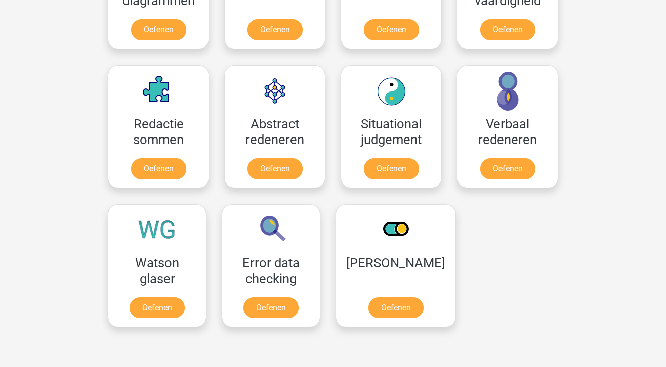
scroll to position [689, 0]
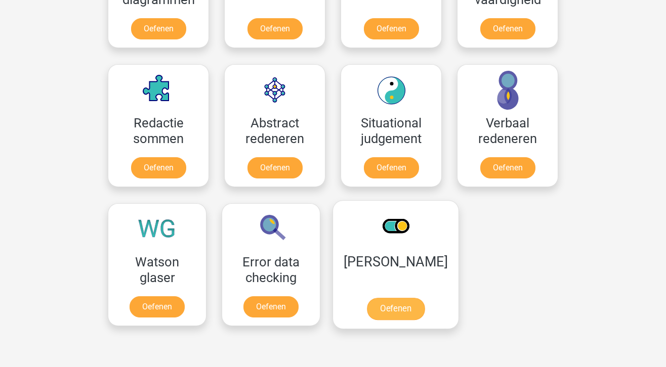
click at [386, 302] on link "Oefenen" at bounding box center [396, 309] width 58 height 22
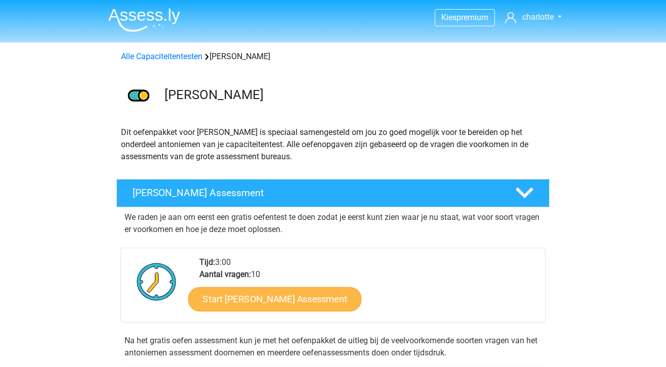
click at [356, 300] on link "Start Antoniemen Gratis Oefen Assessment" at bounding box center [275, 299] width 174 height 24
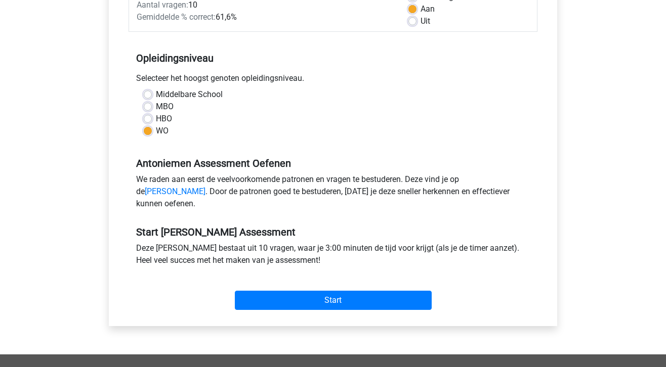
scroll to position [167, 0]
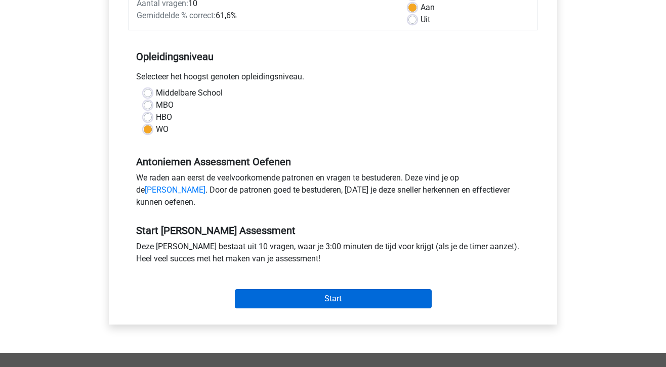
click at [335, 309] on input "Start" at bounding box center [333, 299] width 197 height 19
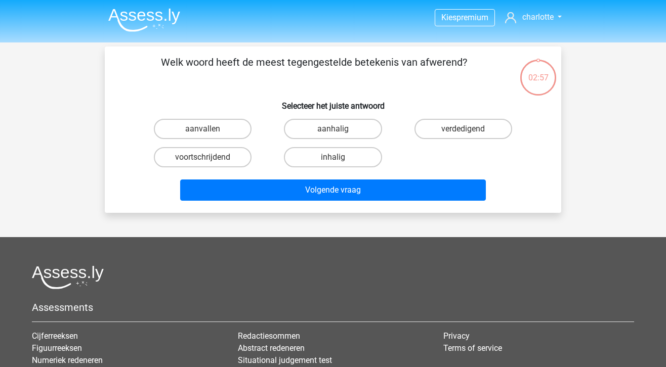
click at [334, 131] on input "aanhalig" at bounding box center [336, 132] width 7 height 7
radio input "true"
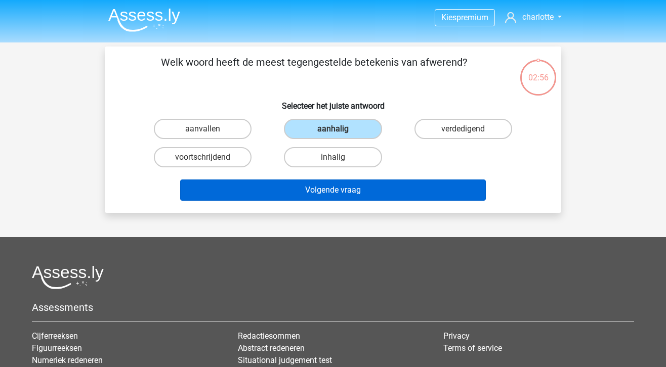
click at [367, 188] on button "Volgende vraag" at bounding box center [333, 190] width 306 height 21
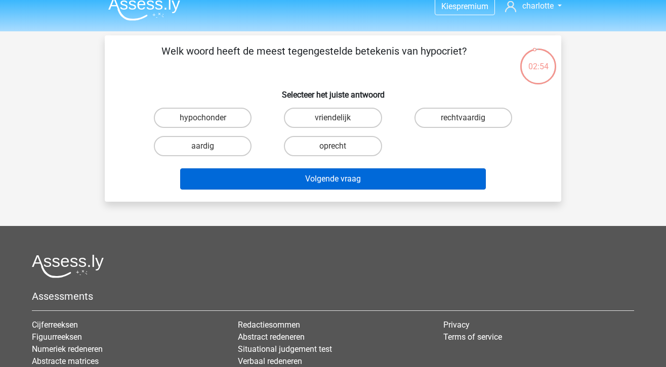
scroll to position [11, 0]
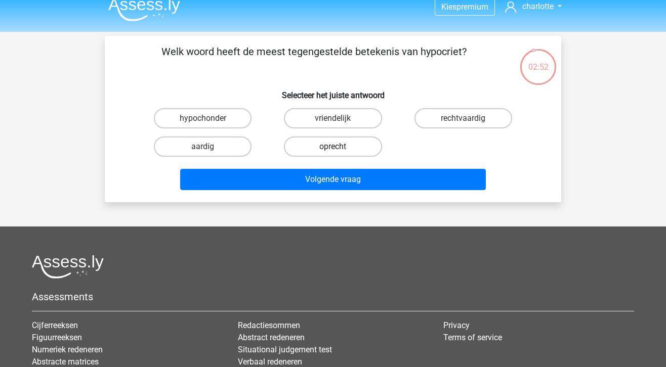
click at [343, 150] on label "oprecht" at bounding box center [333, 147] width 98 height 20
click at [340, 150] on input "oprecht" at bounding box center [336, 150] width 7 height 7
radio input "true"
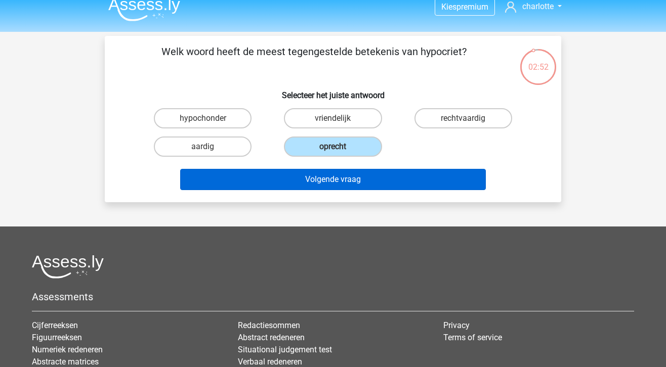
click at [348, 176] on button "Volgende vraag" at bounding box center [333, 179] width 306 height 21
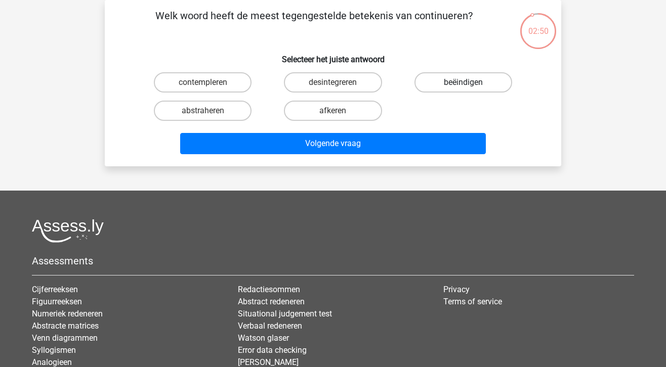
click at [477, 76] on label "beëindigen" at bounding box center [464, 82] width 98 height 20
click at [470, 83] on input "beëindigen" at bounding box center [466, 86] width 7 height 7
radio input "true"
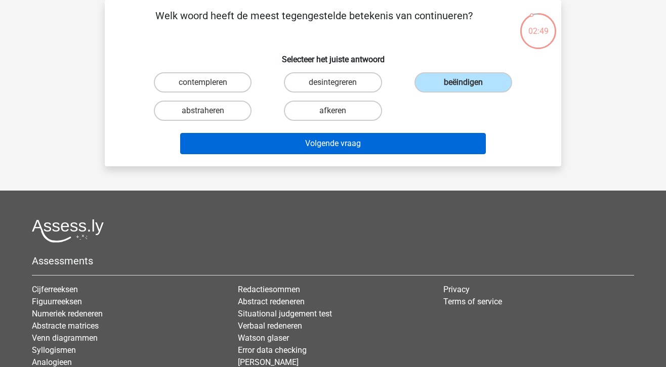
click at [371, 146] on button "Volgende vraag" at bounding box center [333, 143] width 306 height 21
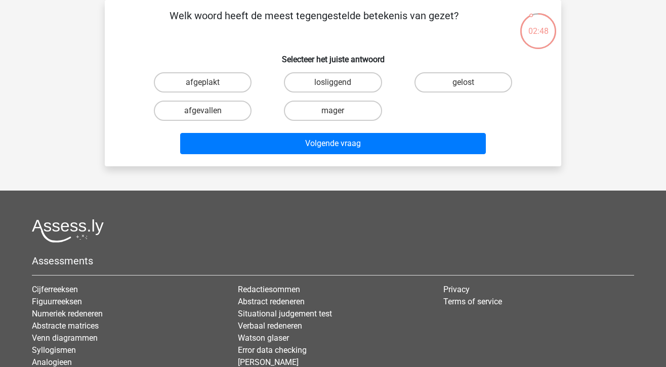
click at [342, 123] on div "mager" at bounding box center [333, 111] width 130 height 28
click at [342, 119] on label "mager" at bounding box center [333, 111] width 98 height 20
click at [340, 117] on input "mager" at bounding box center [336, 114] width 7 height 7
radio input "true"
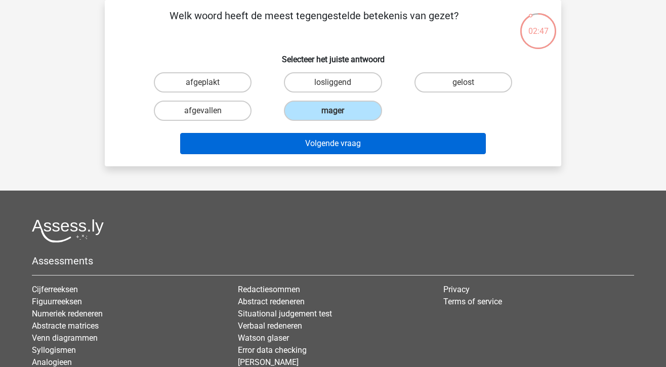
click at [350, 151] on button "Volgende vraag" at bounding box center [333, 143] width 306 height 21
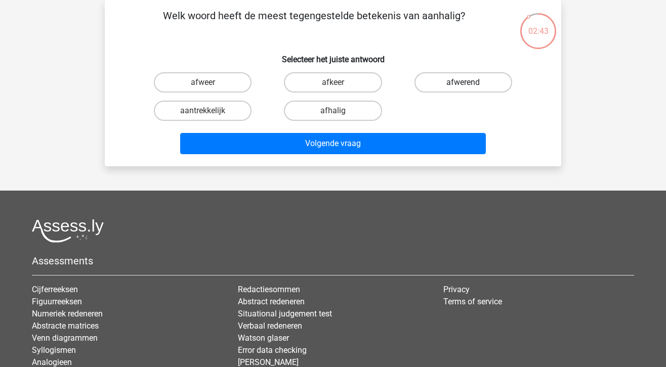
click at [470, 87] on label "afwerend" at bounding box center [464, 82] width 98 height 20
click at [470, 87] on input "afwerend" at bounding box center [466, 86] width 7 height 7
radio input "true"
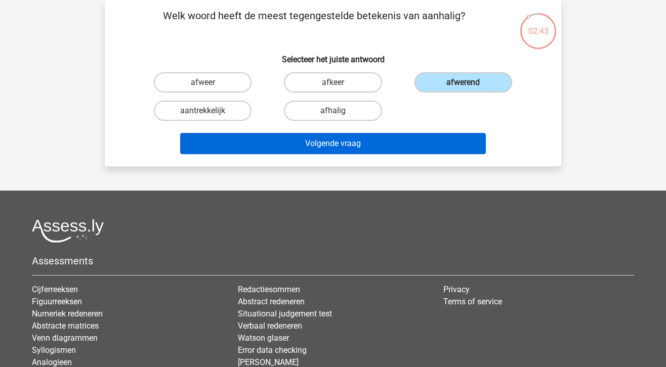
click at [355, 140] on button "Volgende vraag" at bounding box center [333, 143] width 306 height 21
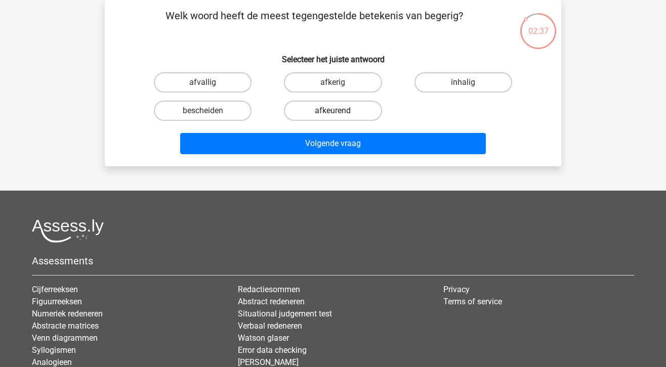
click at [348, 113] on label "afkeurend" at bounding box center [333, 111] width 98 height 20
click at [340, 113] on input "afkeurend" at bounding box center [336, 114] width 7 height 7
radio input "true"
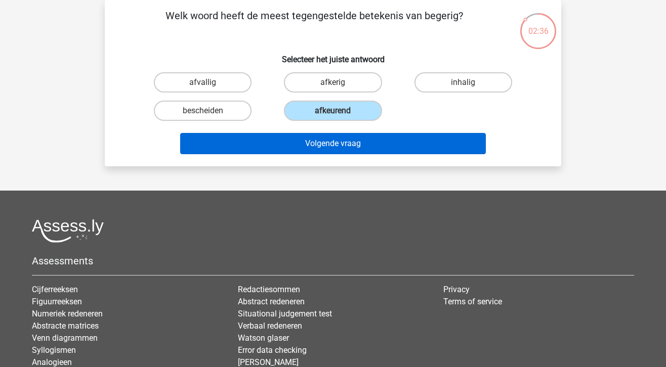
click at [347, 140] on button "Volgende vraag" at bounding box center [333, 143] width 306 height 21
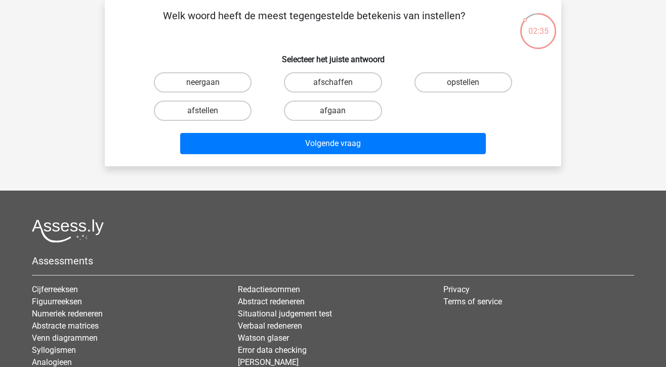
click at [317, 94] on div "afschaffen" at bounding box center [333, 82] width 130 height 28
click at [317, 89] on label "afschaffen" at bounding box center [333, 82] width 98 height 20
click at [333, 89] on input "afschaffen" at bounding box center [336, 86] width 7 height 7
radio input "true"
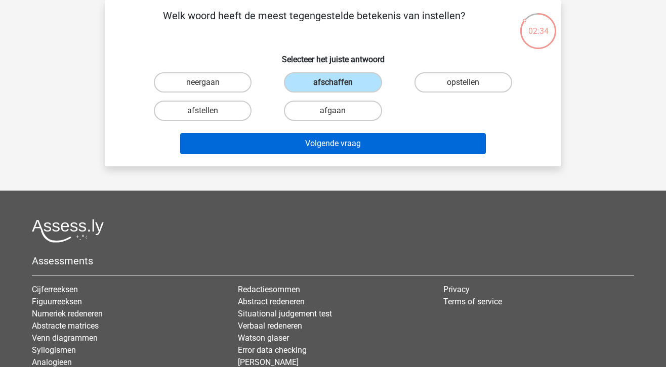
click at [311, 151] on button "Volgende vraag" at bounding box center [333, 143] width 306 height 21
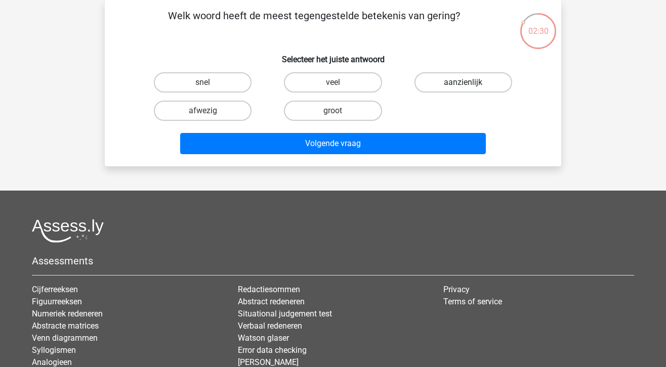
click at [476, 81] on label "aanzienlijk" at bounding box center [464, 82] width 98 height 20
click at [470, 83] on input "aanzienlijk" at bounding box center [466, 86] width 7 height 7
radio input "true"
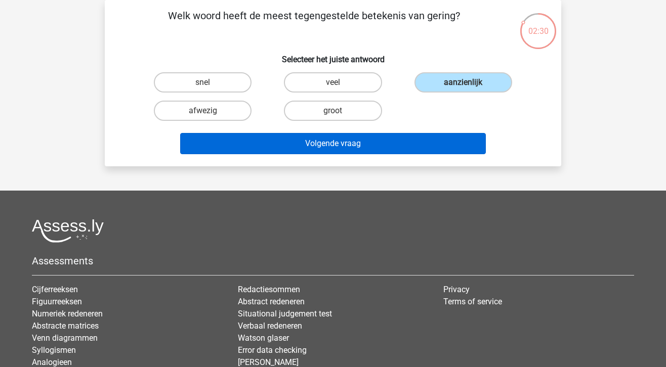
click at [355, 147] on button "Volgende vraag" at bounding box center [333, 143] width 306 height 21
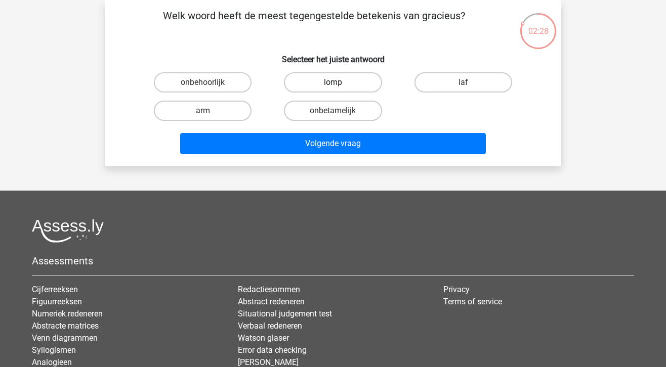
click at [351, 87] on label "lomp" at bounding box center [333, 82] width 98 height 20
click at [340, 87] on input "lomp" at bounding box center [336, 86] width 7 height 7
radio input "true"
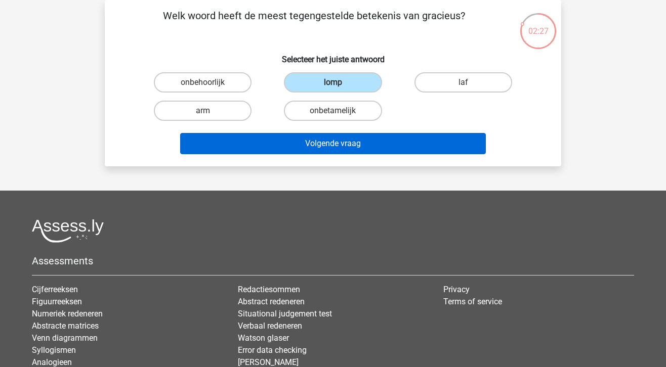
click at [346, 146] on button "Volgende vraag" at bounding box center [333, 143] width 306 height 21
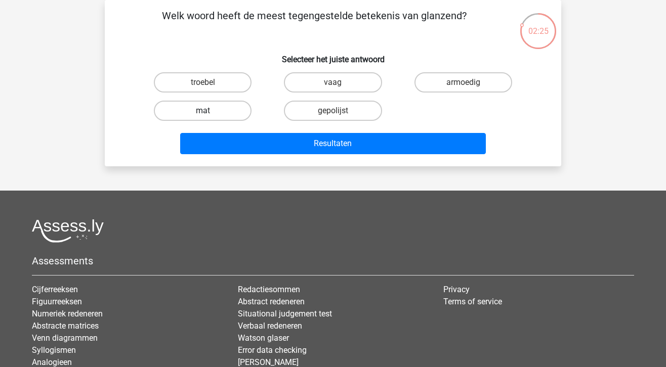
click at [220, 114] on label "mat" at bounding box center [203, 111] width 98 height 20
click at [210, 114] on input "mat" at bounding box center [206, 114] width 7 height 7
radio input "true"
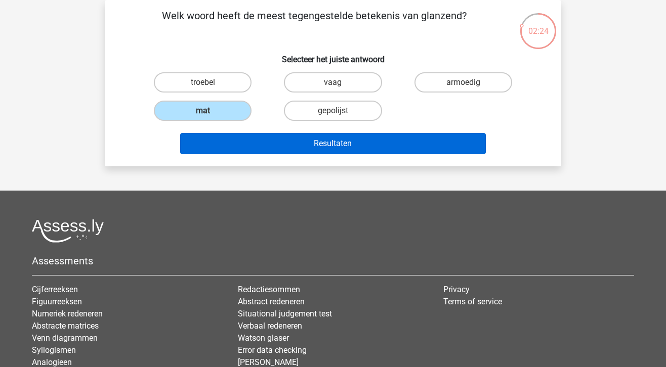
click at [251, 139] on button "Resultaten" at bounding box center [333, 143] width 306 height 21
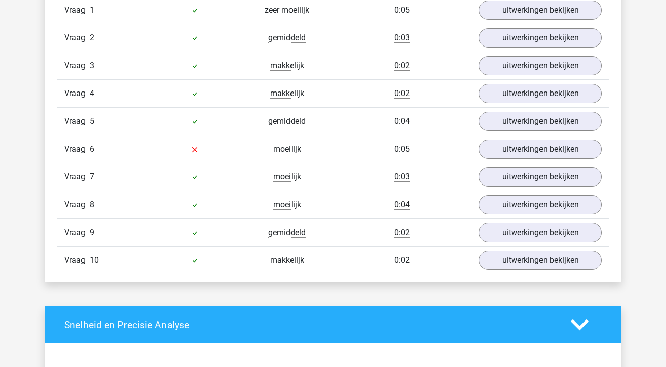
scroll to position [878, 0]
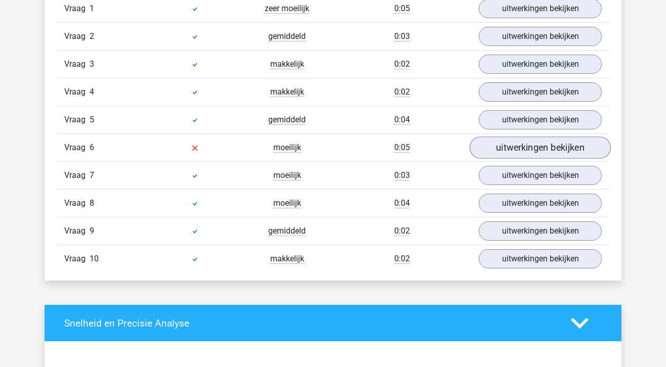
click at [533, 150] on link "uitwerkingen bekijken" at bounding box center [540, 148] width 141 height 22
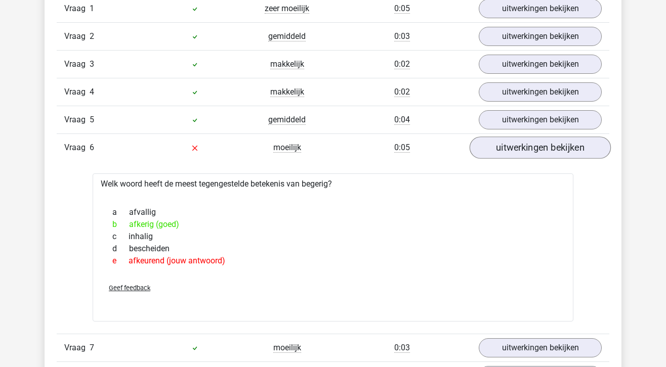
click at [533, 150] on link "uitwerkingen bekijken" at bounding box center [540, 148] width 141 height 22
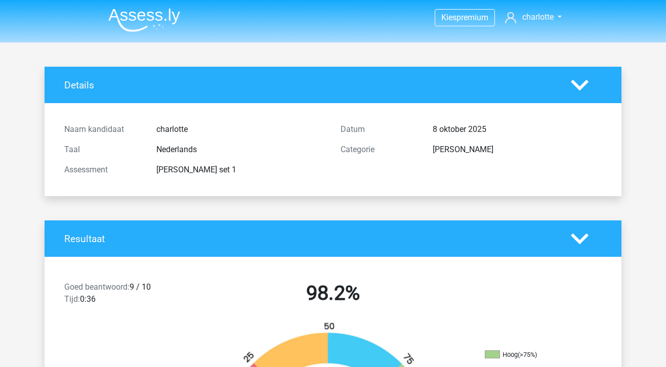
scroll to position [0, 0]
click at [131, 20] on img at bounding box center [144, 20] width 72 height 24
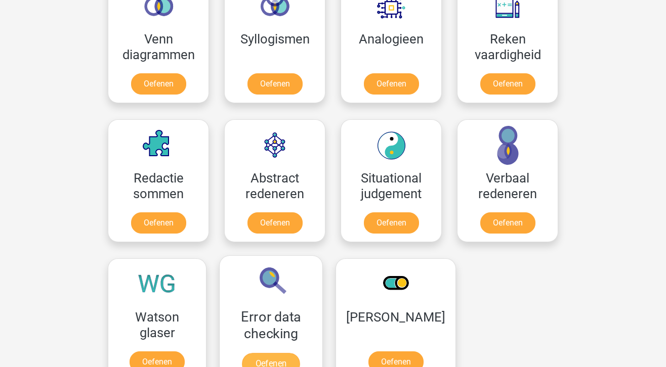
scroll to position [632, 0]
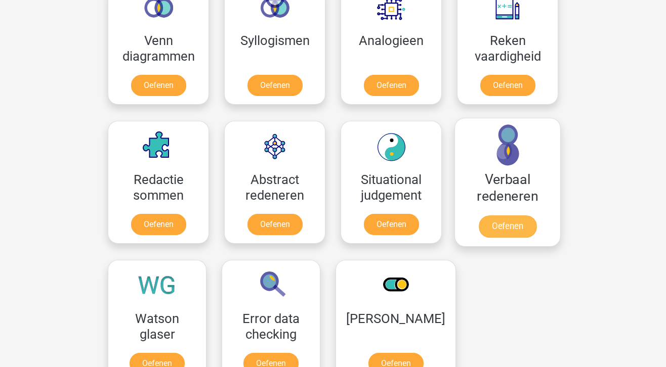
click at [501, 226] on link "Oefenen" at bounding box center [508, 227] width 58 height 22
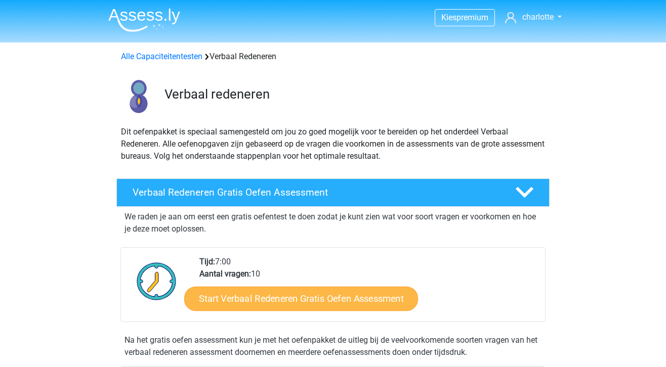
click at [311, 305] on link "Start Verbaal Redeneren Gratis Oefen Assessment" at bounding box center [301, 299] width 234 height 24
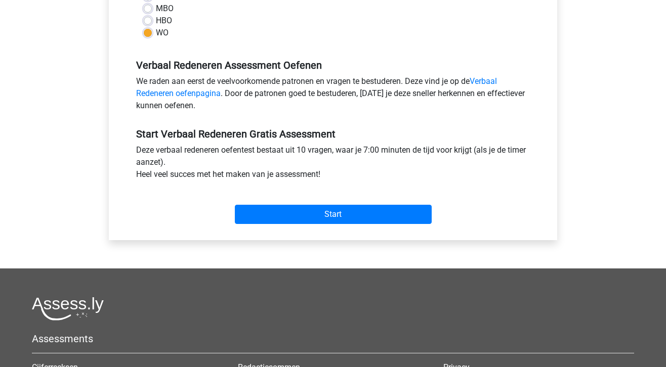
scroll to position [283, 0]
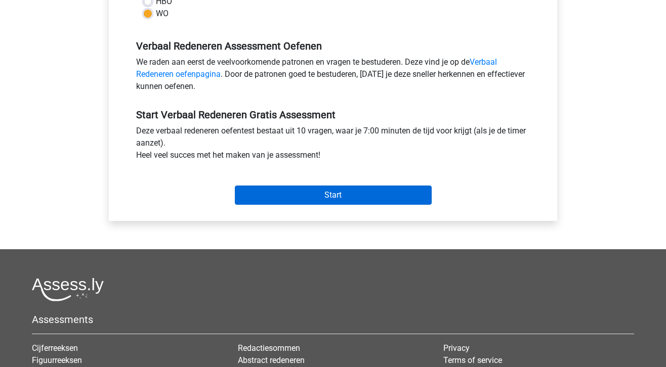
click at [305, 192] on input "Start" at bounding box center [333, 195] width 197 height 19
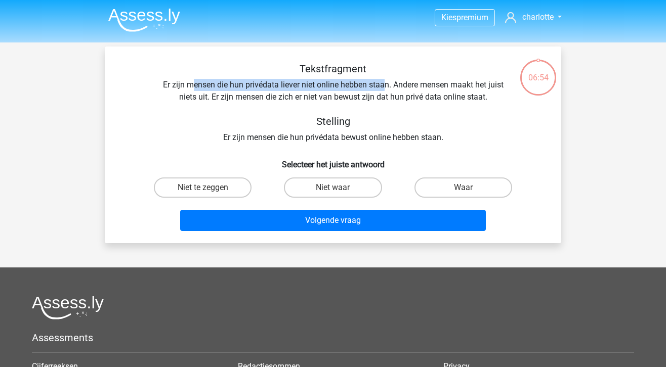
drag, startPoint x: 191, startPoint y: 85, endPoint x: 385, endPoint y: 84, distance: 193.9
click at [385, 84] on div "Tekstfragment Er zijn mensen die hun privédata liever niet online hebben staan.…" at bounding box center [333, 103] width 424 height 81
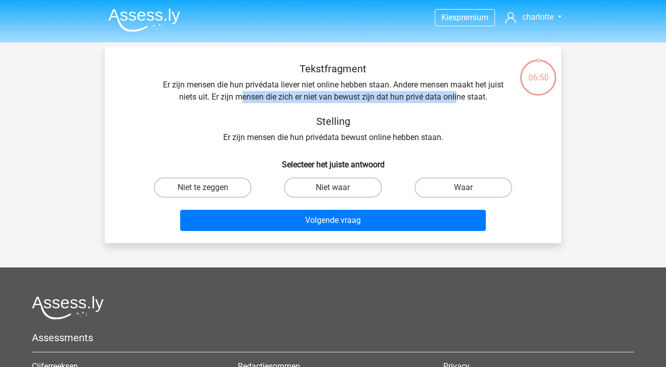
drag, startPoint x: 241, startPoint y: 98, endPoint x: 457, endPoint y: 99, distance: 215.6
click at [457, 99] on div "Tekstfragment Er zijn mensen die hun privédata liever niet online hebben staan.…" at bounding box center [333, 103] width 424 height 81
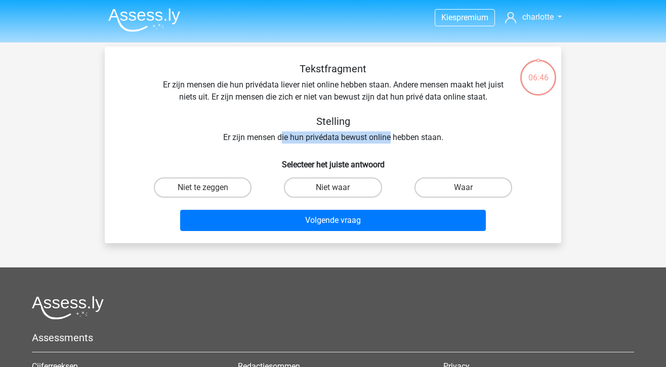
drag, startPoint x: 281, startPoint y: 137, endPoint x: 392, endPoint y: 142, distance: 110.9
click at [392, 142] on div "Tekstfragment Er zijn mensen die hun privédata liever niet online hebben staan.…" at bounding box center [333, 103] width 424 height 81
click at [476, 186] on label "Waar" at bounding box center [464, 188] width 98 height 20
click at [470, 188] on input "Waar" at bounding box center [466, 191] width 7 height 7
radio input "true"
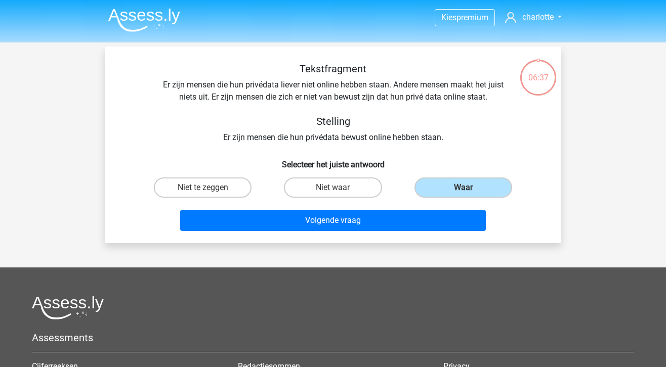
click at [262, 140] on div "Tekstfragment Er zijn mensen die hun privédata liever niet online hebben staan.…" at bounding box center [333, 103] width 424 height 81
click at [211, 185] on label "Niet te zeggen" at bounding box center [203, 188] width 98 height 20
click at [210, 188] on input "Niet te zeggen" at bounding box center [206, 191] width 7 height 7
radio input "true"
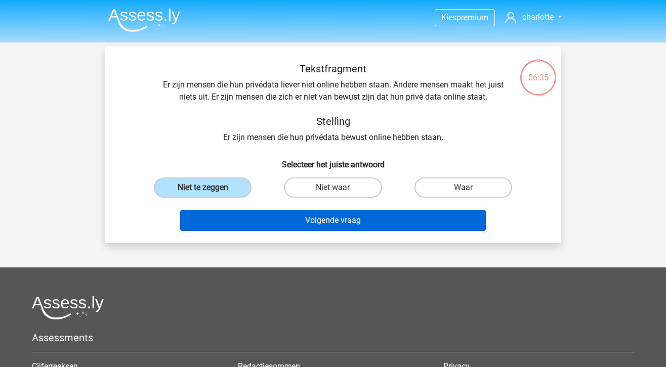
click at [366, 227] on button "Volgende vraag" at bounding box center [333, 220] width 306 height 21
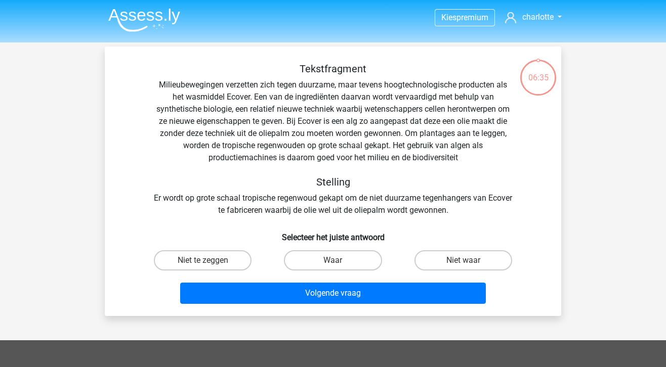
scroll to position [47, 0]
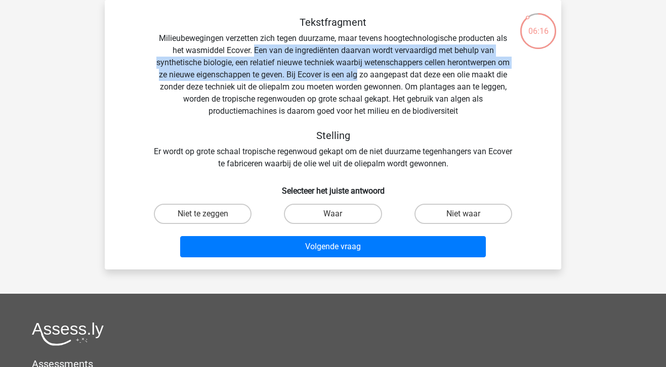
drag, startPoint x: 254, startPoint y: 50, endPoint x: 357, endPoint y: 69, distance: 105.0
click at [357, 69] on div "Tekstfragment Milieubewegingen verzetten zich tegen duurzame, maar tevens hoogt…" at bounding box center [333, 93] width 424 height 154
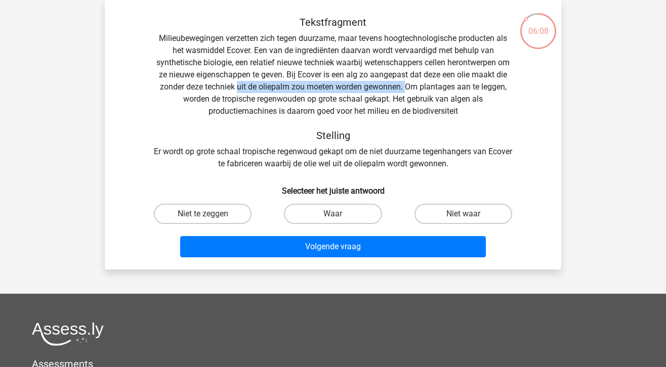
drag, startPoint x: 236, startPoint y: 88, endPoint x: 405, endPoint y: 89, distance: 168.5
click at [405, 89] on div "Tekstfragment Milieubewegingen verzetten zich tegen duurzame, maar tevens hoogt…" at bounding box center [333, 93] width 424 height 154
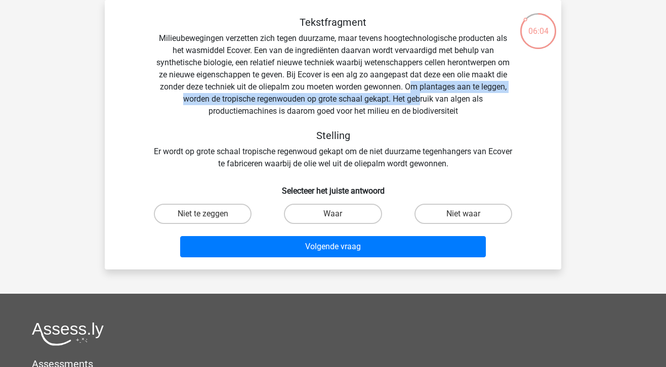
drag, startPoint x: 411, startPoint y: 89, endPoint x: 423, endPoint y: 101, distance: 16.8
click at [423, 101] on div "Tekstfragment Milieubewegingen verzetten zich tegen duurzame, maar tevens hoogt…" at bounding box center [333, 93] width 424 height 154
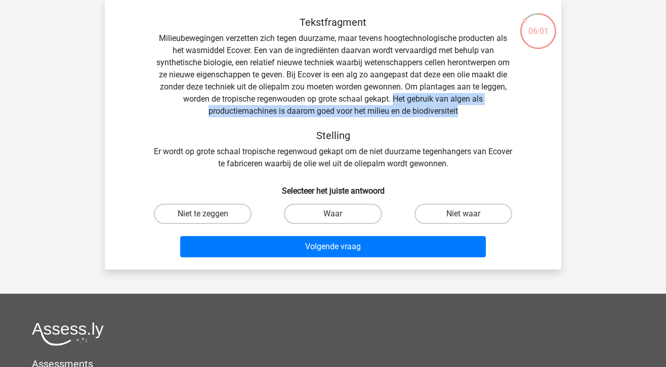
drag, startPoint x: 460, startPoint y: 110, endPoint x: 395, endPoint y: 100, distance: 66.1
click at [395, 100] on div "Tekstfragment Milieubewegingen verzetten zich tegen duurzame, maar tevens hoogt…" at bounding box center [333, 93] width 424 height 154
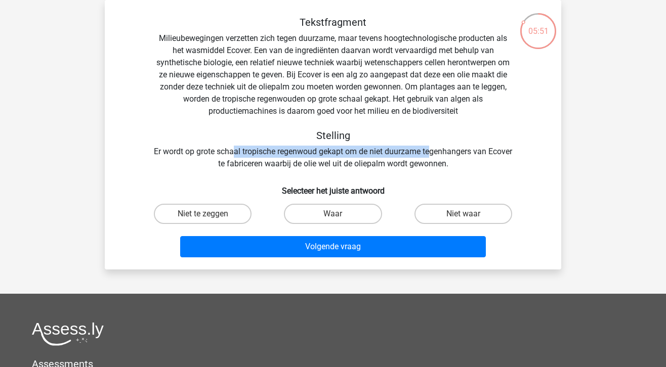
drag, startPoint x: 246, startPoint y: 153, endPoint x: 443, endPoint y: 155, distance: 196.4
click at [443, 155] on div "Tekstfragment Milieubewegingen verzetten zich tegen duurzame, maar tevens hoogt…" at bounding box center [333, 93] width 424 height 154
click at [446, 210] on label "Niet waar" at bounding box center [464, 214] width 98 height 20
click at [463, 214] on input "Niet waar" at bounding box center [466, 217] width 7 height 7
radio input "true"
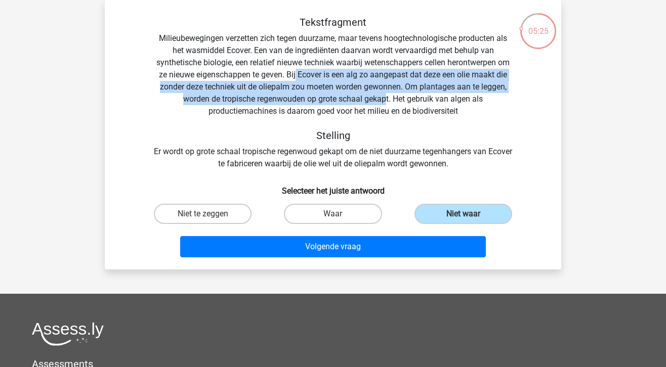
drag, startPoint x: 387, startPoint y: 99, endPoint x: 295, endPoint y: 76, distance: 94.9
click at [295, 76] on div "Tekstfragment Milieubewegingen verzetten zich tegen duurzame, maar tevens hoogt…" at bounding box center [333, 93] width 424 height 154
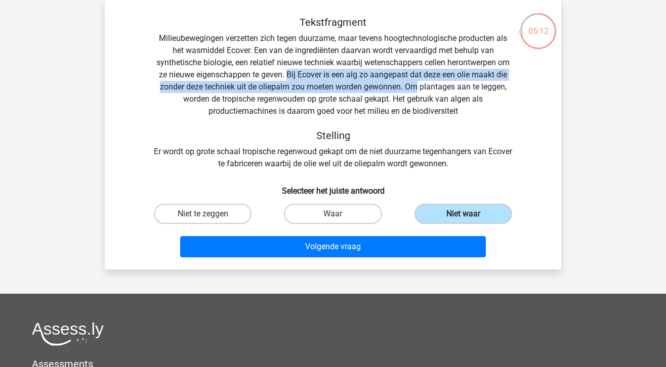
drag, startPoint x: 288, startPoint y: 75, endPoint x: 416, endPoint y: 86, distance: 128.0
click at [416, 86] on div "Tekstfragment Milieubewegingen verzetten zich tegen duurzame, maar tevens hoogt…" at bounding box center [333, 93] width 424 height 154
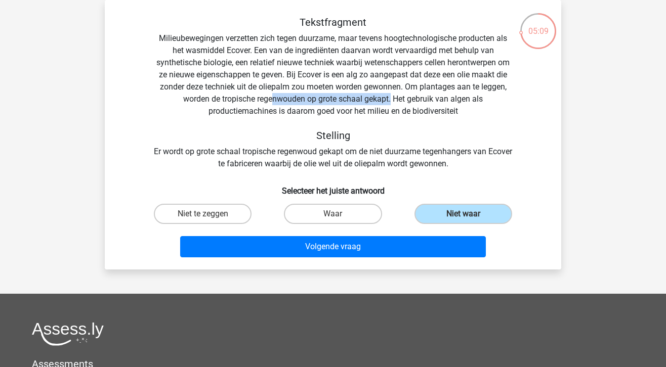
drag, startPoint x: 271, startPoint y: 101, endPoint x: 392, endPoint y: 102, distance: 121.0
click at [392, 102] on div "Tekstfragment Milieubewegingen verzetten zich tegen duurzame, maar tevens hoogt…" at bounding box center [333, 93] width 424 height 154
click at [410, 102] on div "Tekstfragment Milieubewegingen verzetten zich tegen duurzame, maar tevens hoogt…" at bounding box center [333, 93] width 424 height 154
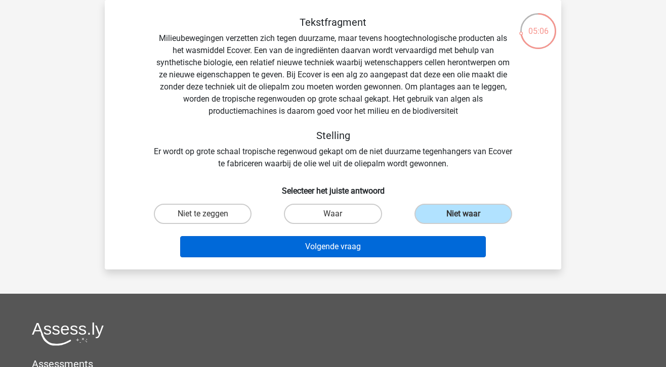
click at [418, 251] on button "Volgende vraag" at bounding box center [333, 246] width 306 height 21
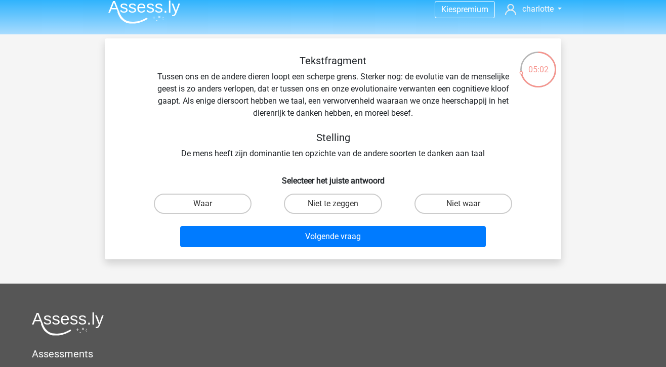
scroll to position [6, 0]
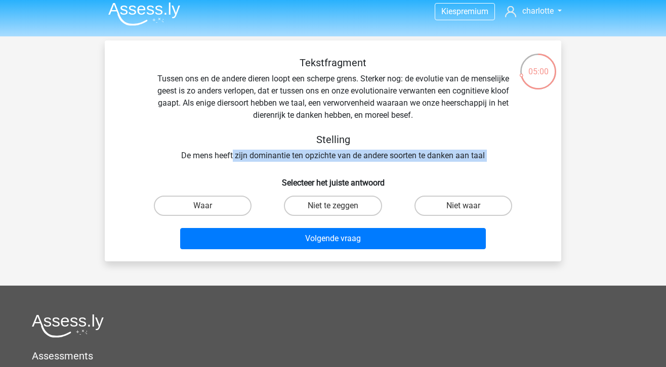
drag, startPoint x: 232, startPoint y: 156, endPoint x: 442, endPoint y: 162, distance: 210.7
click at [442, 162] on div "Tekstfragment Tussen ons en de andere dieren loopt een scherpe grens. Sterker n…" at bounding box center [333, 155] width 448 height 197
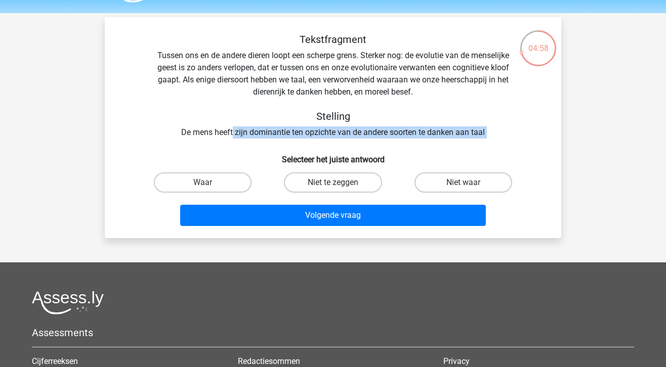
scroll to position [32, 0]
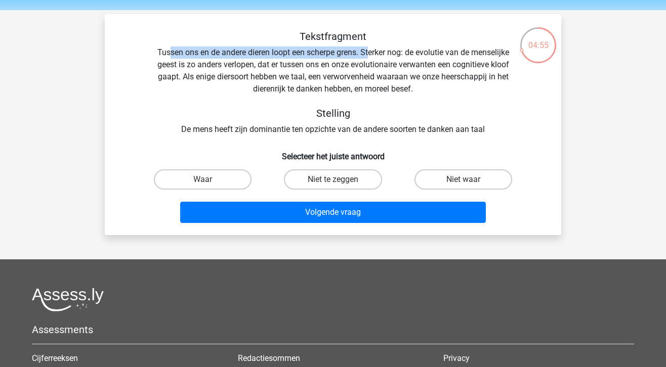
drag, startPoint x: 168, startPoint y: 52, endPoint x: 370, endPoint y: 53, distance: 203.0
click at [370, 53] on div "Tekstfragment Tussen ons en de andere dieren loopt een scherpe grens. Sterker n…" at bounding box center [333, 82] width 424 height 105
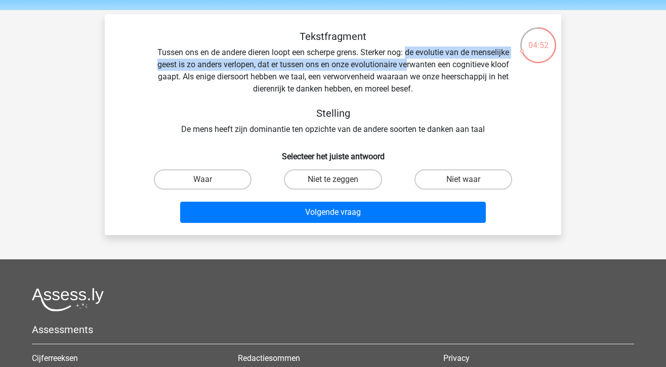
drag, startPoint x: 407, startPoint y: 54, endPoint x: 409, endPoint y: 63, distance: 9.2
click at [409, 63] on div "Tekstfragment Tussen ons en de andere dieren loopt een scherpe grens. Sterker n…" at bounding box center [333, 82] width 424 height 105
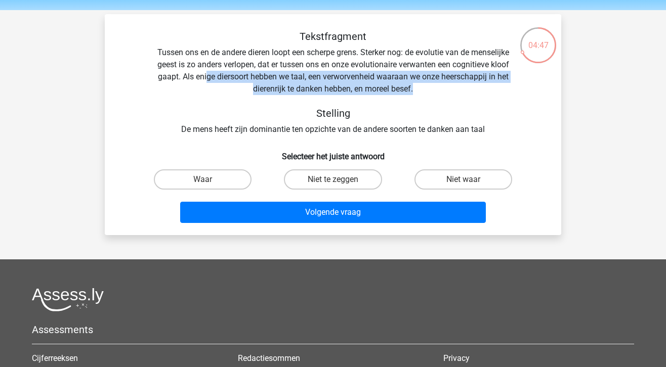
drag, startPoint x: 207, startPoint y: 78, endPoint x: 418, endPoint y: 87, distance: 210.7
click at [418, 87] on div "Tekstfragment Tussen ons en de andere dieren loopt een scherpe grens. Sterker n…" at bounding box center [333, 82] width 424 height 105
click at [211, 183] on label "Waar" at bounding box center [203, 180] width 98 height 20
click at [210, 183] on input "Waar" at bounding box center [206, 183] width 7 height 7
radio input "true"
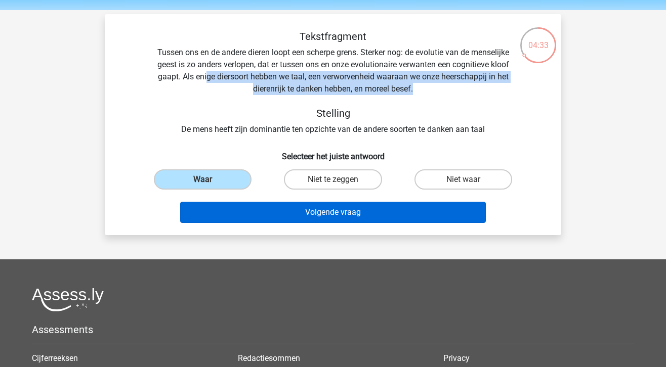
click at [228, 213] on button "Volgende vraag" at bounding box center [333, 212] width 306 height 21
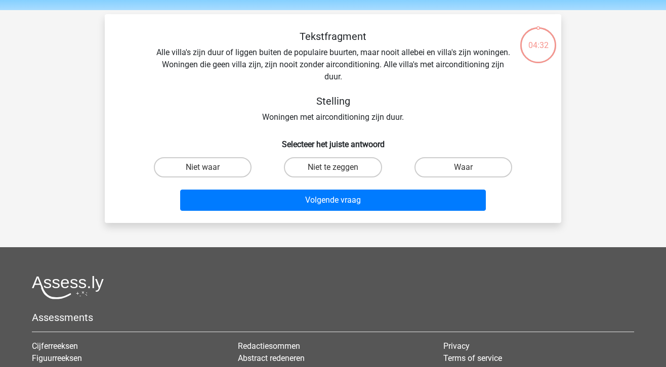
scroll to position [47, 0]
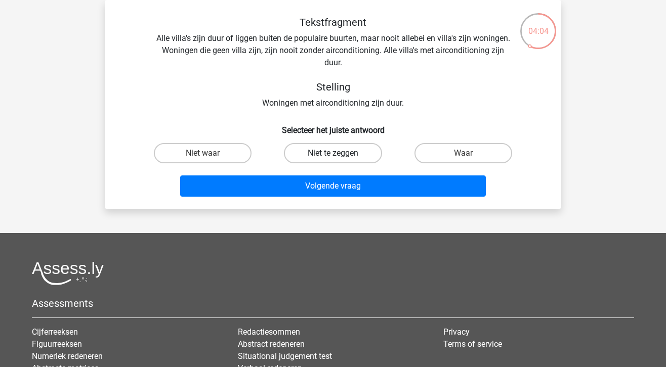
click at [326, 155] on label "Niet te zeggen" at bounding box center [333, 153] width 98 height 20
click at [333, 155] on input "Niet te zeggen" at bounding box center [336, 156] width 7 height 7
radio input "true"
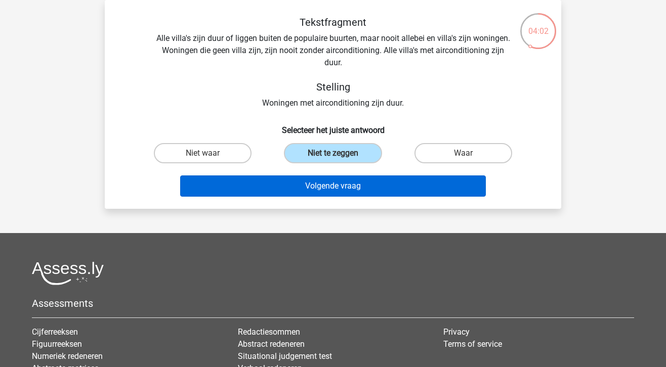
click at [294, 185] on button "Volgende vraag" at bounding box center [333, 186] width 306 height 21
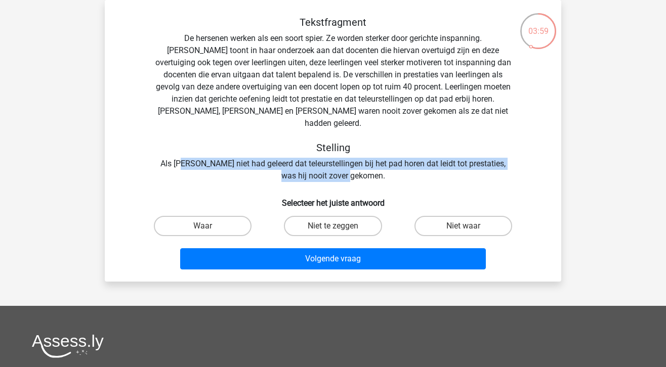
drag, startPoint x: 183, startPoint y: 153, endPoint x: 363, endPoint y: 160, distance: 180.3
click at [363, 160] on div "Tekstfragment De hersenen werken als een soort spier. Ze worden sterker door ge…" at bounding box center [333, 99] width 424 height 166
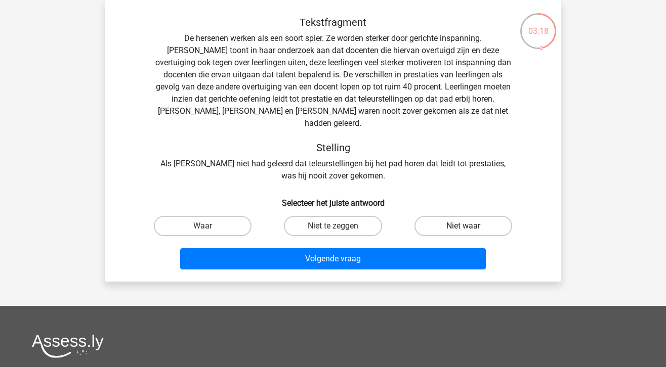
click at [428, 216] on label "Niet waar" at bounding box center [464, 226] width 98 height 20
click at [463, 226] on input "Niet waar" at bounding box center [466, 229] width 7 height 7
radio input "true"
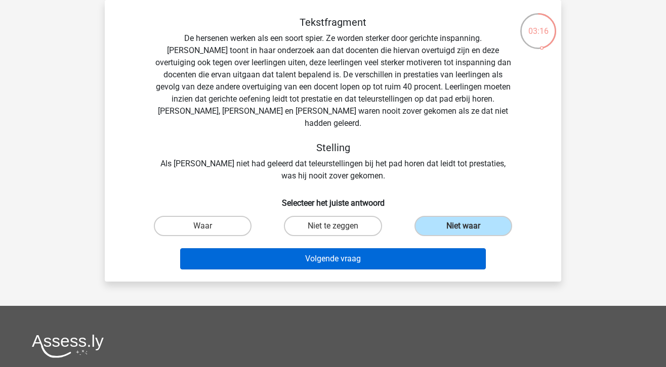
click at [327, 249] on button "Volgende vraag" at bounding box center [333, 259] width 306 height 21
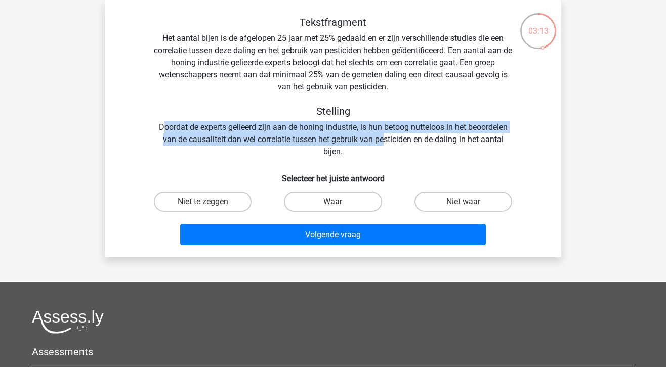
drag, startPoint x: 160, startPoint y: 128, endPoint x: 382, endPoint y: 142, distance: 222.2
click at [382, 142] on div "Tekstfragment Het aantal bijen is de afgelopen 25 jaar met 25% gedaald en er zi…" at bounding box center [333, 87] width 424 height 142
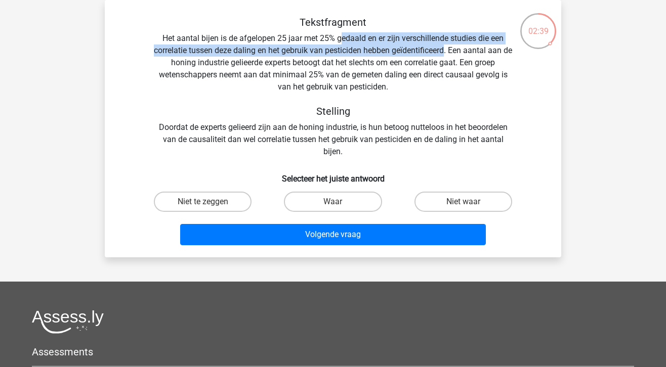
drag, startPoint x: 339, startPoint y: 40, endPoint x: 449, endPoint y: 49, distance: 110.7
click at [449, 49] on div "Tekstfragment Het aantal bijen is de afgelopen 25 jaar met 25% gedaald en er zi…" at bounding box center [333, 87] width 424 height 142
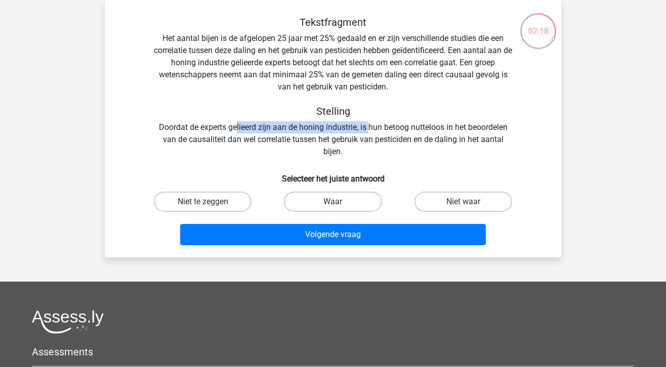
drag, startPoint x: 235, startPoint y: 131, endPoint x: 370, endPoint y: 130, distance: 135.1
click at [370, 130] on div "Tekstfragment Het aantal bijen is de afgelopen 25 jaar met 25% gedaald en er zi…" at bounding box center [333, 87] width 424 height 142
click at [362, 144] on div "Tekstfragment Het aantal bijen is de afgelopen 25 jaar met 25% gedaald en er zi…" at bounding box center [333, 87] width 424 height 142
click at [223, 197] on label "Niet te zeggen" at bounding box center [203, 202] width 98 height 20
click at [210, 202] on input "Niet te zeggen" at bounding box center [206, 205] width 7 height 7
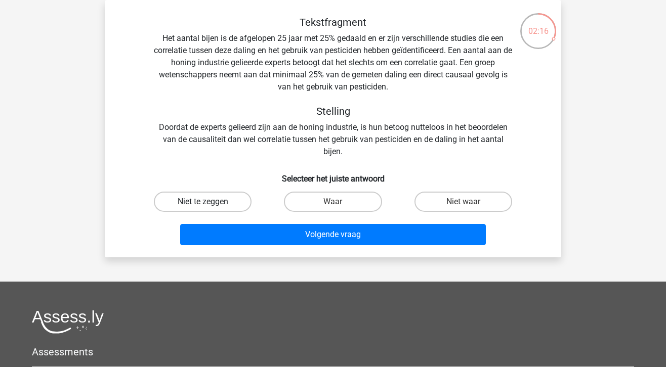
radio input "true"
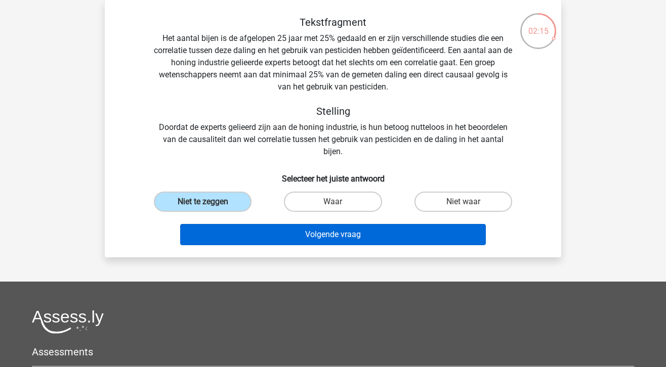
click at [280, 232] on button "Volgende vraag" at bounding box center [333, 234] width 306 height 21
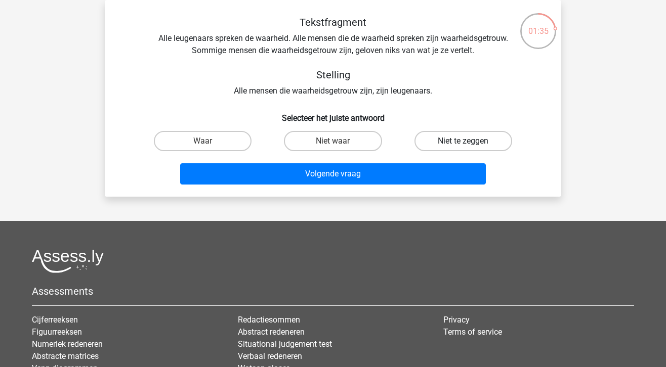
click at [459, 140] on label "Niet te zeggen" at bounding box center [464, 141] width 98 height 20
click at [463, 141] on input "Niet te zeggen" at bounding box center [466, 144] width 7 height 7
radio input "true"
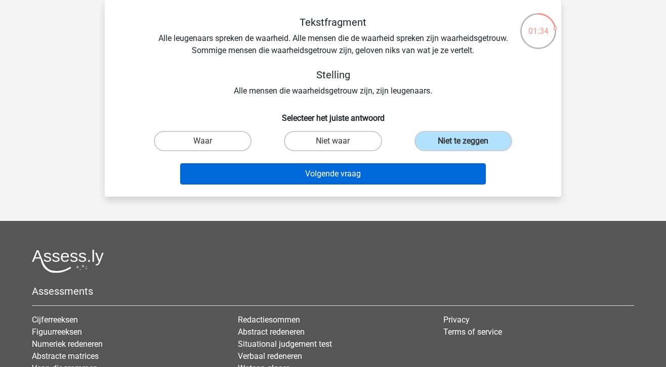
click at [338, 184] on button "Volgende vraag" at bounding box center [333, 173] width 306 height 21
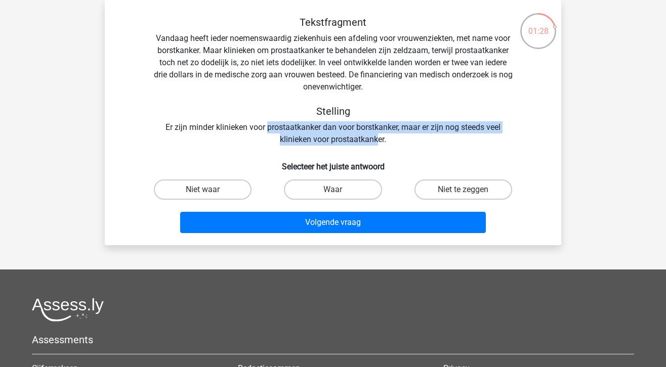
drag, startPoint x: 266, startPoint y: 127, endPoint x: 380, endPoint y: 134, distance: 113.6
click at [380, 134] on div "Tekstfragment Vandaag heeft ieder noemenswaardig ziekenhuis een afdeling voor v…" at bounding box center [333, 81] width 424 height 130
click at [396, 137] on div "Tekstfragment Vandaag heeft ieder noemenswaardig ziekenhuis een afdeling voor v…" at bounding box center [333, 81] width 424 height 130
drag, startPoint x: 392, startPoint y: 137, endPoint x: 255, endPoint y: 130, distance: 137.4
click at [255, 130] on div "Tekstfragment Vandaag heeft ieder noemenswaardig ziekenhuis een afdeling voor v…" at bounding box center [333, 81] width 424 height 130
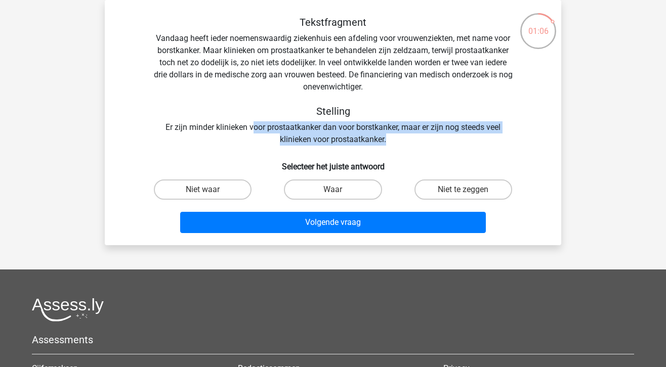
click at [246, 127] on div "Tekstfragment Vandaag heeft ieder noemenswaardig ziekenhuis een afdeling voor v…" at bounding box center [333, 81] width 424 height 130
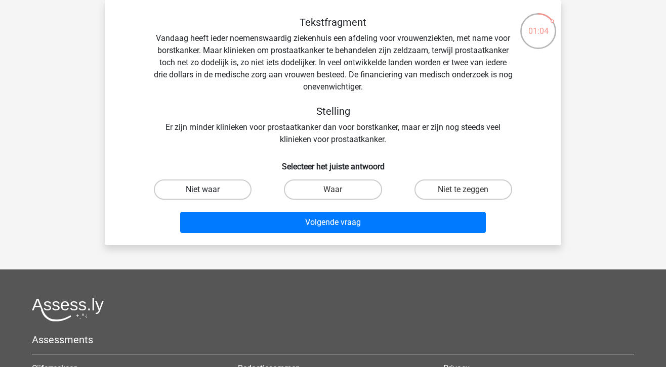
click at [225, 182] on label "Niet waar" at bounding box center [203, 190] width 98 height 20
click at [210, 190] on input "Niet waar" at bounding box center [206, 193] width 7 height 7
radio input "true"
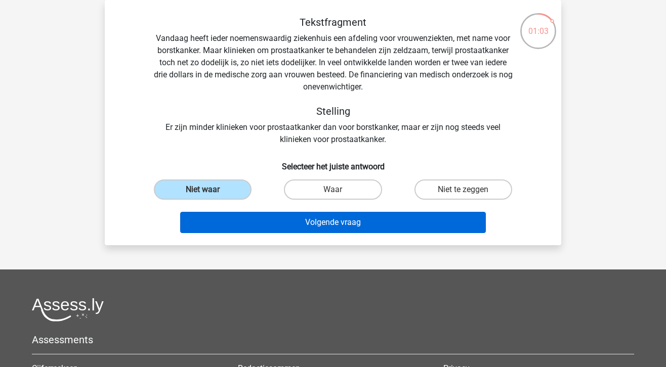
click at [298, 233] on button "Volgende vraag" at bounding box center [333, 222] width 306 height 21
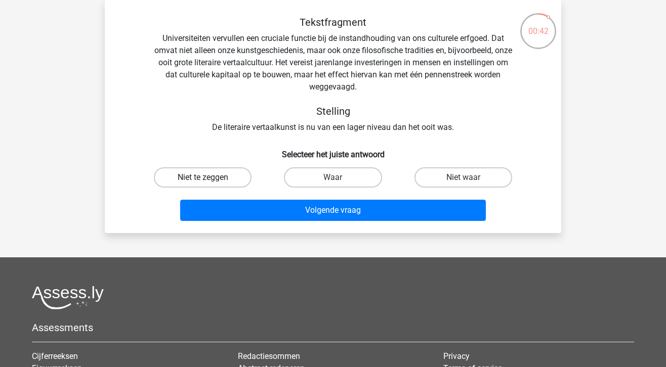
click at [217, 181] on label "Niet te zeggen" at bounding box center [203, 178] width 98 height 20
click at [210, 181] on input "Niet te zeggen" at bounding box center [206, 181] width 7 height 7
radio input "true"
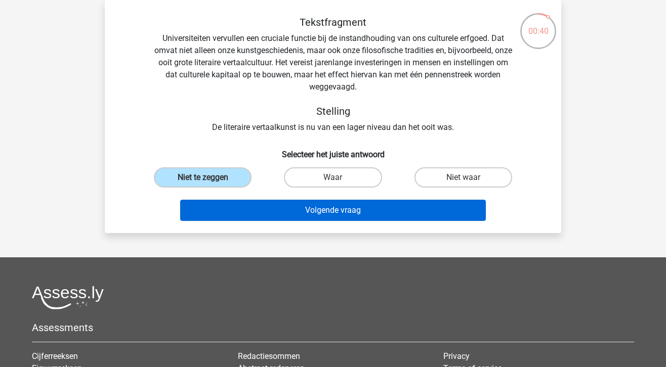
click at [271, 205] on button "Volgende vraag" at bounding box center [333, 210] width 306 height 21
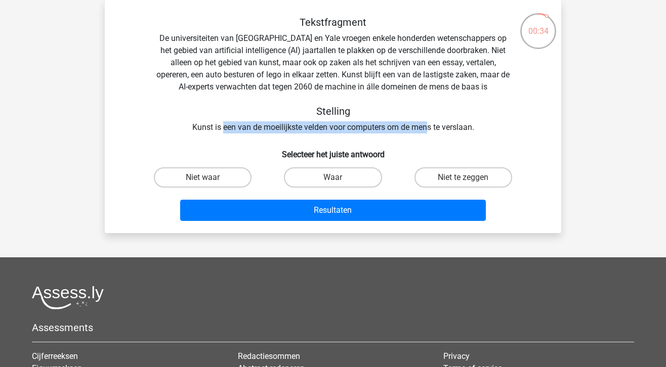
drag, startPoint x: 223, startPoint y: 128, endPoint x: 429, endPoint y: 126, distance: 205.5
click at [429, 126] on div "Tekstfragment De universiteiten van Oxford en Yale vroegen enkele honderden wet…" at bounding box center [333, 74] width 424 height 117
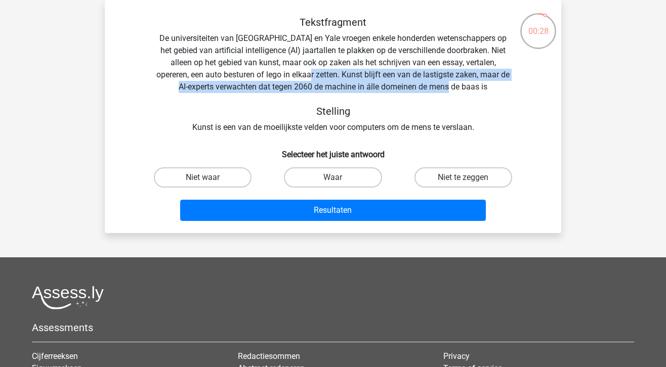
drag, startPoint x: 295, startPoint y: 75, endPoint x: 474, endPoint y: 89, distance: 179.7
click at [474, 89] on div "Tekstfragment De universiteiten van Oxford en Yale vroegen enkele honderden wet…" at bounding box center [333, 74] width 424 height 117
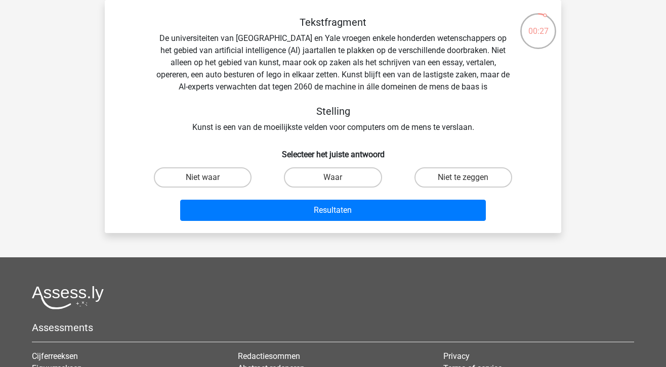
click at [442, 116] on h5 "Stelling" at bounding box center [332, 111] width 359 height 12
click at [197, 177] on label "Niet waar" at bounding box center [203, 178] width 98 height 20
click at [203, 178] on input "Niet waar" at bounding box center [206, 181] width 7 height 7
radio input "true"
click at [443, 175] on label "Niet te zeggen" at bounding box center [464, 178] width 98 height 20
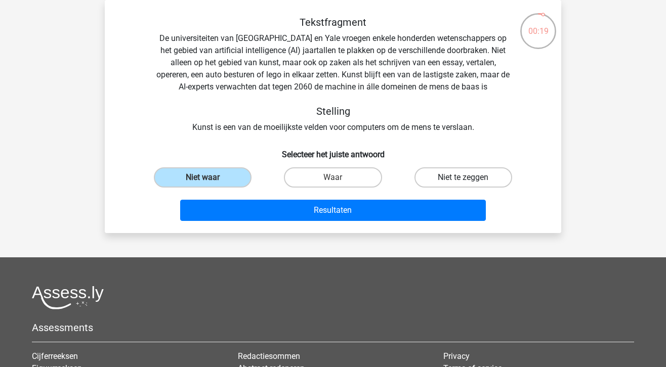
click at [463, 178] on input "Niet te zeggen" at bounding box center [466, 181] width 7 height 7
radio input "true"
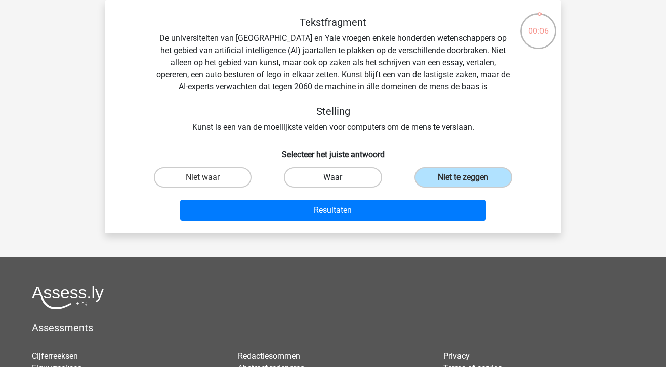
click at [329, 174] on label "Waar" at bounding box center [333, 178] width 98 height 20
click at [333, 178] on input "Waar" at bounding box center [336, 181] width 7 height 7
radio input "true"
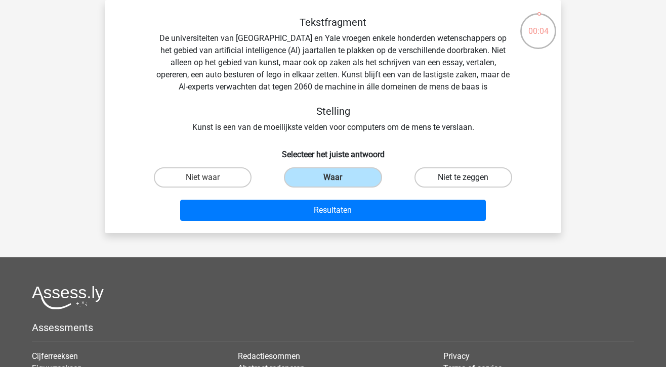
click at [435, 179] on label "Niet te zeggen" at bounding box center [464, 178] width 98 height 20
click at [463, 179] on input "Niet te zeggen" at bounding box center [466, 181] width 7 height 7
radio input "true"
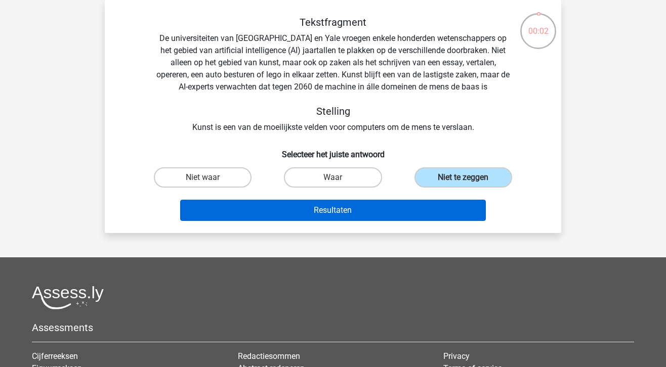
click at [374, 209] on button "Resultaten" at bounding box center [333, 210] width 306 height 21
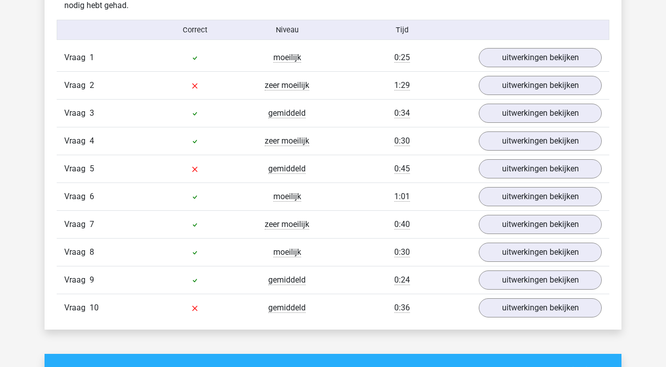
scroll to position [832, 0]
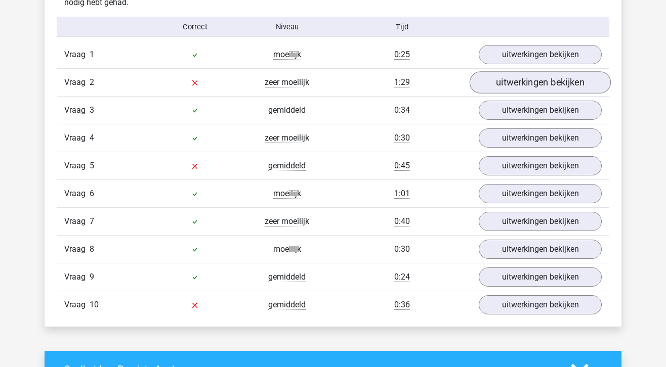
click at [492, 87] on link "uitwerkingen bekijken" at bounding box center [540, 82] width 141 height 22
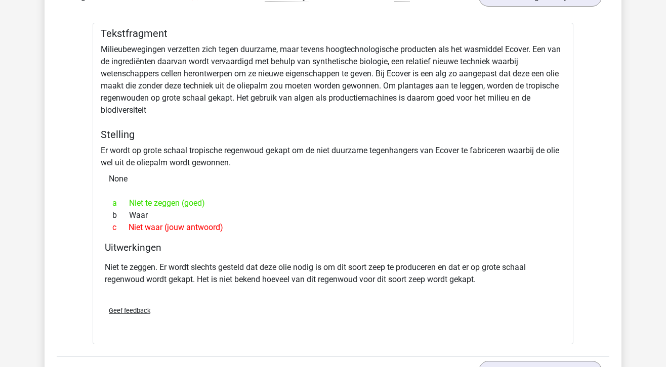
scroll to position [920, 0]
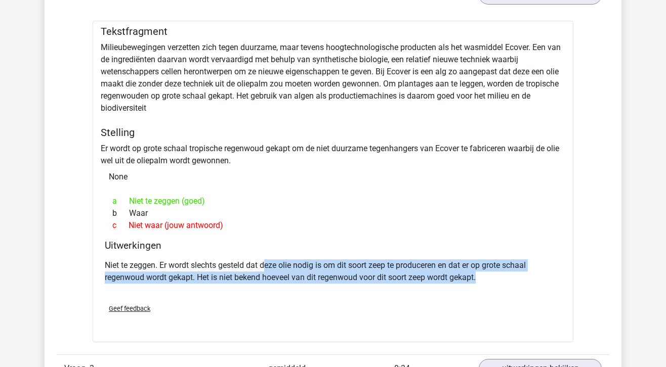
drag, startPoint x: 269, startPoint y: 264, endPoint x: 437, endPoint y: 284, distance: 169.3
click at [437, 284] on div "Niet te zeggen. Er wordt slechts gesteld dat deze olie nodig is om dit soort ze…" at bounding box center [333, 276] width 457 height 40
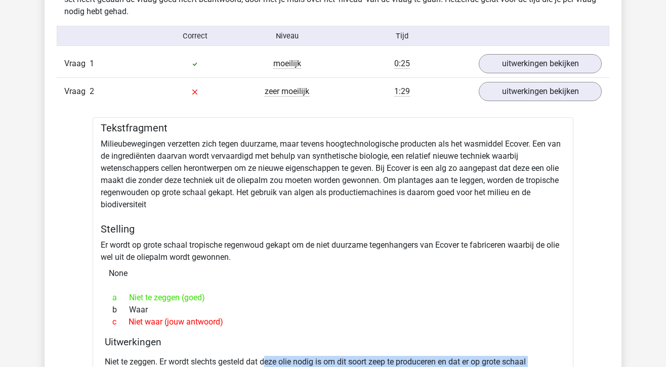
scroll to position [819, 0]
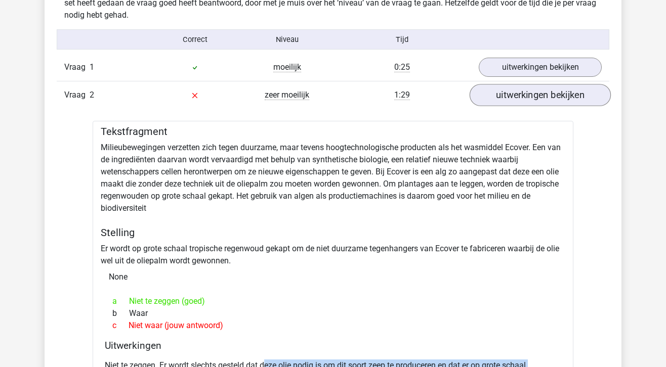
click at [513, 99] on link "uitwerkingen bekijken" at bounding box center [540, 95] width 141 height 22
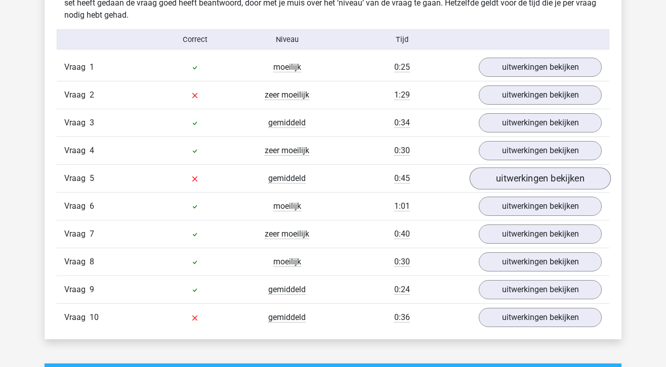
click at [502, 177] on link "uitwerkingen bekijken" at bounding box center [540, 179] width 141 height 22
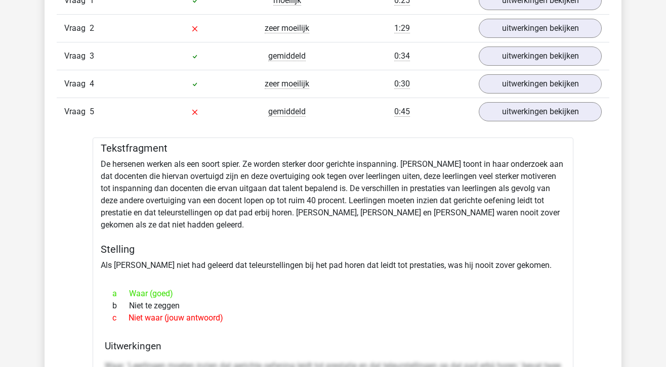
scroll to position [870, 0]
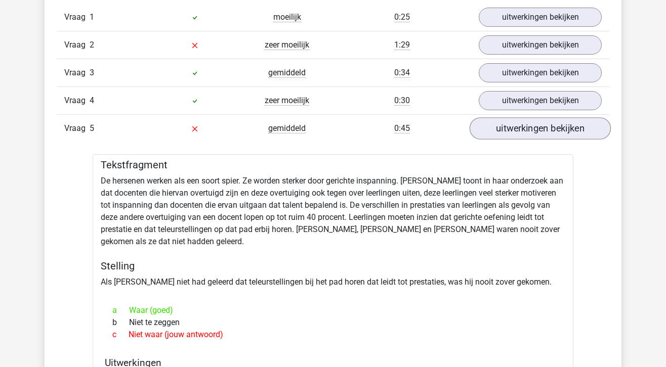
click at [523, 127] on link "uitwerkingen bekijken" at bounding box center [540, 128] width 141 height 22
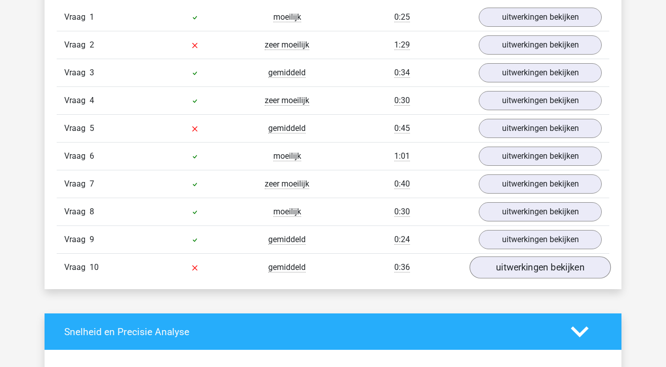
click at [518, 266] on link "uitwerkingen bekijken" at bounding box center [540, 268] width 141 height 22
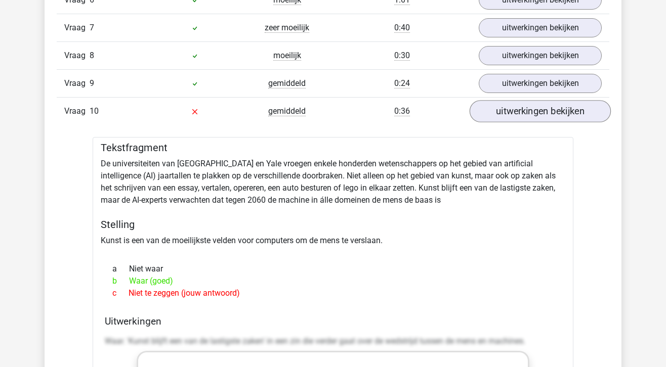
scroll to position [1027, 0]
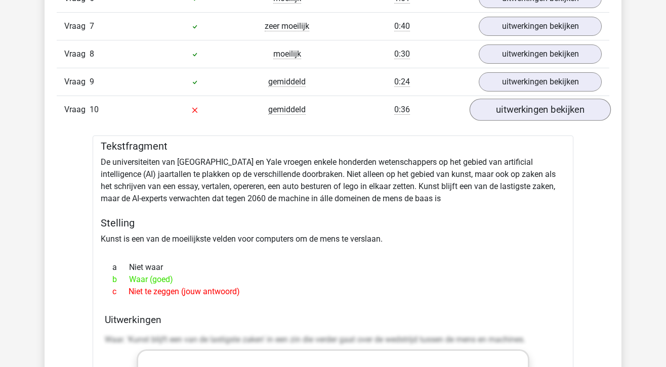
click at [543, 113] on link "uitwerkingen bekijken" at bounding box center [540, 110] width 141 height 22
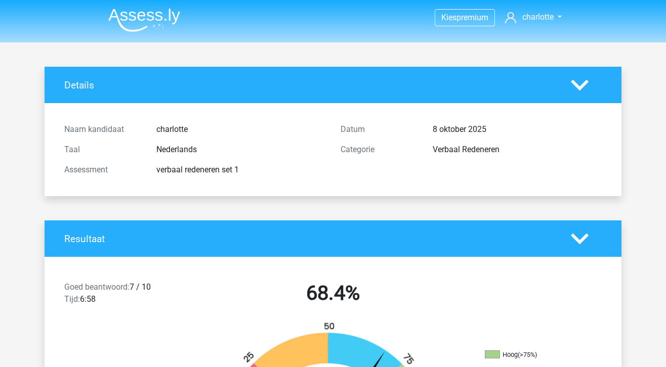
scroll to position [0, 0]
click at [128, 22] on img at bounding box center [144, 20] width 72 height 24
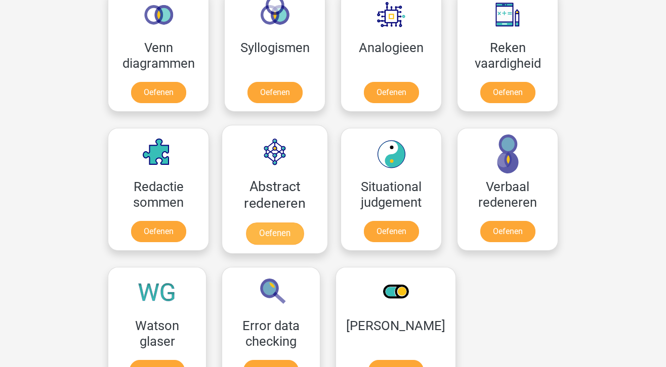
scroll to position [617, 0]
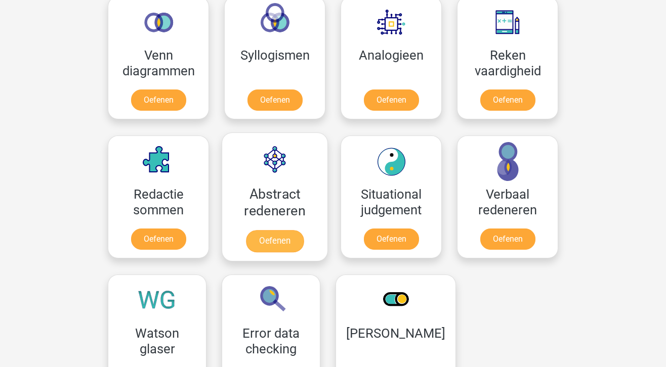
click at [277, 237] on link "Oefenen" at bounding box center [275, 241] width 58 height 22
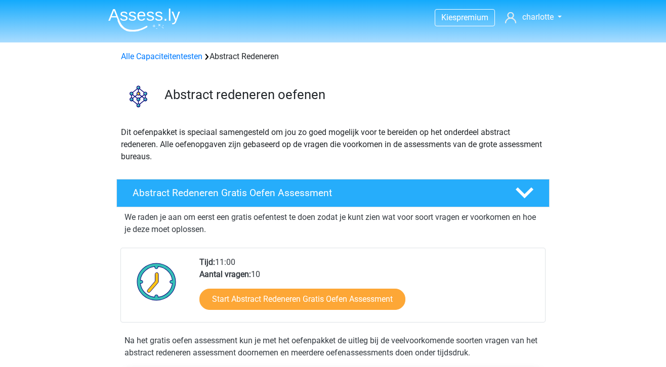
scroll to position [77, 0]
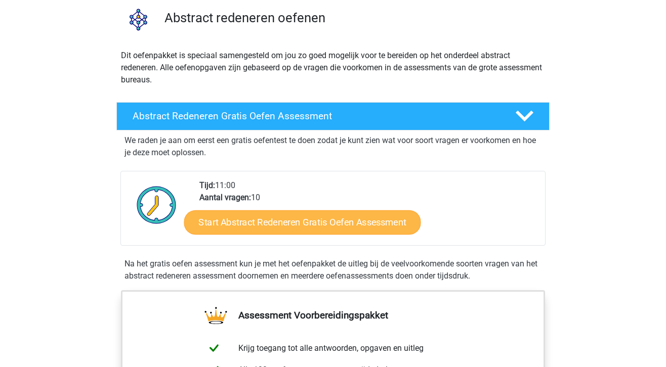
click at [288, 221] on link "Start Abstract Redeneren Gratis Oefen Assessment" at bounding box center [302, 222] width 237 height 24
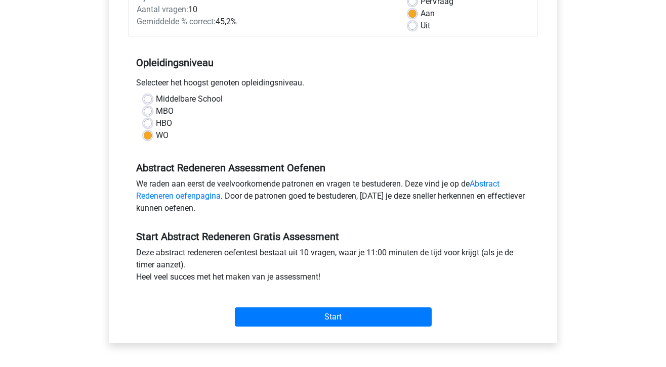
scroll to position [162, 0]
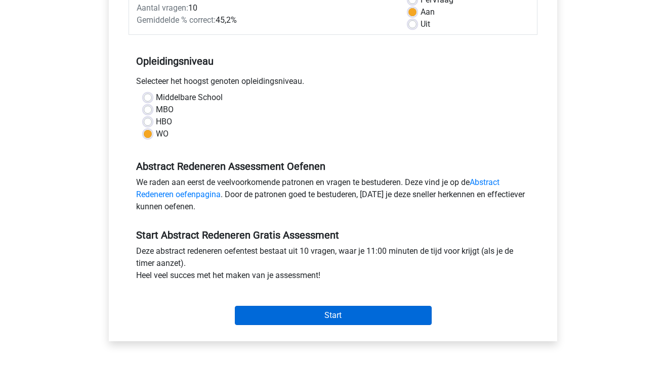
click at [312, 319] on input "Start" at bounding box center [333, 315] width 197 height 19
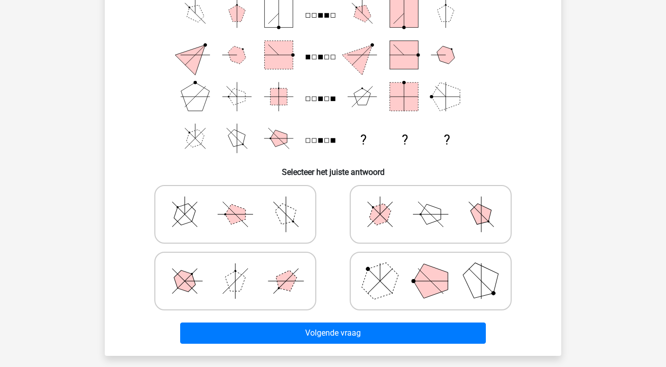
scroll to position [104, 0]
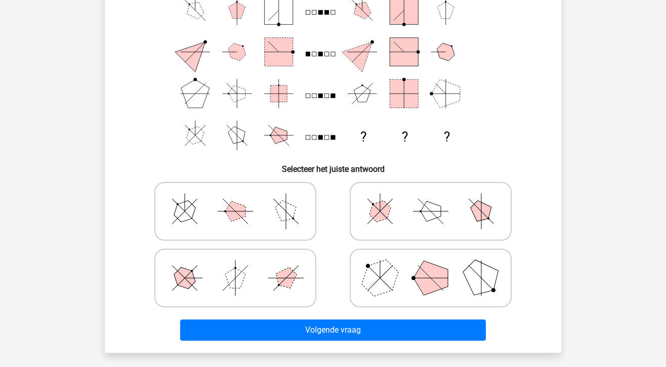
click at [424, 288] on polygon at bounding box center [431, 278] width 34 height 34
click at [431, 266] on input "radio" at bounding box center [434, 262] width 7 height 7
radio input "true"
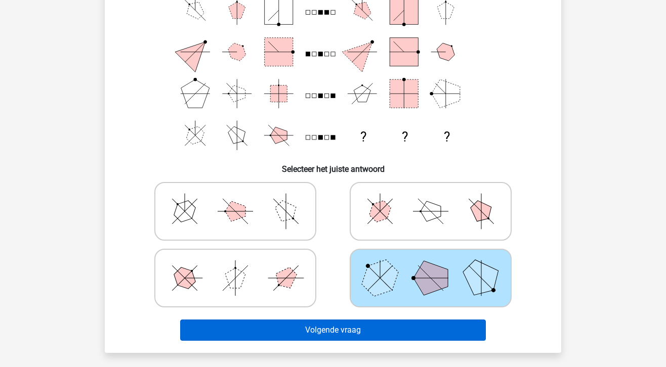
click at [394, 336] on button "Volgende vraag" at bounding box center [333, 330] width 306 height 21
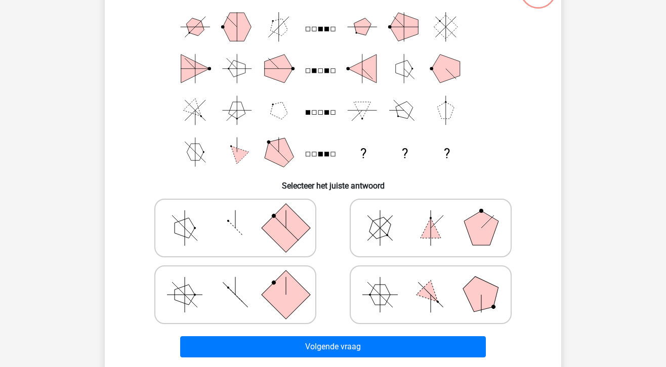
scroll to position [89, 0]
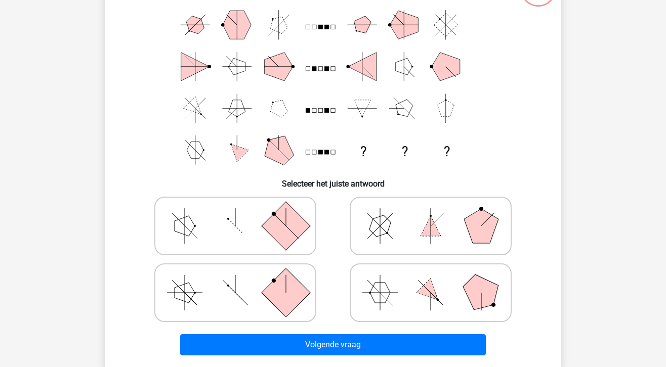
click at [296, 291] on rect at bounding box center [286, 293] width 49 height 49
click at [242, 280] on input "radio" at bounding box center [238, 277] width 7 height 7
radio input "true"
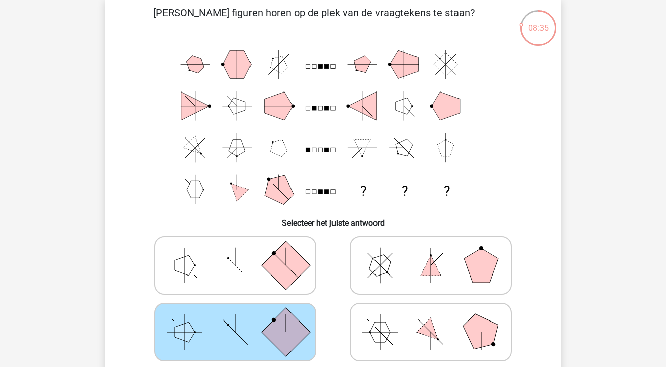
scroll to position [50, 0]
click at [391, 275] on icon at bounding box center [431, 265] width 152 height 51
click at [431, 253] on input "radio" at bounding box center [434, 249] width 7 height 7
radio input "true"
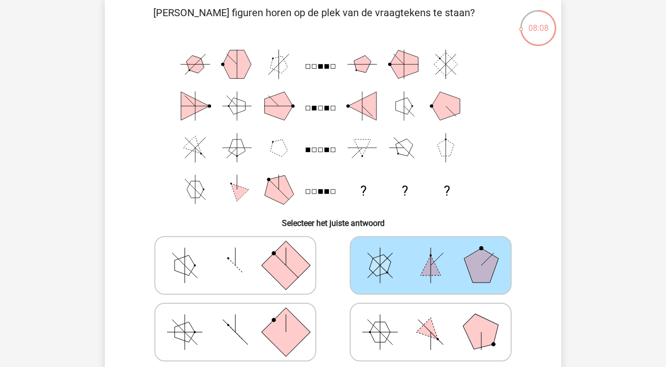
click at [268, 325] on icon at bounding box center [235, 332] width 152 height 51
click at [242, 320] on input "radio" at bounding box center [238, 316] width 7 height 7
radio input "true"
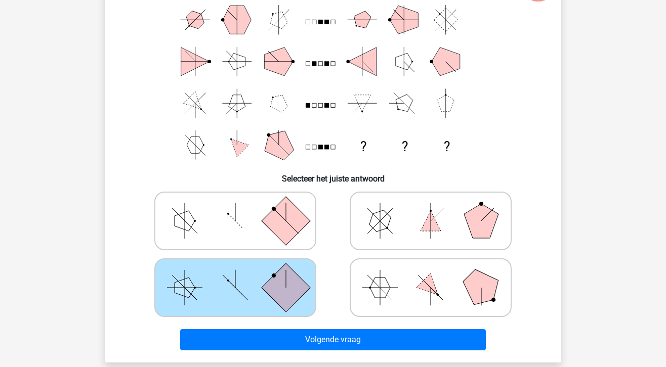
scroll to position [110, 0]
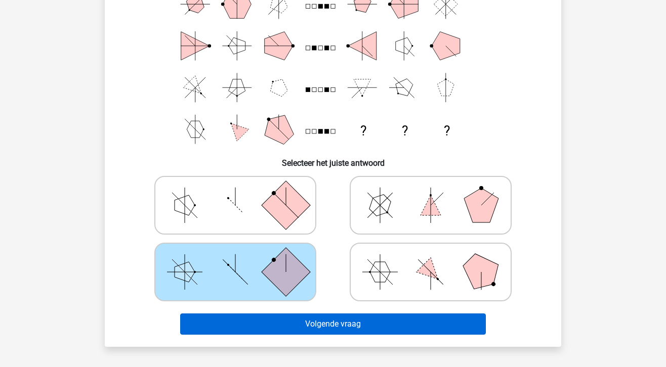
click at [347, 320] on button "Volgende vraag" at bounding box center [333, 324] width 306 height 21
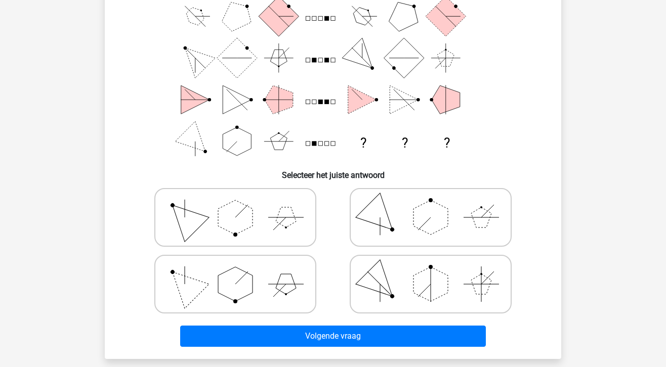
scroll to position [88, 0]
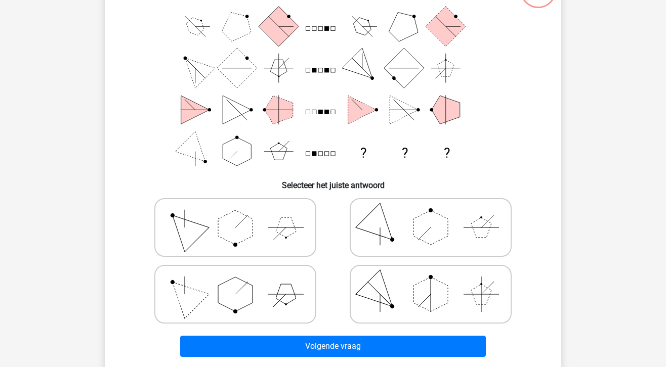
click at [278, 278] on icon at bounding box center [235, 294] width 152 height 51
click at [242, 278] on input "radio" at bounding box center [238, 278] width 7 height 7
radio input "true"
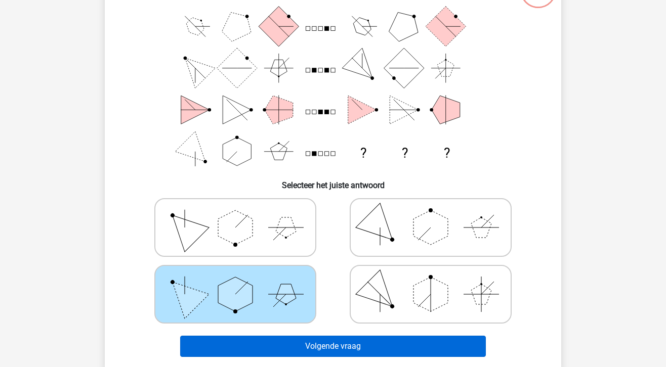
click at [317, 345] on button "Volgende vraag" at bounding box center [333, 346] width 306 height 21
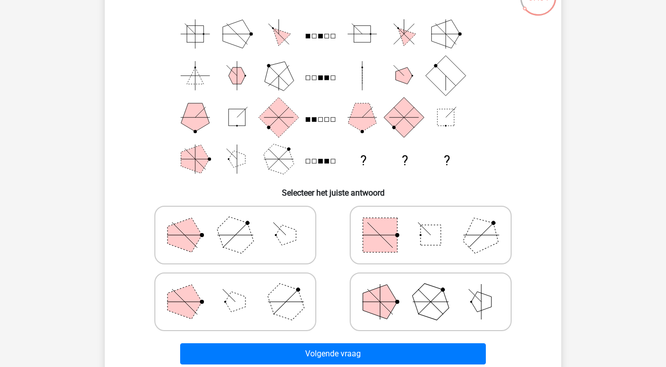
scroll to position [86, 0]
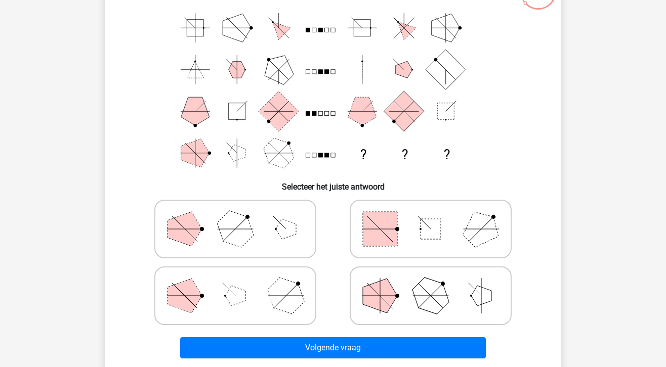
click at [410, 243] on icon at bounding box center [431, 229] width 152 height 51
click at [431, 217] on input "radio" at bounding box center [434, 213] width 7 height 7
radio input "true"
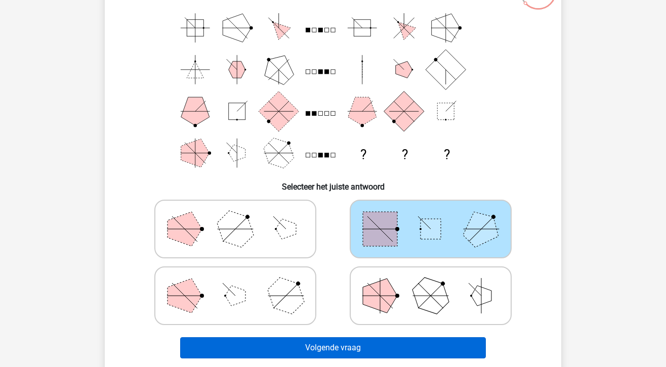
click at [339, 339] on button "Volgende vraag" at bounding box center [333, 348] width 306 height 21
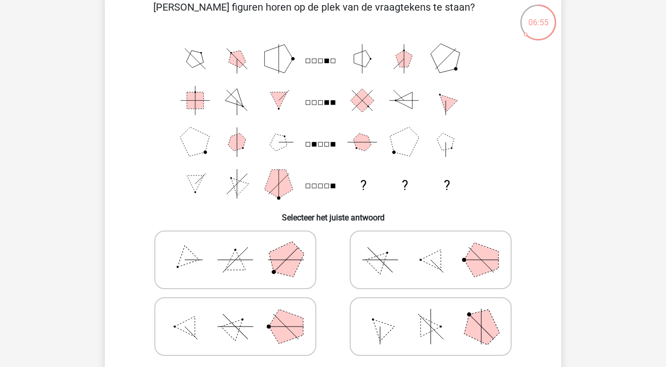
scroll to position [61, 0]
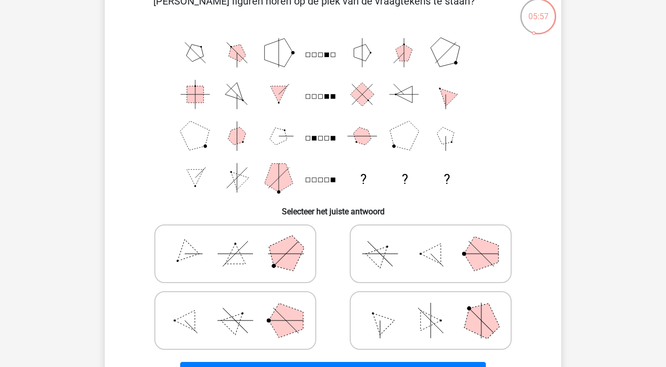
click at [253, 250] on icon at bounding box center [235, 254] width 152 height 51
click at [242, 241] on input "radio" at bounding box center [238, 238] width 7 height 7
radio input "true"
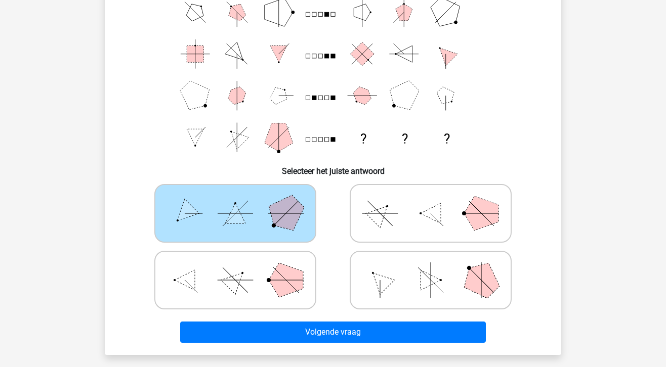
scroll to position [102, 0]
click at [266, 279] on icon at bounding box center [235, 280] width 152 height 51
click at [242, 268] on input "radio" at bounding box center [238, 264] width 7 height 7
radio input "true"
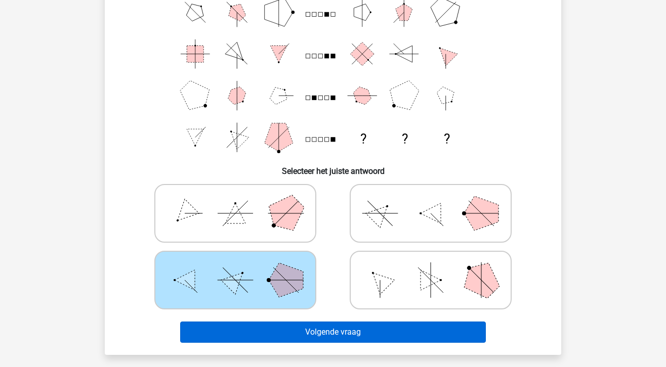
click at [305, 326] on button "Volgende vraag" at bounding box center [333, 332] width 306 height 21
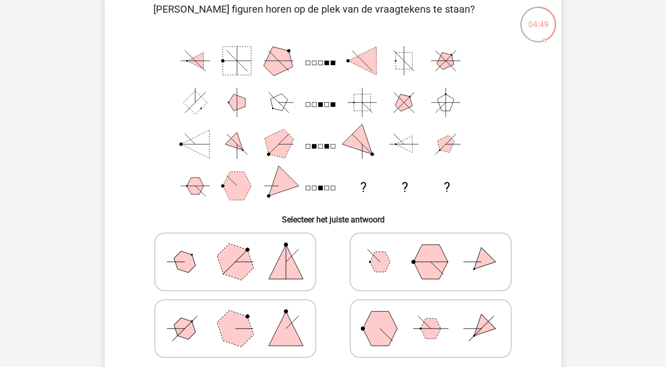
scroll to position [59, 0]
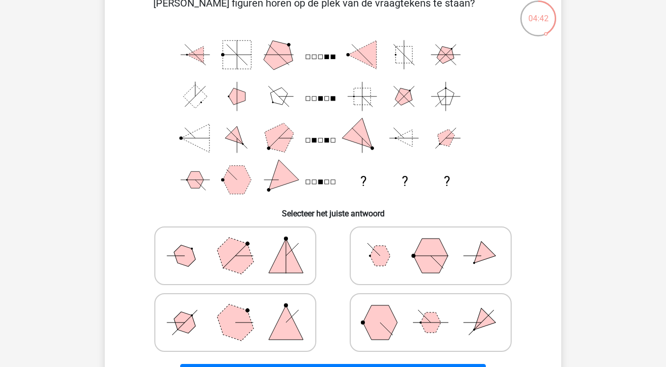
click at [191, 262] on polygon at bounding box center [185, 256] width 29 height 29
click at [235, 243] on input "radio" at bounding box center [238, 240] width 7 height 7
radio input "true"
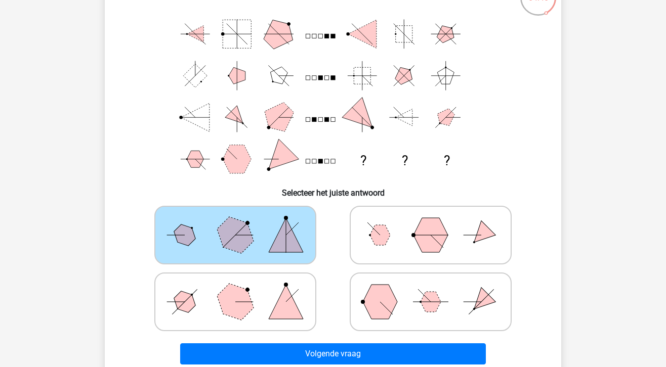
scroll to position [81, 0]
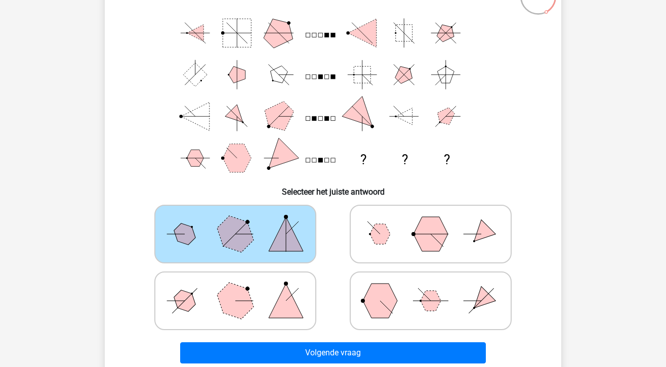
click at [260, 299] on icon at bounding box center [235, 301] width 152 height 51
click at [242, 288] on input "radio" at bounding box center [238, 285] width 7 height 7
radio input "true"
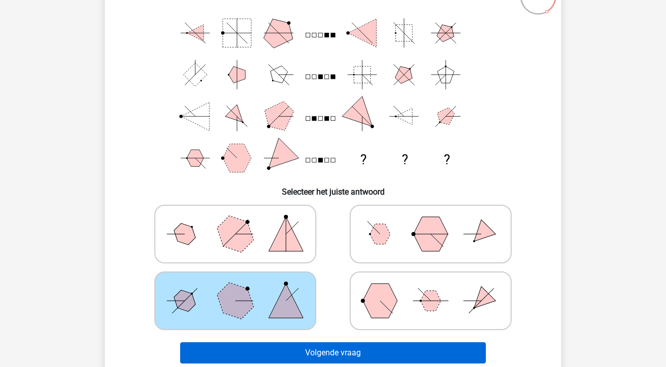
click at [290, 345] on button "Volgende vraag" at bounding box center [333, 353] width 306 height 21
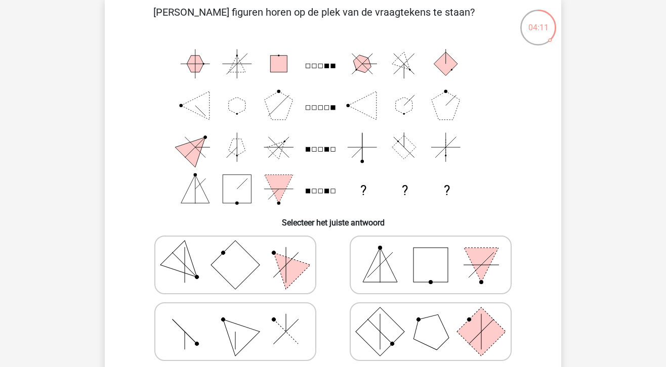
scroll to position [51, 0]
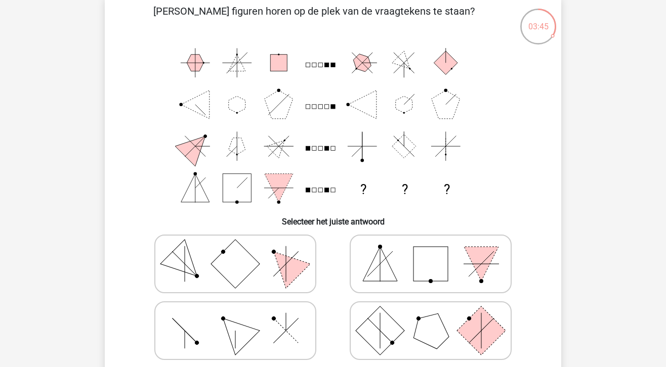
click at [286, 338] on icon at bounding box center [235, 331] width 152 height 51
click at [242, 318] on input "radio" at bounding box center [238, 315] width 7 height 7
radio input "true"
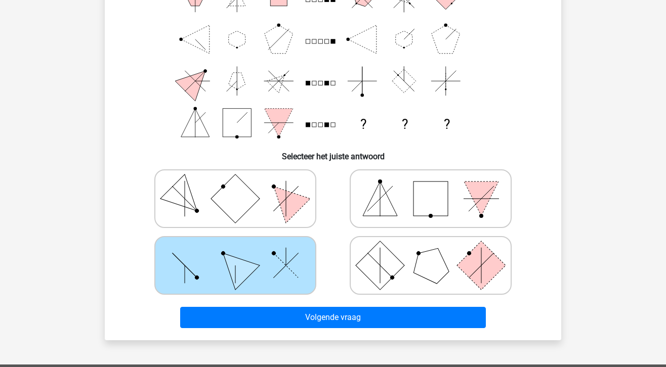
scroll to position [119, 0]
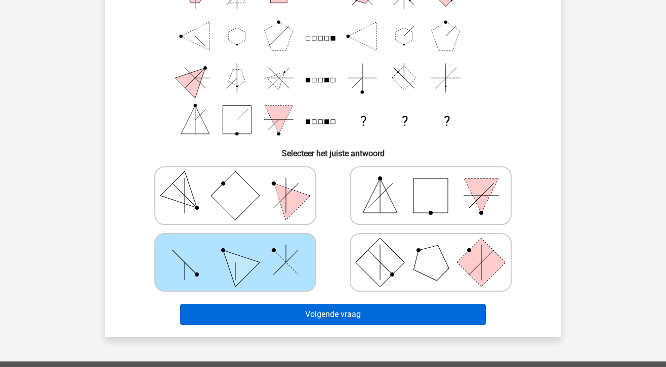
click at [300, 320] on button "Volgende vraag" at bounding box center [333, 314] width 306 height 21
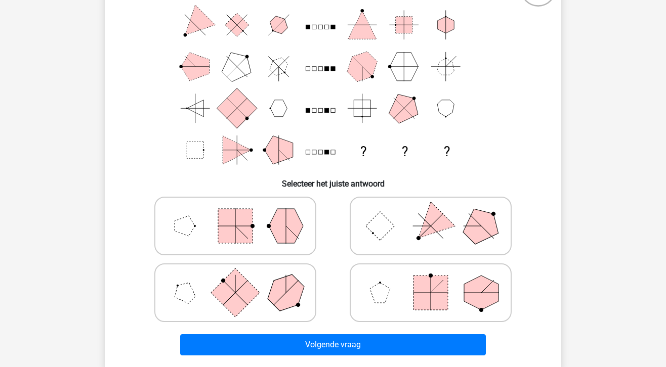
scroll to position [92, 0]
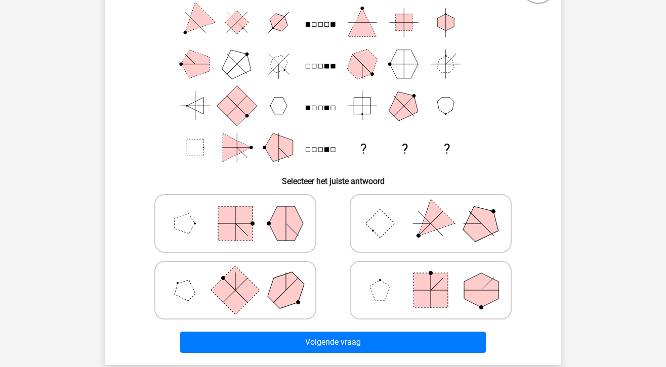
click at [302, 232] on icon at bounding box center [235, 223] width 152 height 51
click at [242, 211] on input "radio" at bounding box center [238, 207] width 7 height 7
radio input "true"
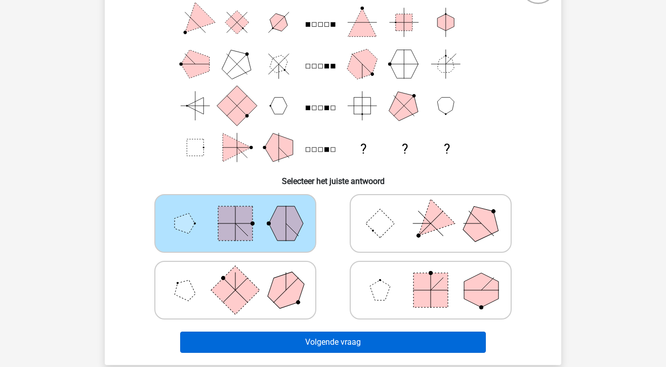
click at [325, 342] on button "Volgende vraag" at bounding box center [333, 342] width 306 height 21
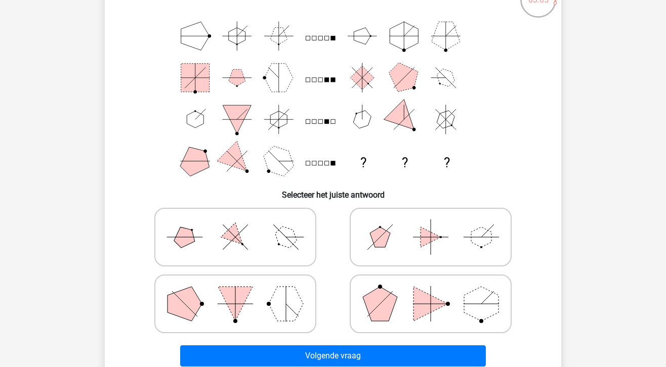
scroll to position [80, 0]
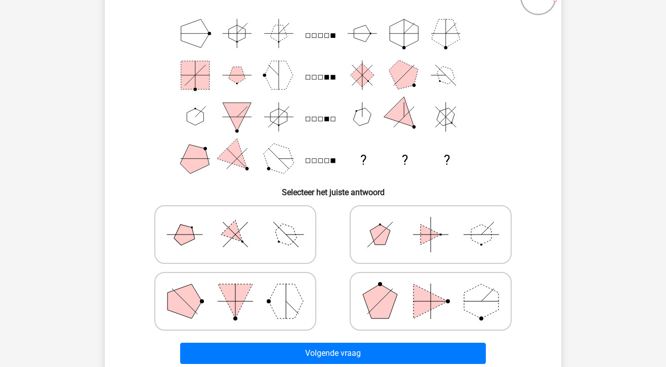
click at [286, 230] on polygon at bounding box center [286, 235] width 29 height 29
click at [242, 222] on input "radio" at bounding box center [238, 219] width 7 height 7
radio input "true"
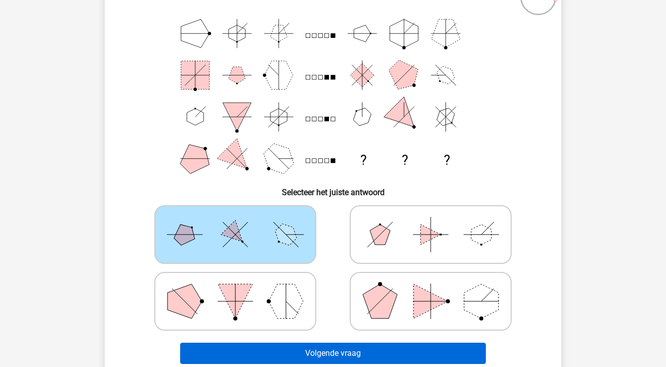
click at [342, 352] on button "Volgende vraag" at bounding box center [333, 353] width 306 height 21
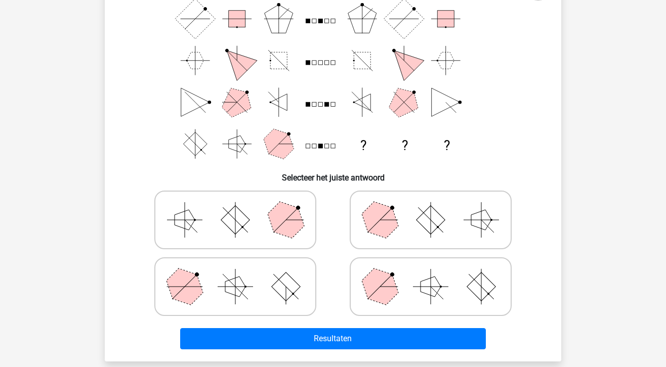
scroll to position [98, 0]
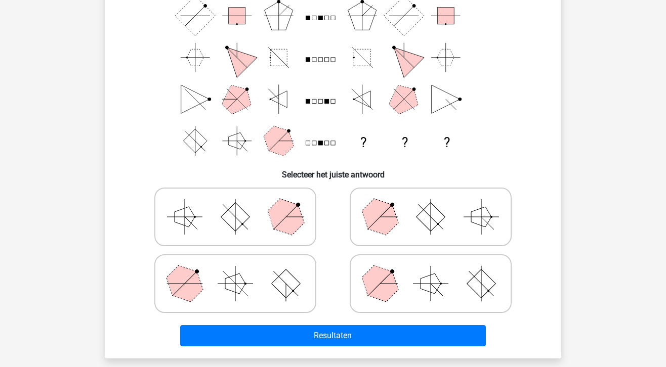
click at [284, 281] on rect at bounding box center [286, 284] width 29 height 29
click at [242, 271] on input "radio" at bounding box center [238, 268] width 7 height 7
radio input "true"
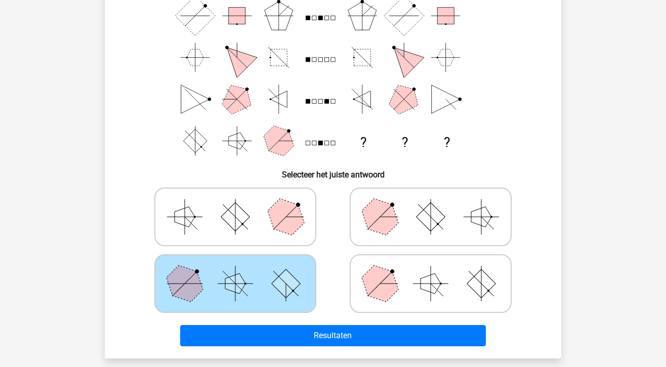
click at [225, 238] on icon at bounding box center [235, 217] width 152 height 51
click at [235, 204] on input "radio" at bounding box center [238, 201] width 7 height 7
radio input "true"
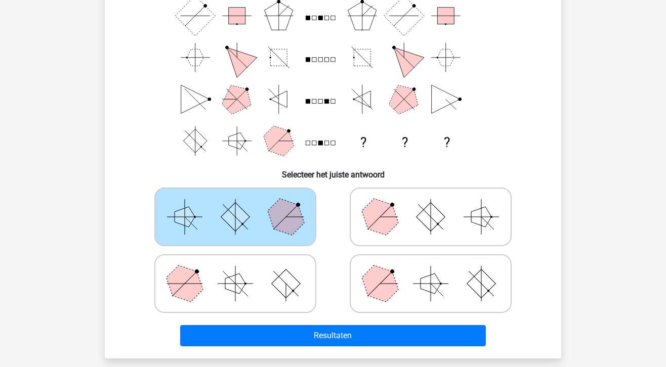
click at [271, 298] on icon at bounding box center [235, 284] width 152 height 51
click at [242, 271] on input "radio" at bounding box center [238, 268] width 7 height 7
radio input "true"
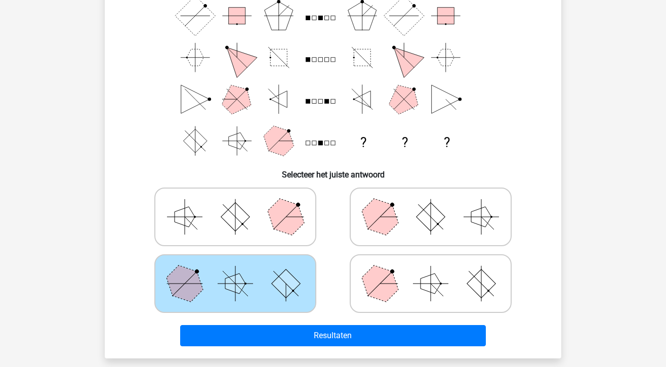
click at [427, 223] on rect at bounding box center [431, 217] width 29 height 29
click at [431, 204] on input "radio" at bounding box center [434, 201] width 7 height 7
radio input "true"
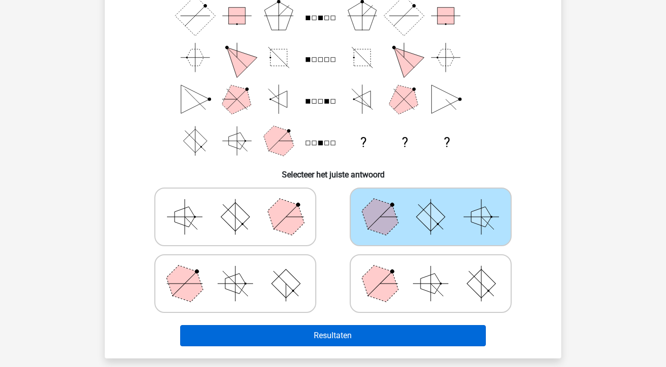
click at [401, 333] on button "Resultaten" at bounding box center [333, 335] width 306 height 21
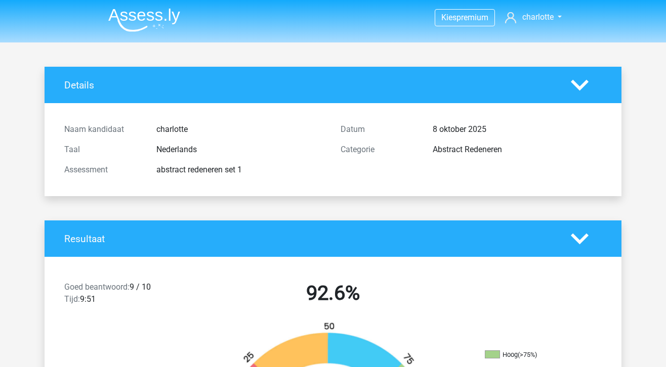
click at [134, 20] on img at bounding box center [144, 20] width 72 height 24
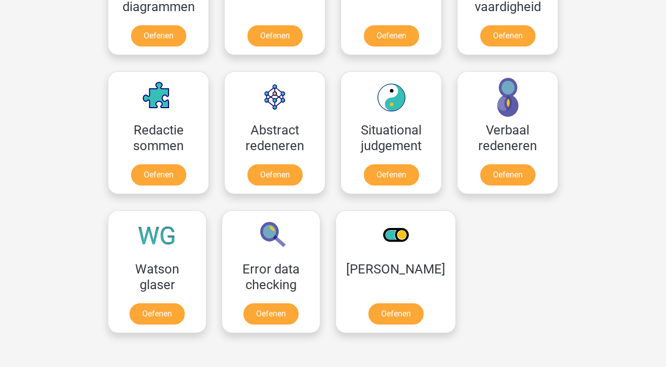
scroll to position [677, 0]
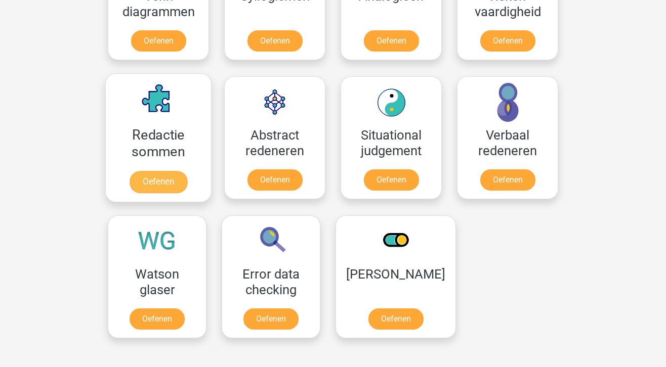
click at [174, 186] on link "Oefenen" at bounding box center [159, 182] width 58 height 22
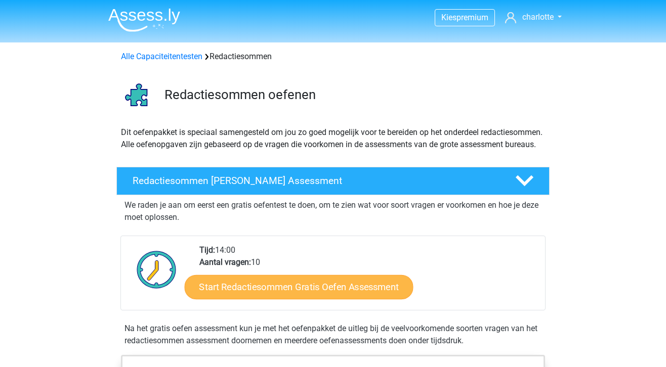
click at [305, 299] on link "Start Redactiesommen Gratis Oefen Assessment" at bounding box center [299, 287] width 229 height 24
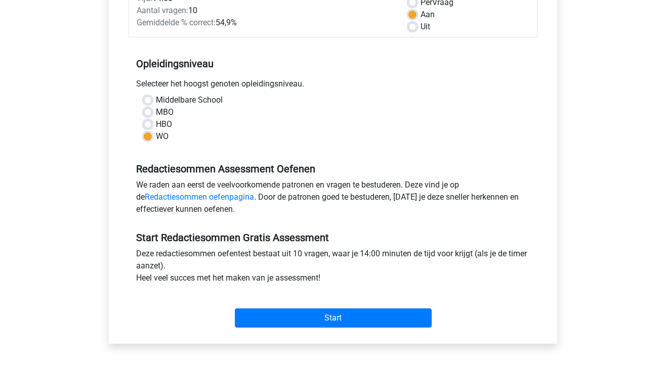
scroll to position [181, 0]
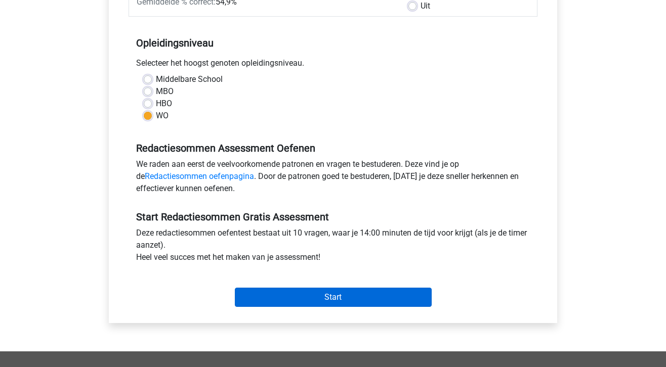
click at [306, 303] on input "Start" at bounding box center [333, 297] width 197 height 19
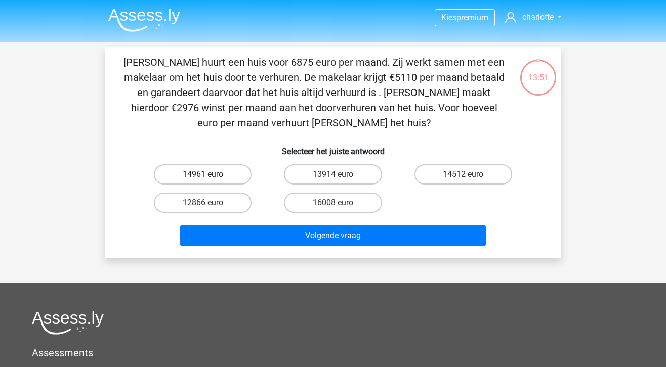
click at [209, 171] on label "14961 euro" at bounding box center [203, 174] width 98 height 20
click at [209, 175] on input "14961 euro" at bounding box center [206, 178] width 7 height 7
radio input "true"
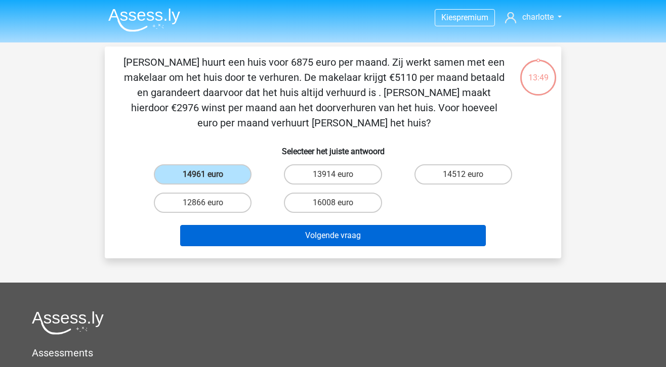
click at [302, 238] on button "Volgende vraag" at bounding box center [333, 235] width 306 height 21
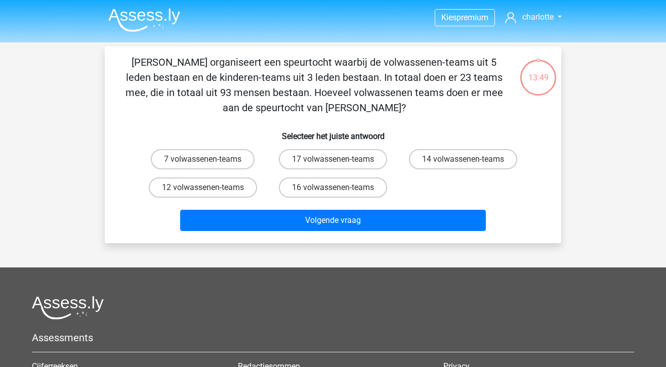
scroll to position [47, 0]
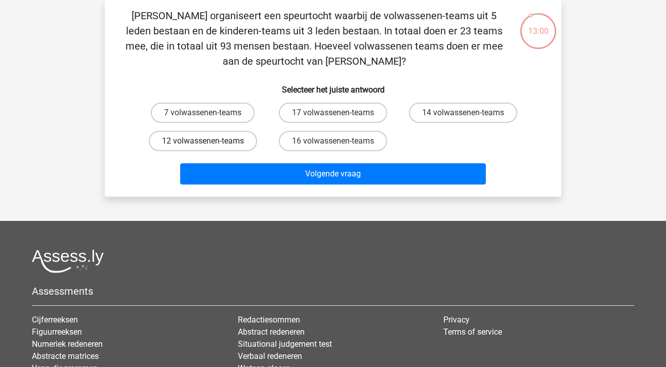
click at [237, 139] on label "12 volwassenen-teams" at bounding box center [203, 141] width 108 height 20
click at [210, 141] on input "12 volwassenen-teams" at bounding box center [206, 144] width 7 height 7
radio input "true"
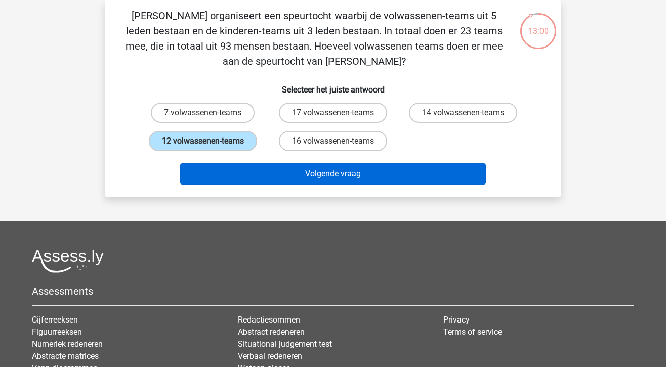
click at [267, 178] on button "Volgende vraag" at bounding box center [333, 173] width 306 height 21
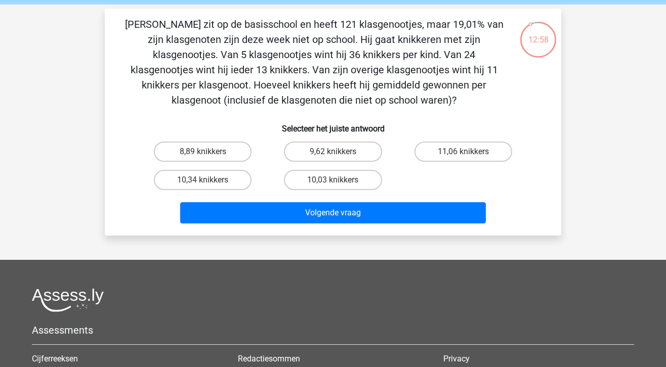
scroll to position [38, 0]
click at [242, 180] on label "10,34 knikkers" at bounding box center [203, 180] width 98 height 20
click at [210, 180] on input "10,34 knikkers" at bounding box center [206, 183] width 7 height 7
radio input "true"
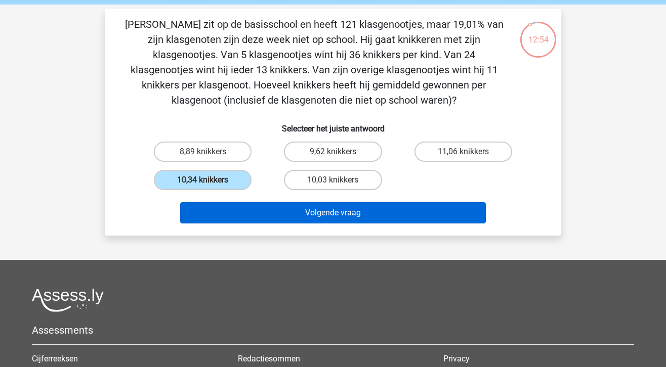
click at [312, 218] on button "Volgende vraag" at bounding box center [333, 212] width 306 height 21
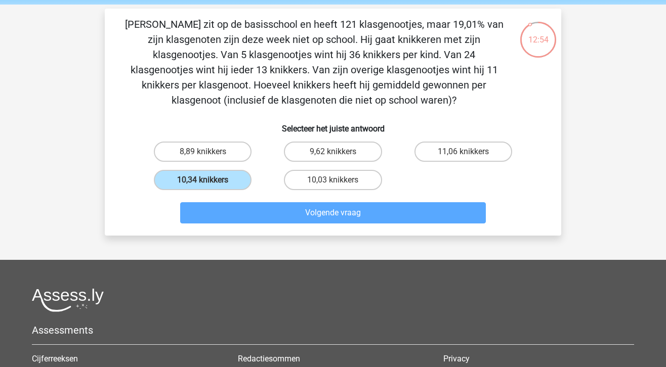
scroll to position [47, 0]
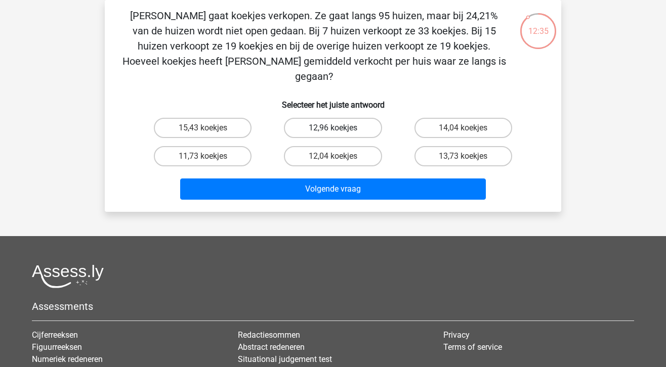
click at [313, 118] on label "12,96 koekjes" at bounding box center [333, 128] width 98 height 20
click at [333, 128] on input "12,96 koekjes" at bounding box center [336, 131] width 7 height 7
radio input "true"
click at [466, 118] on label "14,04 koekjes" at bounding box center [464, 128] width 98 height 20
click at [466, 128] on input "14,04 koekjes" at bounding box center [466, 131] width 7 height 7
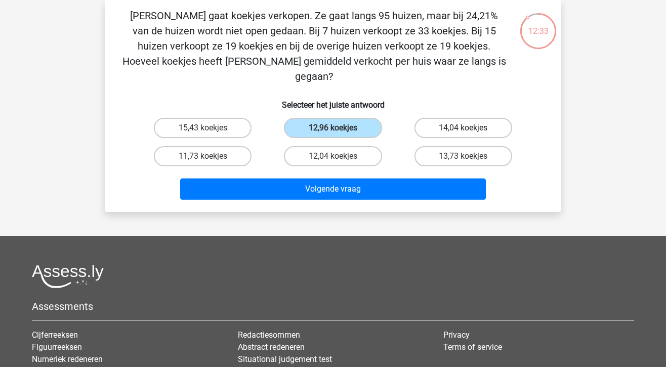
radio input "true"
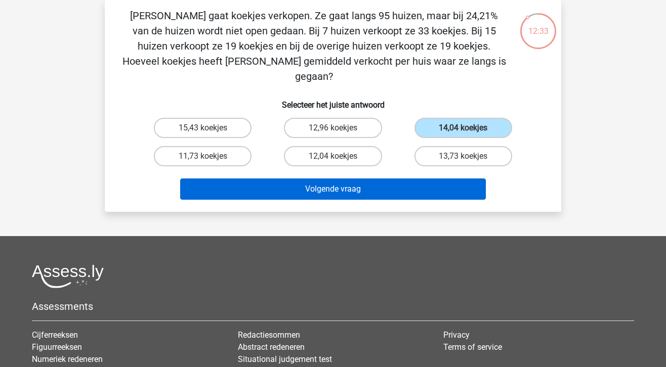
click at [423, 179] on button "Volgende vraag" at bounding box center [333, 189] width 306 height 21
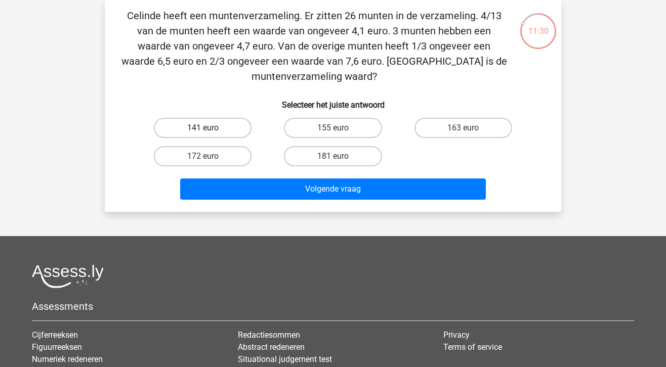
click at [238, 127] on label "141 euro" at bounding box center [203, 128] width 98 height 20
click at [210, 128] on input "141 euro" at bounding box center [206, 131] width 7 height 7
radio input "true"
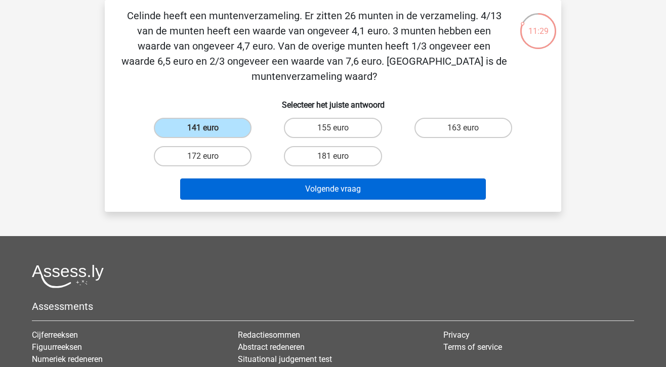
click at [327, 192] on button "Volgende vraag" at bounding box center [333, 189] width 306 height 21
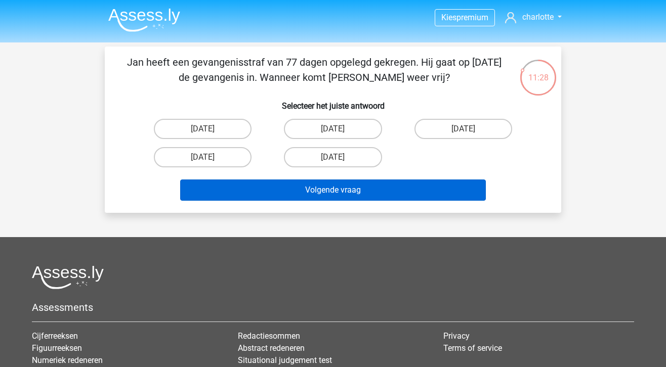
scroll to position [0, 0]
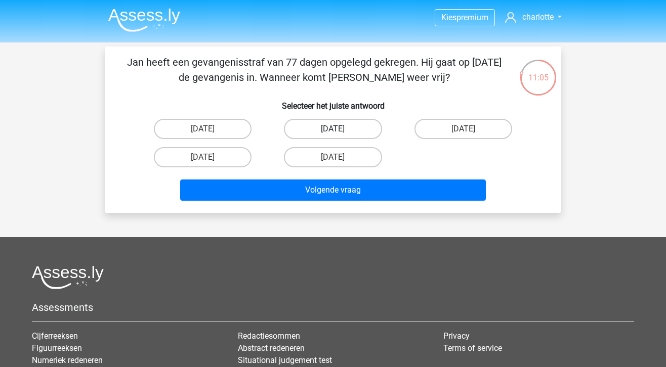
click at [351, 125] on label "13 augustus" at bounding box center [333, 129] width 98 height 20
click at [340, 129] on input "13 augustus" at bounding box center [336, 132] width 7 height 7
radio input "true"
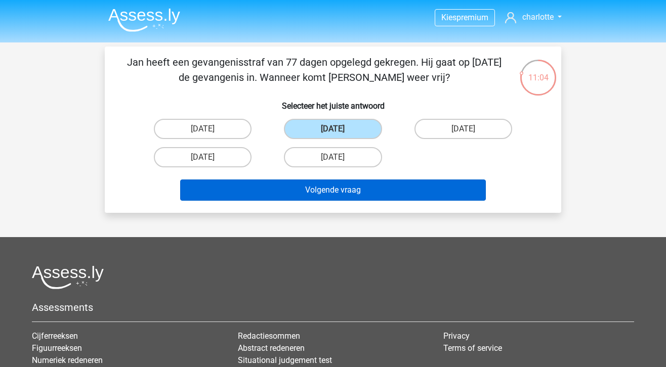
click at [363, 189] on button "Volgende vraag" at bounding box center [333, 190] width 306 height 21
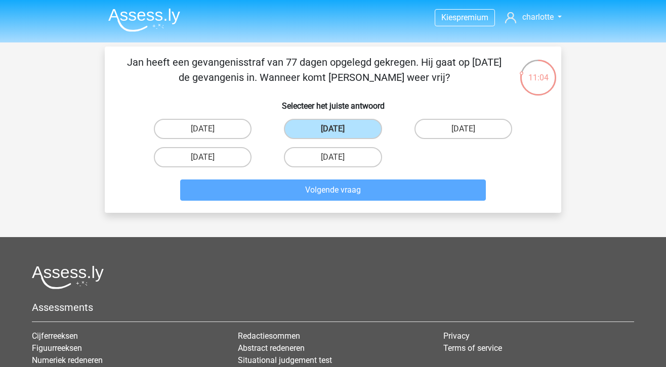
scroll to position [47, 0]
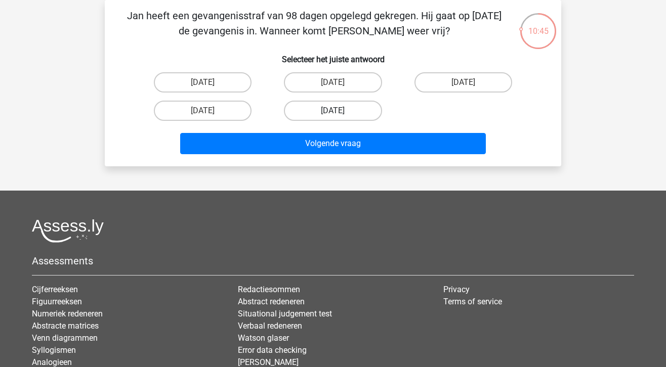
click at [341, 115] on label "22 augustus" at bounding box center [333, 111] width 98 height 20
click at [340, 115] on input "22 augustus" at bounding box center [336, 114] width 7 height 7
radio input "true"
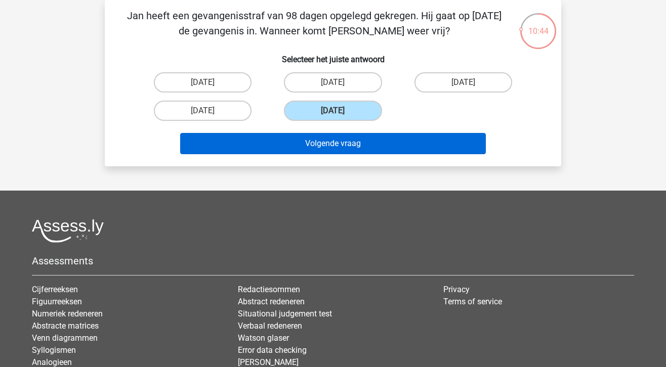
click at [355, 146] on button "Volgende vraag" at bounding box center [333, 143] width 306 height 21
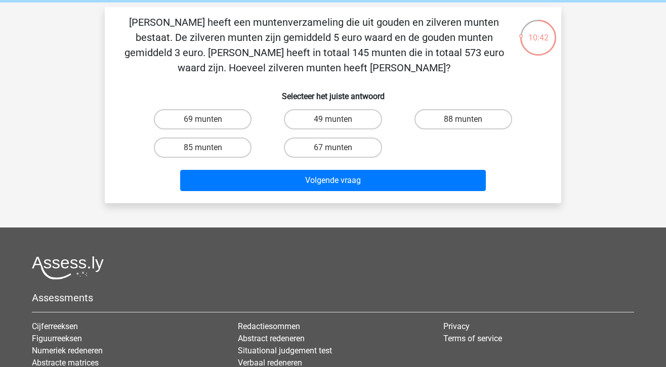
scroll to position [37, 0]
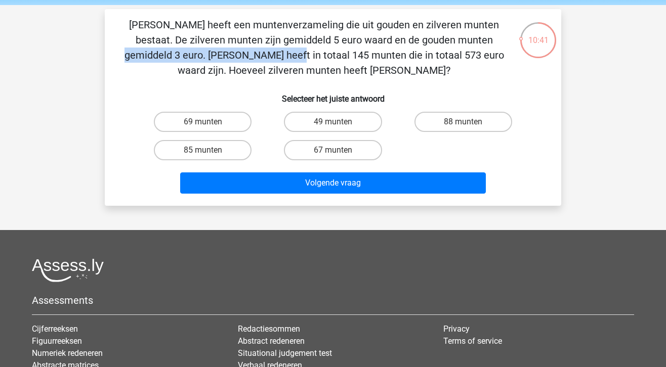
drag, startPoint x: 239, startPoint y: 42, endPoint x: 416, endPoint y: 42, distance: 176.1
click at [416, 42] on p "[PERSON_NAME] heeft een muntenverzameling die uit gouden en zilveren munten bes…" at bounding box center [314, 47] width 386 height 61
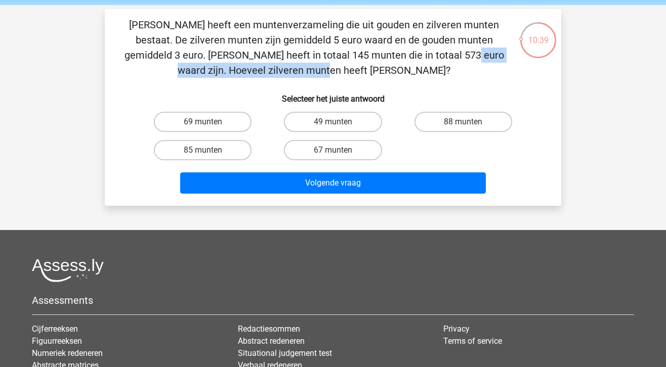
drag, startPoint x: 214, startPoint y: 53, endPoint x: 391, endPoint y: 54, distance: 176.6
click at [391, 54] on p "[PERSON_NAME] heeft een muntenverzameling die uit gouden en zilveren munten bes…" at bounding box center [314, 47] width 386 height 61
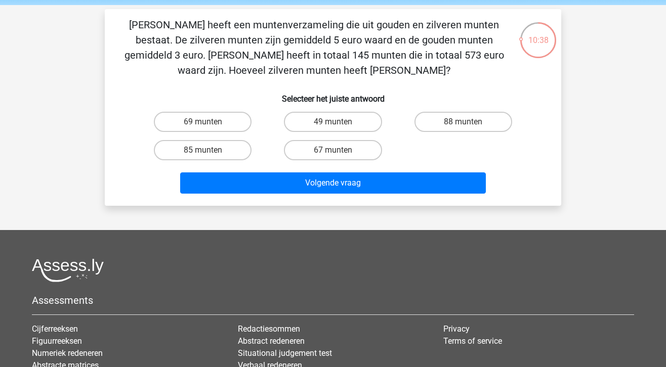
click at [357, 66] on p "[PERSON_NAME] heeft een muntenverzameling die uit gouden en zilveren munten bes…" at bounding box center [314, 47] width 386 height 61
click at [218, 119] on label "69 munten" at bounding box center [203, 122] width 98 height 20
click at [210, 122] on input "69 munten" at bounding box center [206, 125] width 7 height 7
radio input "true"
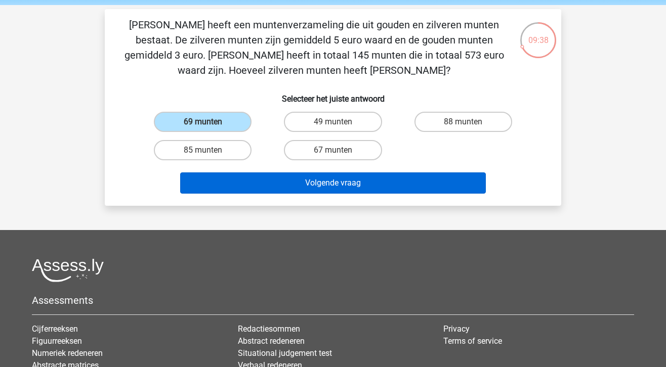
click at [279, 181] on button "Volgende vraag" at bounding box center [333, 183] width 306 height 21
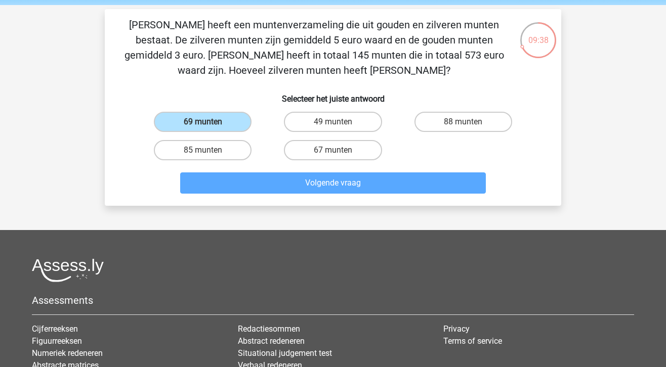
scroll to position [47, 0]
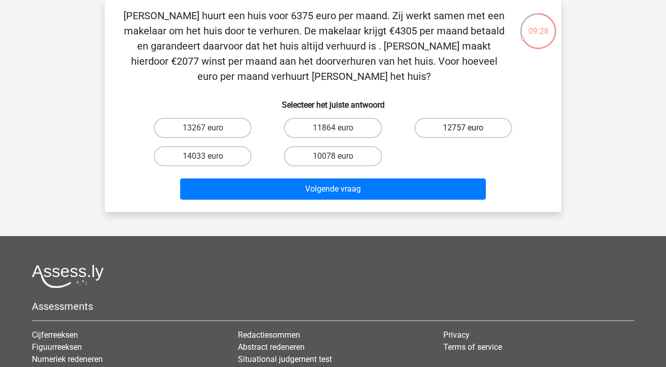
click at [457, 127] on label "12757 euro" at bounding box center [464, 128] width 98 height 20
click at [463, 128] on input "12757 euro" at bounding box center [466, 131] width 7 height 7
radio input "true"
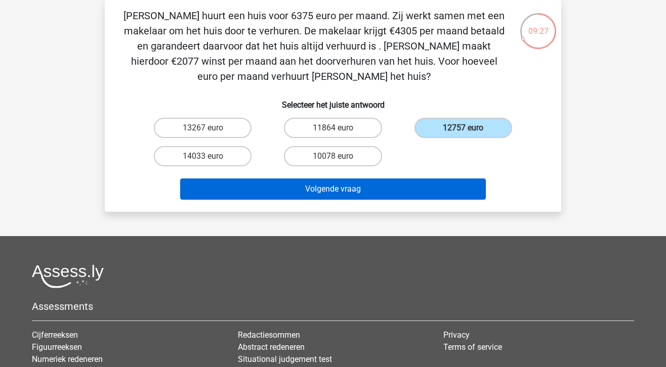
click at [402, 188] on button "Volgende vraag" at bounding box center [333, 189] width 306 height 21
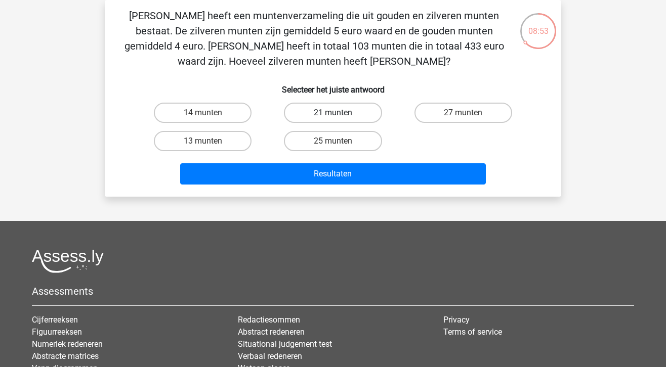
click at [340, 105] on label "21 munten" at bounding box center [333, 113] width 98 height 20
click at [340, 113] on input "21 munten" at bounding box center [336, 116] width 7 height 7
radio input "true"
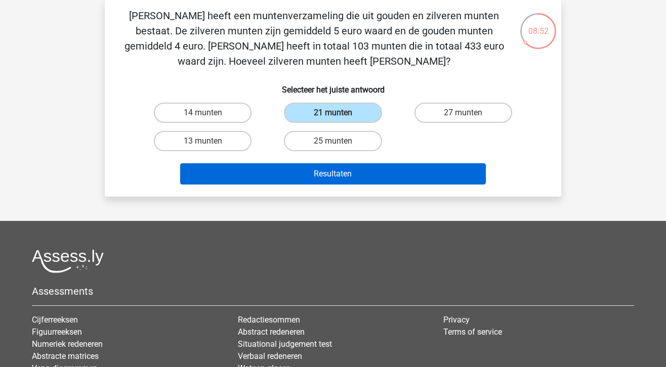
click at [363, 176] on button "Resultaten" at bounding box center [333, 173] width 306 height 21
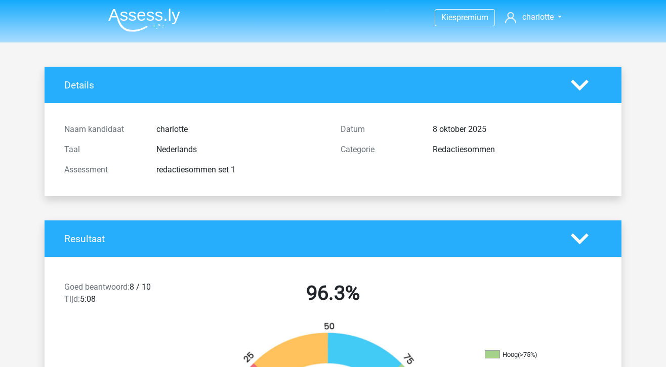
click at [141, 10] on img at bounding box center [144, 20] width 72 height 24
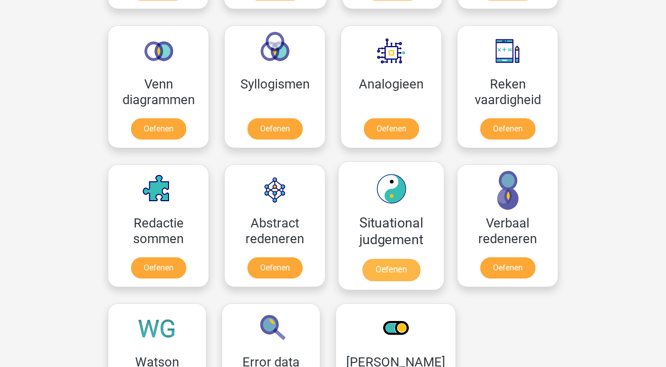
scroll to position [550, 0]
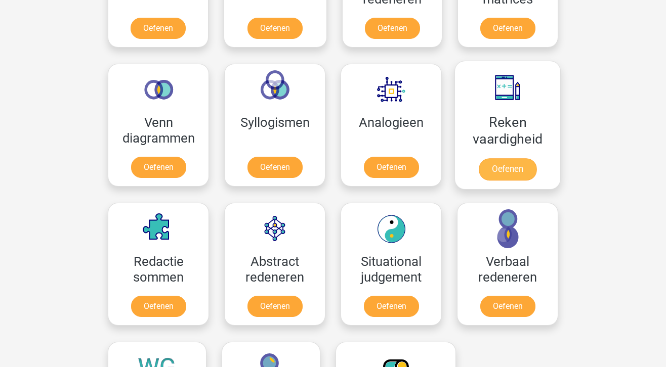
click at [529, 173] on link "Oefenen" at bounding box center [508, 169] width 58 height 22
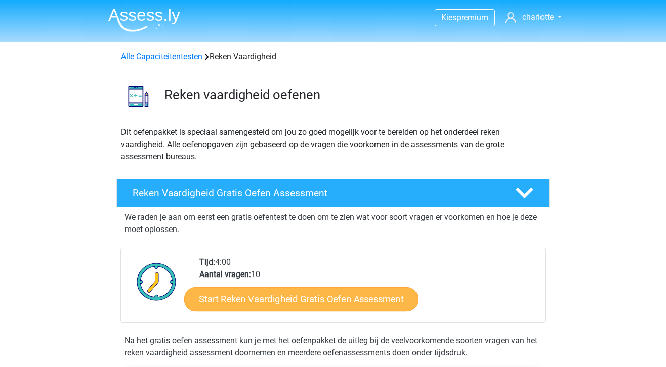
click at [312, 298] on link "Start Reken Vaardigheid Gratis Oefen Assessment" at bounding box center [301, 299] width 234 height 24
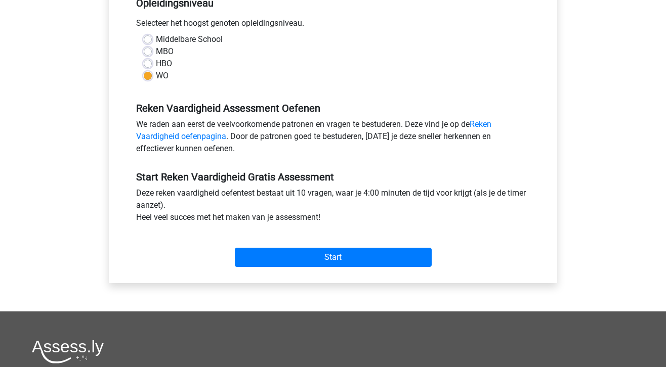
scroll to position [261, 0]
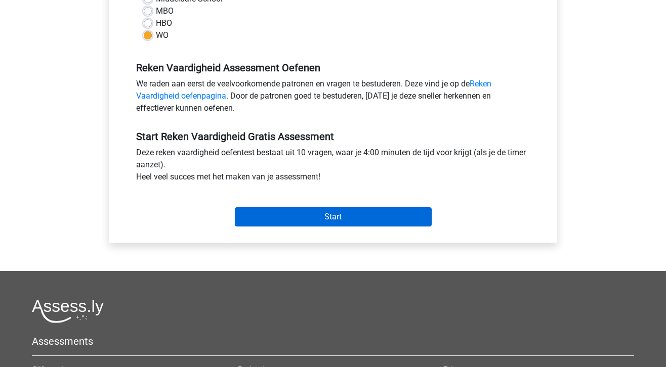
click at [311, 225] on input "Start" at bounding box center [333, 217] width 197 height 19
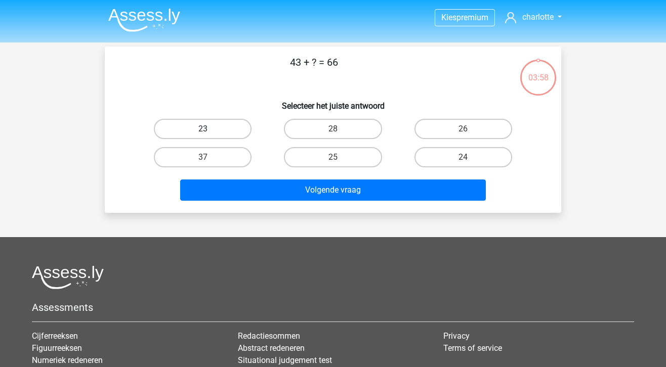
click at [233, 123] on label "23" at bounding box center [203, 129] width 98 height 20
click at [210, 129] on input "23" at bounding box center [206, 132] width 7 height 7
radio input "true"
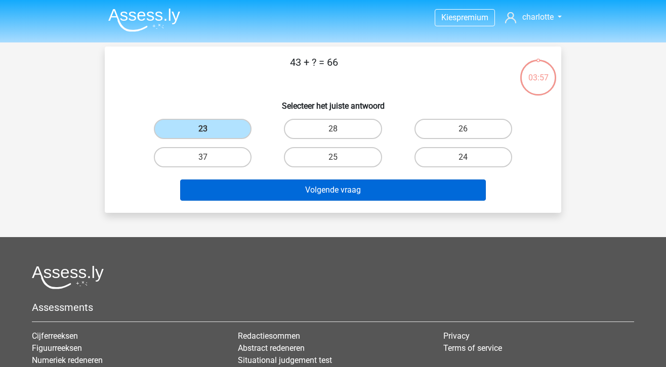
click at [292, 191] on button "Volgende vraag" at bounding box center [333, 190] width 306 height 21
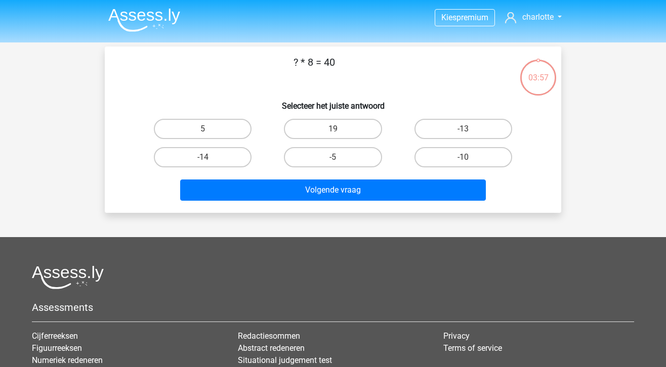
scroll to position [47, 0]
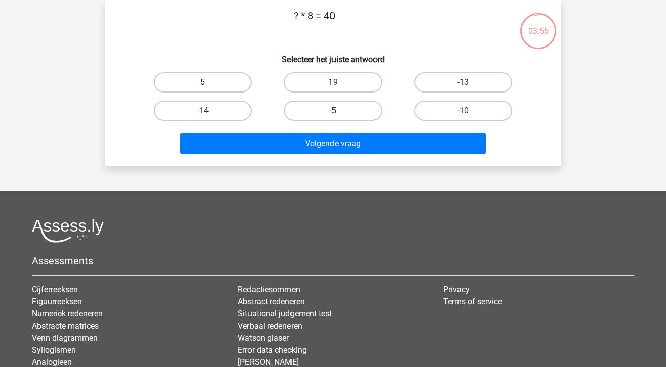
click at [240, 85] on label "5" at bounding box center [203, 82] width 98 height 20
click at [210, 85] on input "5" at bounding box center [206, 86] width 7 height 7
radio input "true"
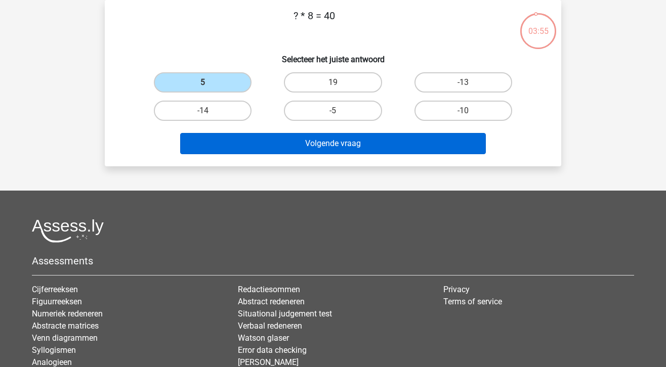
click at [283, 139] on button "Volgende vraag" at bounding box center [333, 143] width 306 height 21
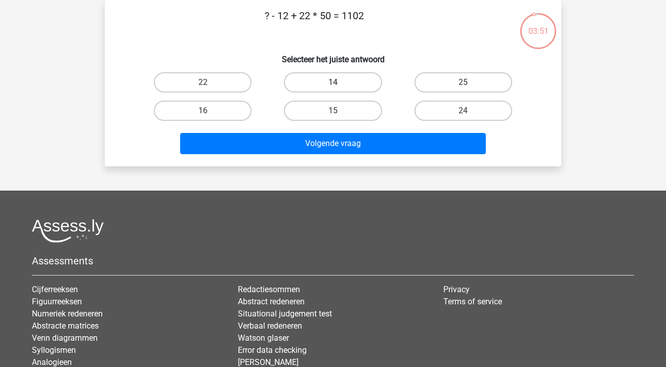
click at [354, 86] on label "14" at bounding box center [333, 82] width 98 height 20
click at [340, 86] on input "14" at bounding box center [336, 86] width 7 height 7
radio input "true"
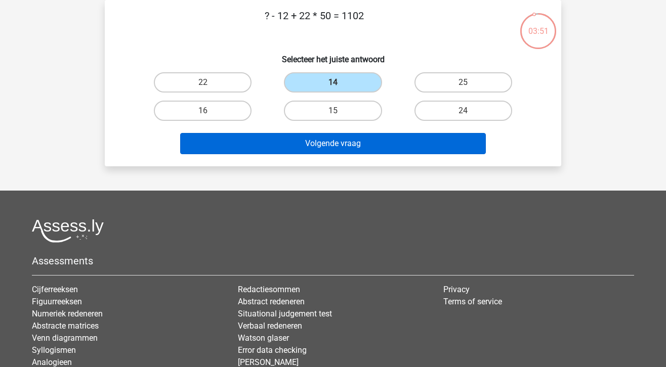
click at [366, 148] on button "Volgende vraag" at bounding box center [333, 143] width 306 height 21
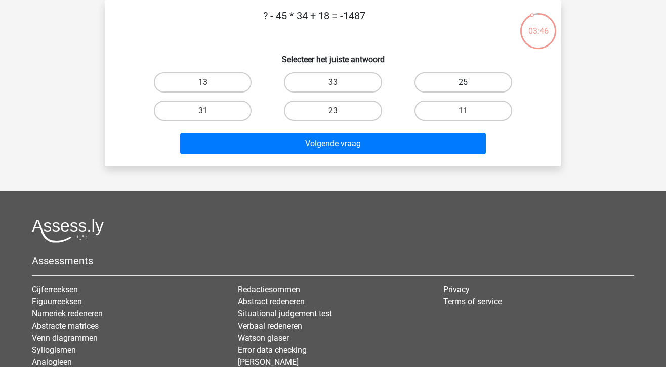
click at [482, 75] on label "25" at bounding box center [464, 82] width 98 height 20
click at [470, 83] on input "25" at bounding box center [466, 86] width 7 height 7
radio input "true"
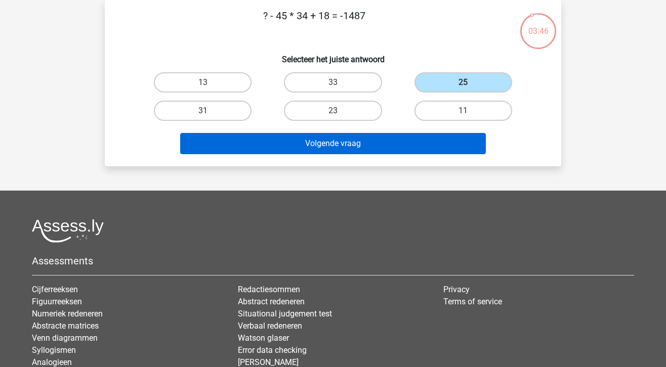
click at [361, 148] on button "Volgende vraag" at bounding box center [333, 143] width 306 height 21
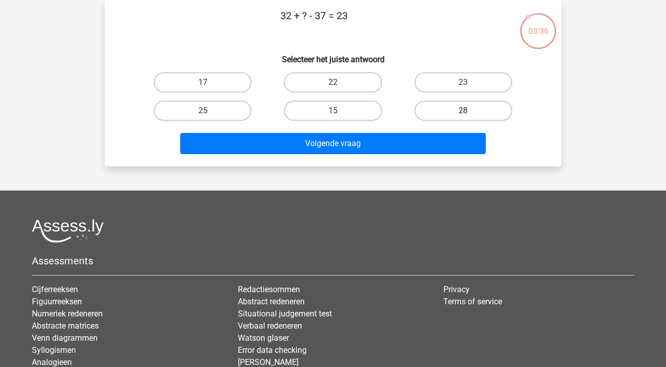
click at [447, 115] on label "28" at bounding box center [464, 111] width 98 height 20
click at [463, 115] on input "28" at bounding box center [466, 114] width 7 height 7
radio input "true"
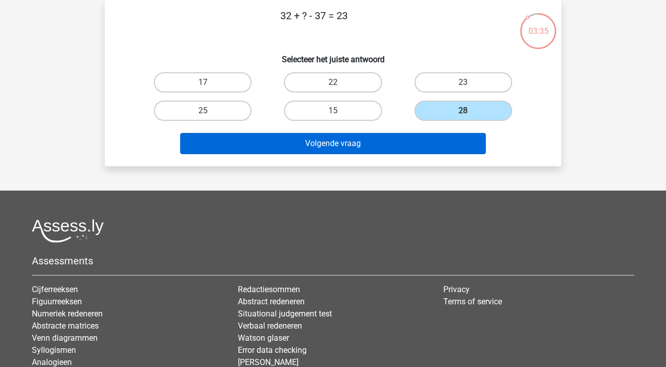
click at [428, 138] on button "Volgende vraag" at bounding box center [333, 143] width 306 height 21
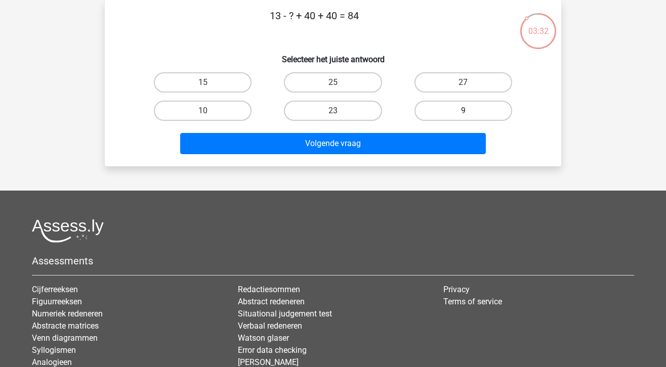
click at [444, 108] on label "9" at bounding box center [464, 111] width 98 height 20
click at [463, 111] on input "9" at bounding box center [466, 114] width 7 height 7
radio input "true"
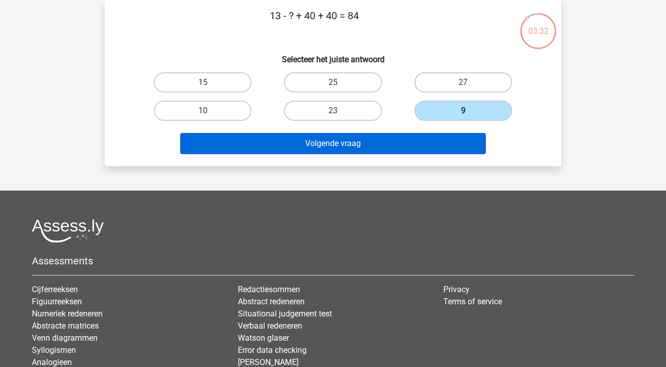
click at [373, 142] on button "Volgende vraag" at bounding box center [333, 143] width 306 height 21
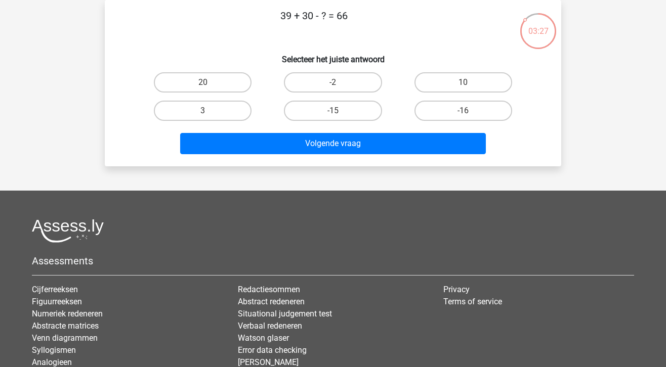
click at [195, 98] on div "3" at bounding box center [203, 111] width 130 height 28
click at [211, 106] on label "3" at bounding box center [203, 111] width 98 height 20
click at [210, 111] on input "3" at bounding box center [206, 114] width 7 height 7
radio input "true"
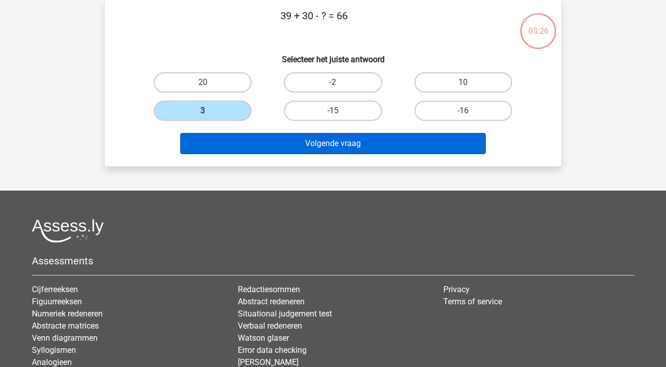
click at [267, 142] on button "Volgende vraag" at bounding box center [333, 143] width 306 height 21
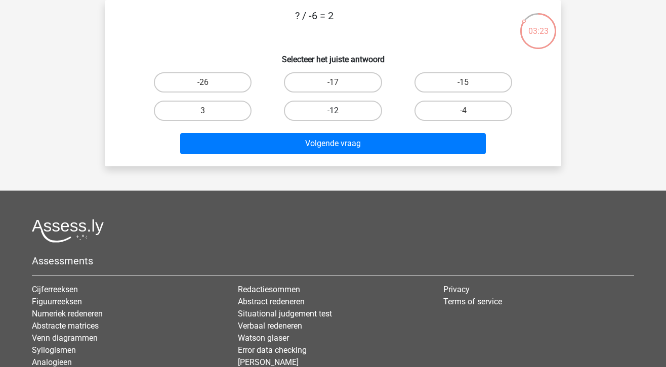
click at [328, 111] on label "-12" at bounding box center [333, 111] width 98 height 20
click at [333, 111] on input "-12" at bounding box center [336, 114] width 7 height 7
radio input "true"
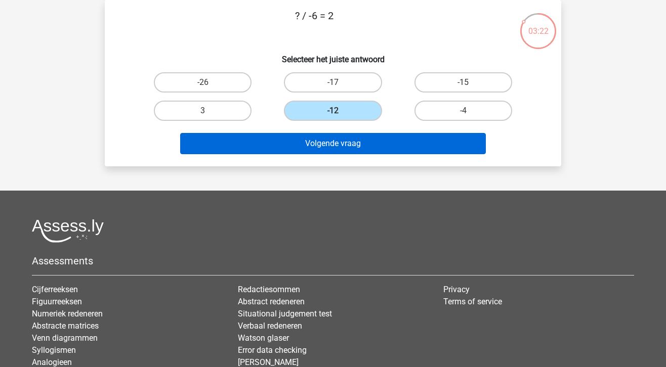
click at [333, 143] on button "Volgende vraag" at bounding box center [333, 143] width 306 height 21
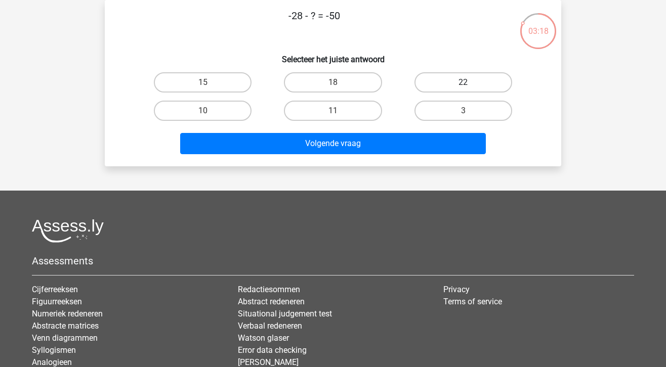
click at [441, 91] on label "22" at bounding box center [464, 82] width 98 height 20
click at [463, 89] on input "22" at bounding box center [466, 86] width 7 height 7
radio input "true"
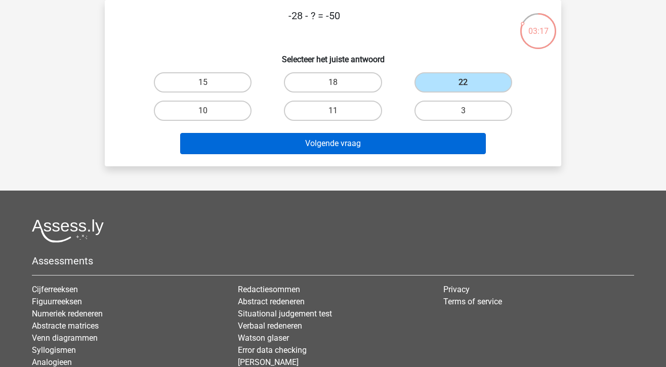
click at [388, 146] on button "Volgende vraag" at bounding box center [333, 143] width 306 height 21
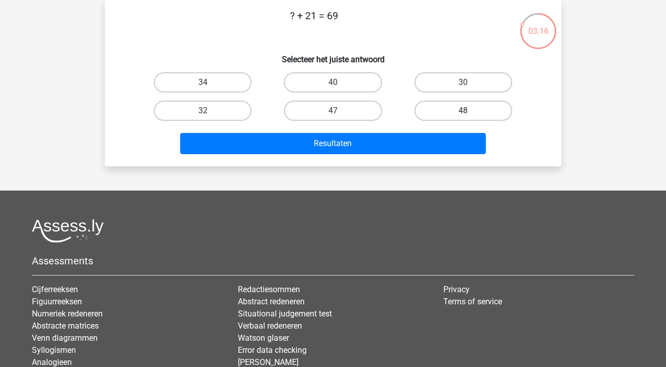
click at [452, 117] on label "48" at bounding box center [464, 111] width 98 height 20
click at [463, 117] on input "48" at bounding box center [466, 114] width 7 height 7
radio input "true"
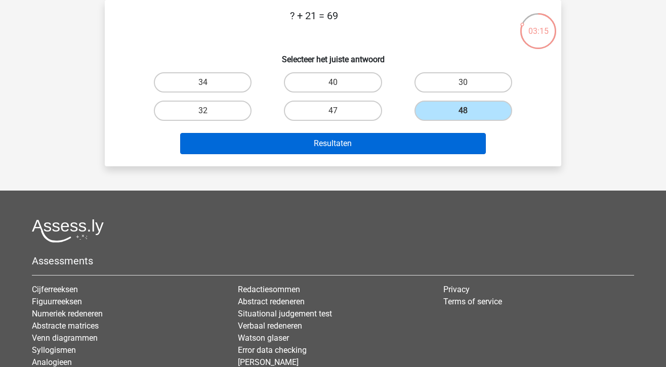
click at [381, 138] on button "Resultaten" at bounding box center [333, 143] width 306 height 21
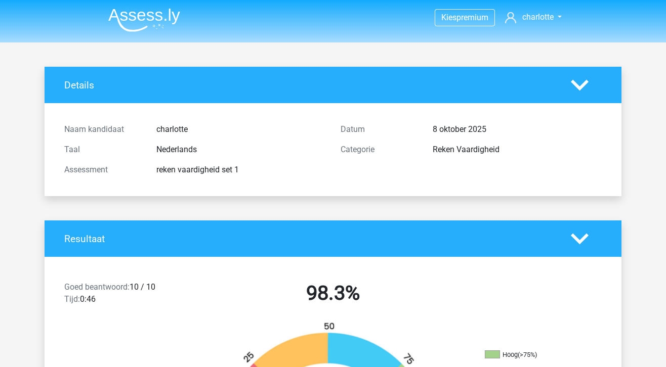
click at [154, 19] on img at bounding box center [144, 20] width 72 height 24
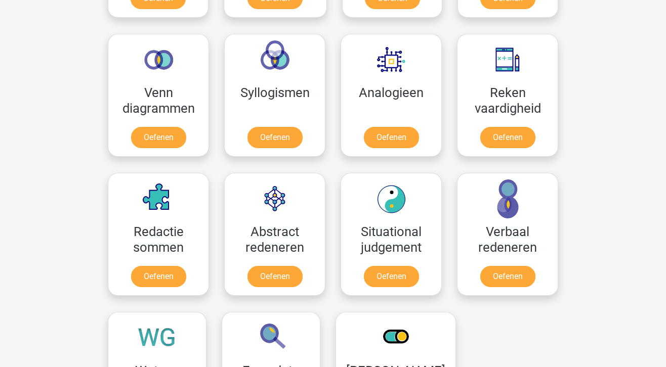
scroll to position [581, 0]
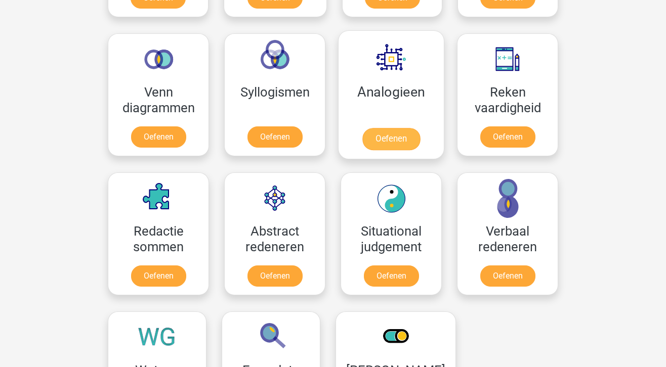
click at [407, 142] on link "Oefenen" at bounding box center [391, 139] width 58 height 22
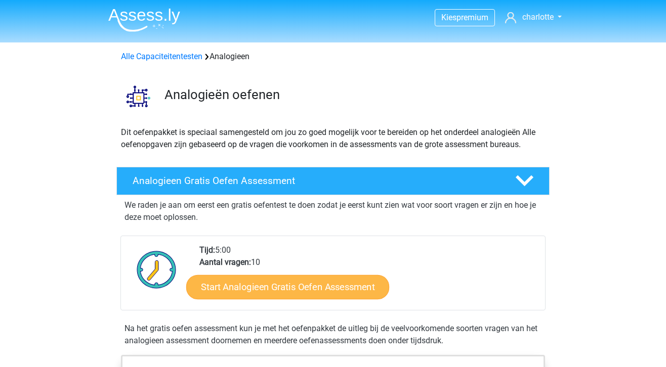
click at [250, 286] on link "Start Analogieen Gratis Oefen Assessment" at bounding box center [287, 287] width 203 height 24
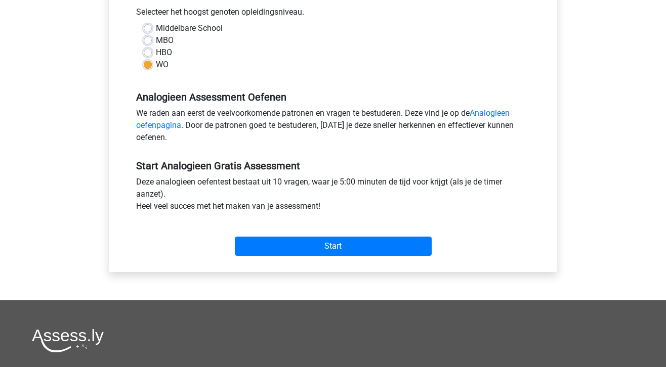
scroll to position [286, 0]
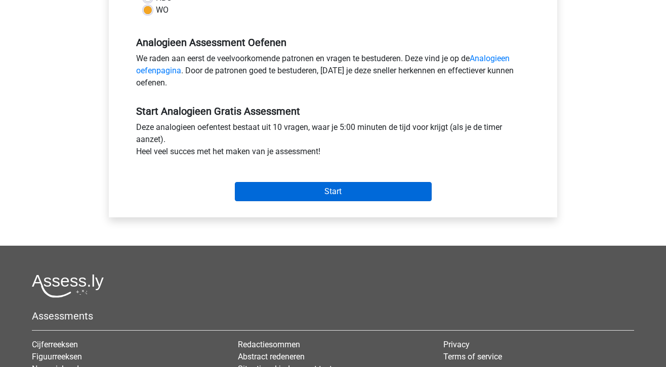
click at [333, 191] on input "Start" at bounding box center [333, 191] width 197 height 19
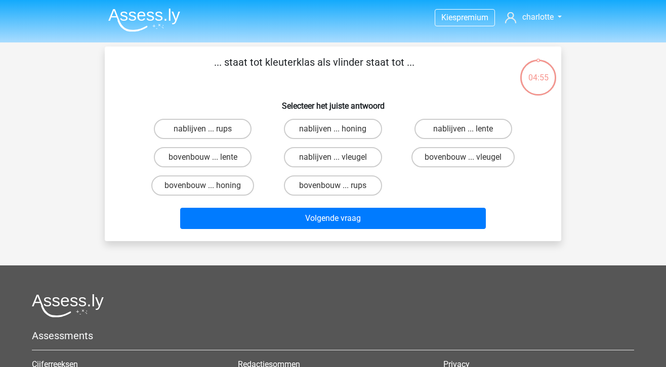
click at [338, 189] on input "bovenbouw ... rups" at bounding box center [336, 189] width 7 height 7
radio input "true"
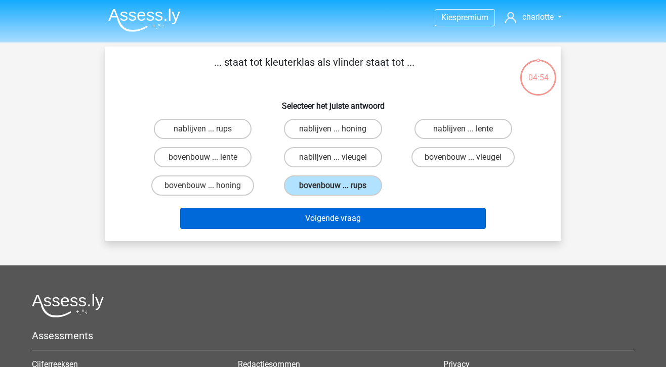
click at [339, 215] on button "Volgende vraag" at bounding box center [333, 218] width 306 height 21
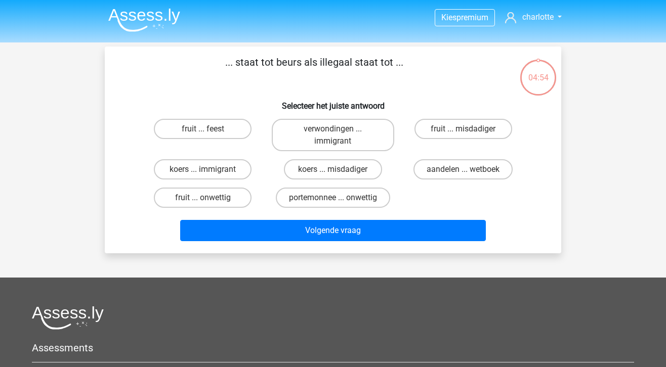
scroll to position [47, 0]
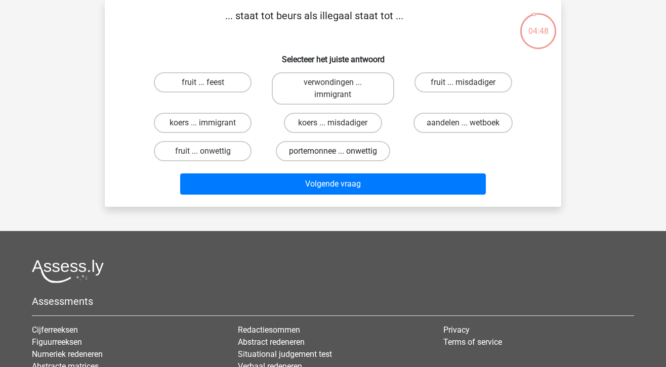
click at [370, 149] on label "portemonnee ... onwettig" at bounding box center [333, 151] width 114 height 20
click at [340, 151] on input "portemonnee ... onwettig" at bounding box center [336, 154] width 7 height 7
radio input "true"
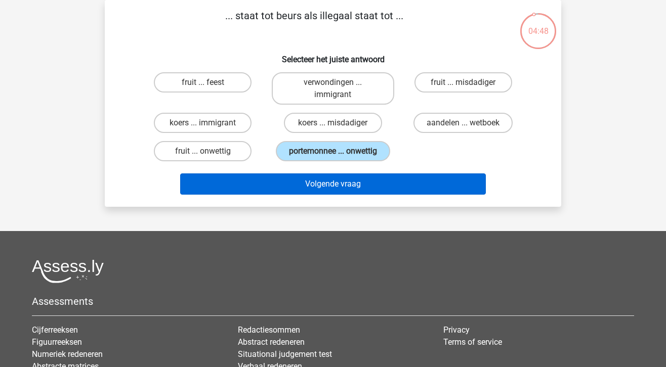
click at [374, 186] on button "Volgende vraag" at bounding box center [333, 184] width 306 height 21
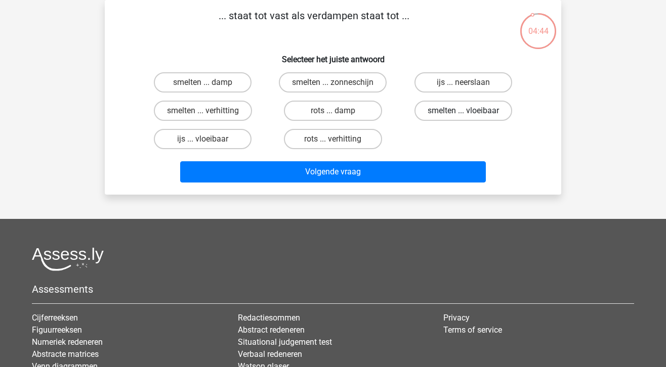
click at [448, 116] on label "smelten ... vloeibaar" at bounding box center [464, 111] width 98 height 20
click at [463, 116] on input "smelten ... vloeibaar" at bounding box center [466, 114] width 7 height 7
radio input "true"
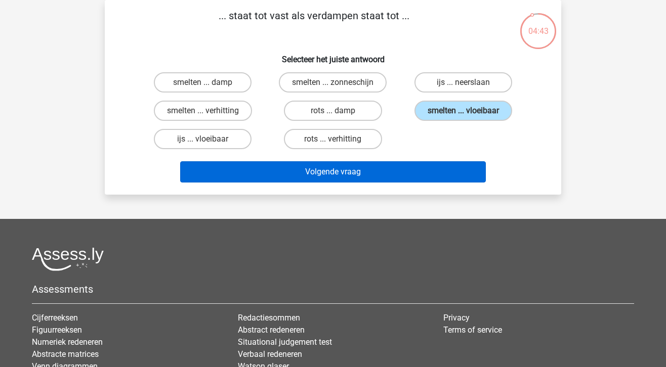
click at [404, 179] on button "Volgende vraag" at bounding box center [333, 171] width 306 height 21
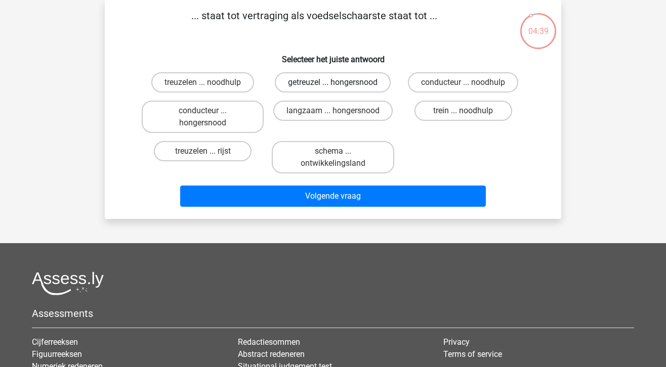
click at [313, 83] on label "getreuzel ... hongersnood" at bounding box center [333, 82] width 116 height 20
click at [333, 83] on input "getreuzel ... hongersnood" at bounding box center [336, 86] width 7 height 7
radio input "true"
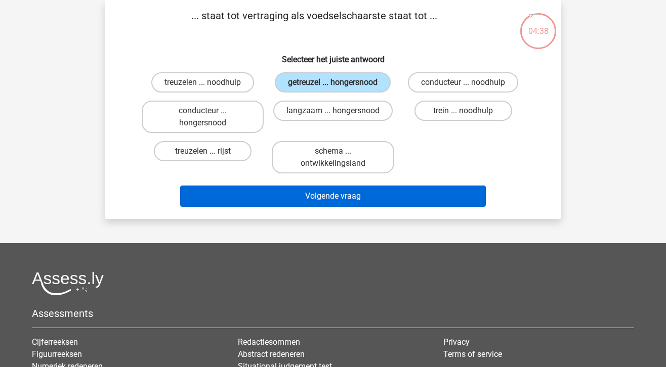
click at [369, 203] on button "Volgende vraag" at bounding box center [333, 196] width 306 height 21
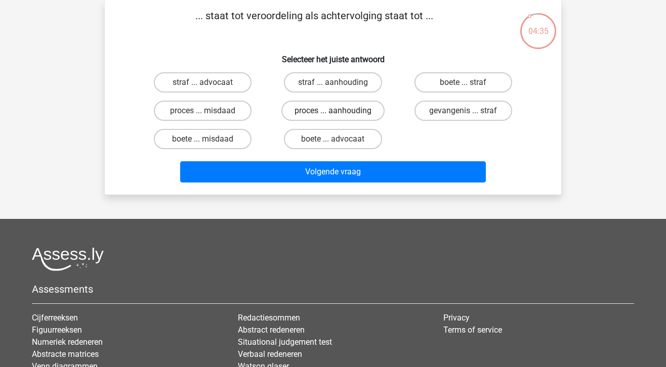
click at [341, 110] on label "proces ... aanhouding" at bounding box center [332, 111] width 103 height 20
click at [340, 111] on input "proces ... aanhouding" at bounding box center [336, 114] width 7 height 7
radio input "true"
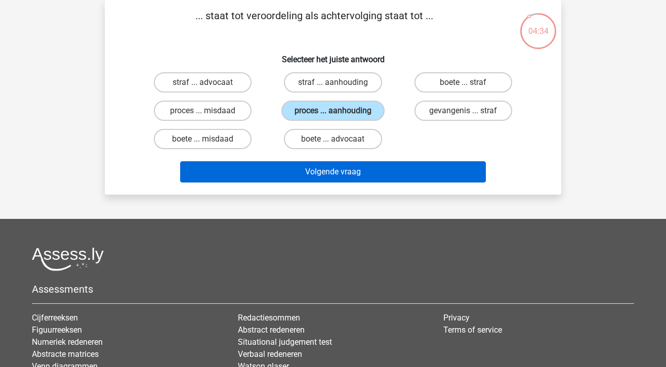
click at [363, 181] on button "Volgende vraag" at bounding box center [333, 171] width 306 height 21
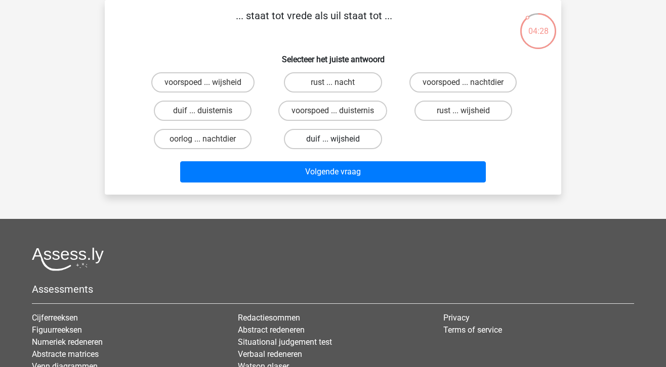
click at [356, 136] on label "duif ... wijsheid" at bounding box center [333, 139] width 98 height 20
click at [340, 139] on input "duif ... wijsheid" at bounding box center [336, 142] width 7 height 7
radio input "true"
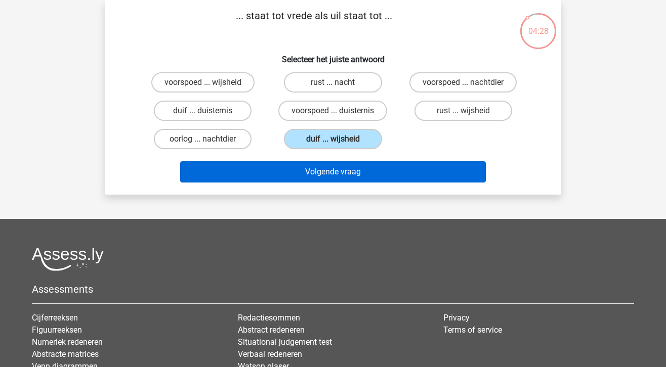
click at [370, 165] on button "Volgende vraag" at bounding box center [333, 171] width 306 height 21
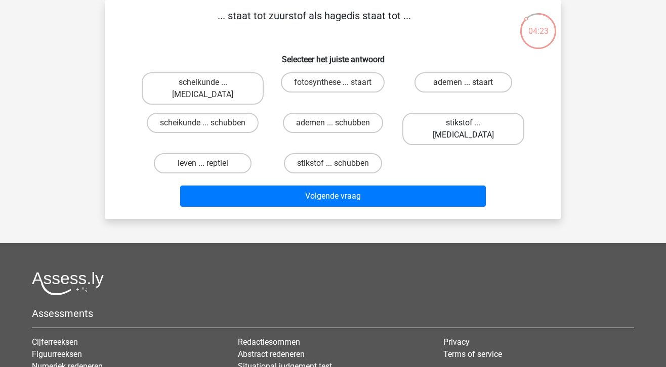
click at [451, 113] on label "stikstof ... krokodil" at bounding box center [463, 129] width 122 height 32
click at [463, 123] on input "stikstof ... krokodil" at bounding box center [466, 126] width 7 height 7
radio input "true"
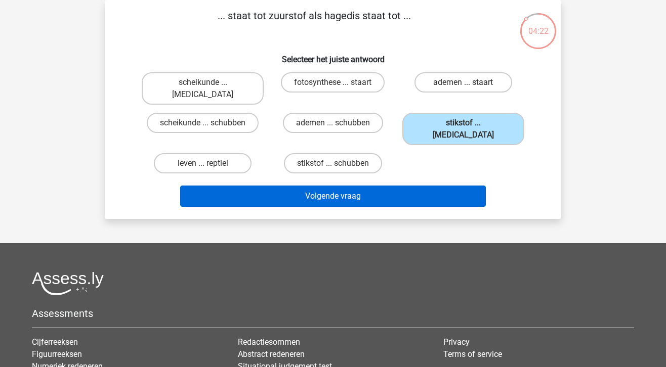
click at [421, 186] on button "Volgende vraag" at bounding box center [333, 196] width 306 height 21
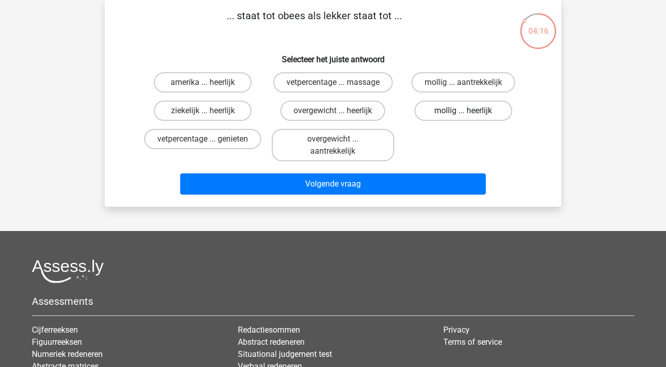
click at [449, 109] on label "mollig ... heerlijk" at bounding box center [464, 111] width 98 height 20
click at [463, 111] on input "mollig ... heerlijk" at bounding box center [466, 114] width 7 height 7
radio input "true"
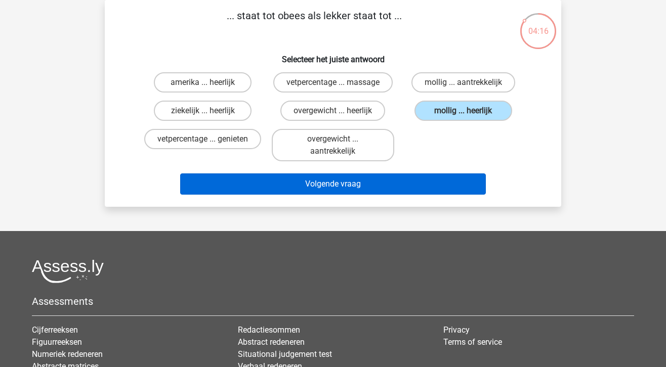
click at [438, 190] on button "Volgende vraag" at bounding box center [333, 184] width 306 height 21
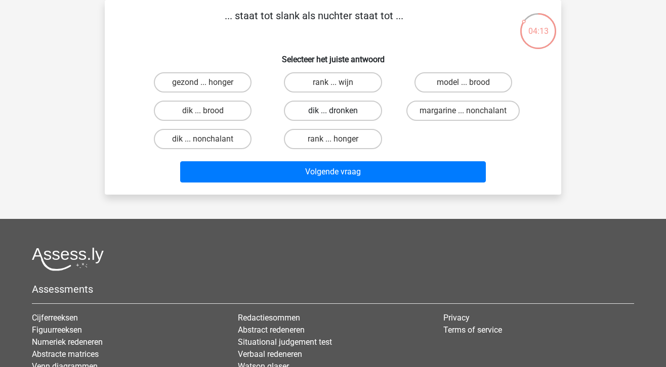
click at [351, 117] on label "dik ... dronken" at bounding box center [333, 111] width 98 height 20
click at [340, 117] on input "dik ... dronken" at bounding box center [336, 114] width 7 height 7
radio input "true"
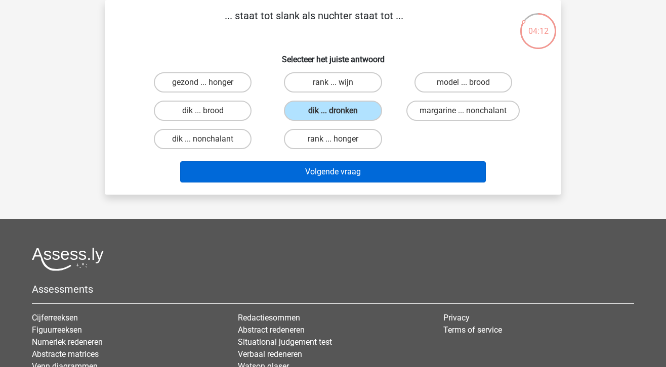
click at [360, 170] on button "Volgende vraag" at bounding box center [333, 171] width 306 height 21
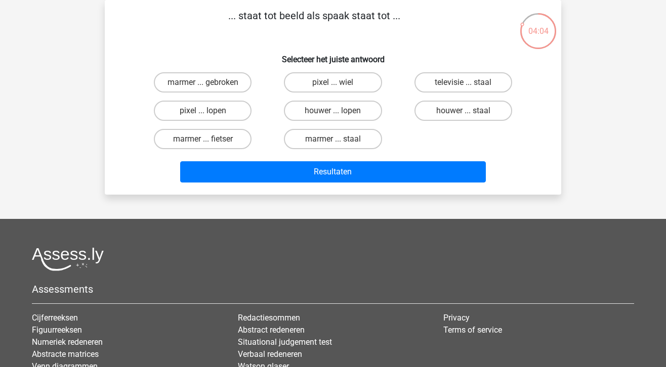
click at [335, 85] on input "pixel ... wiel" at bounding box center [336, 86] width 7 height 7
radio input "true"
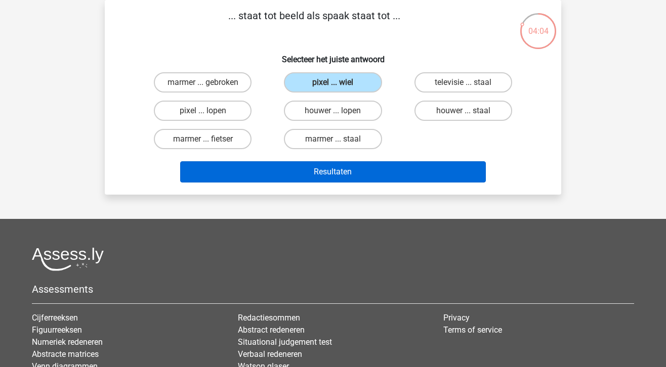
click at [339, 170] on button "Resultaten" at bounding box center [333, 171] width 306 height 21
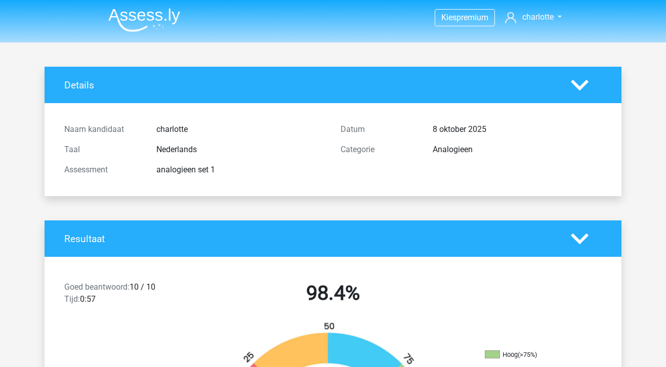
click at [123, 14] on img at bounding box center [144, 20] width 72 height 24
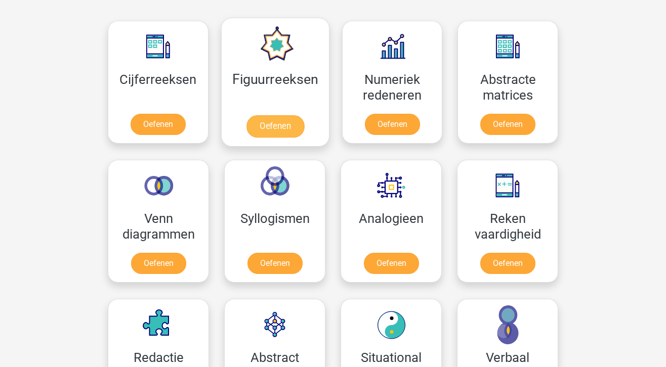
scroll to position [452, 0]
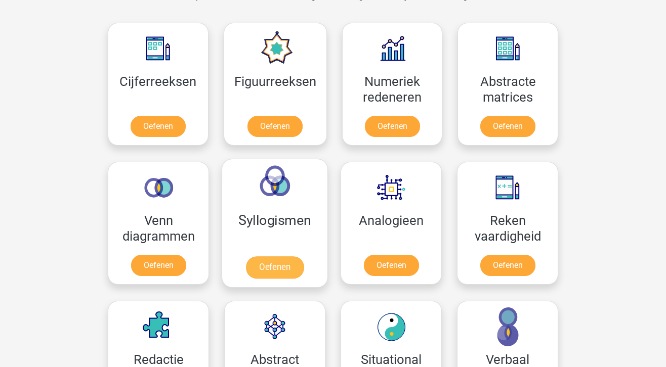
click at [275, 273] on link "Oefenen" at bounding box center [275, 268] width 58 height 22
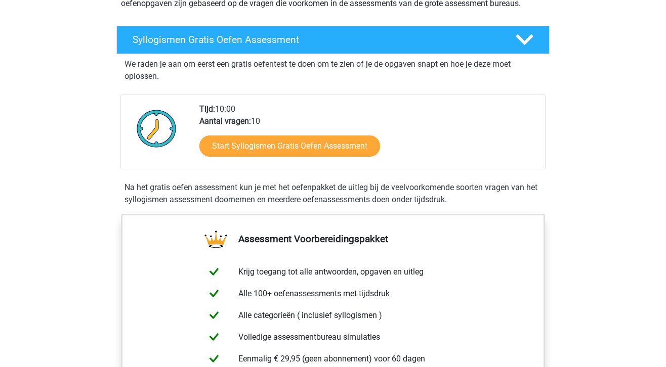
scroll to position [145, 0]
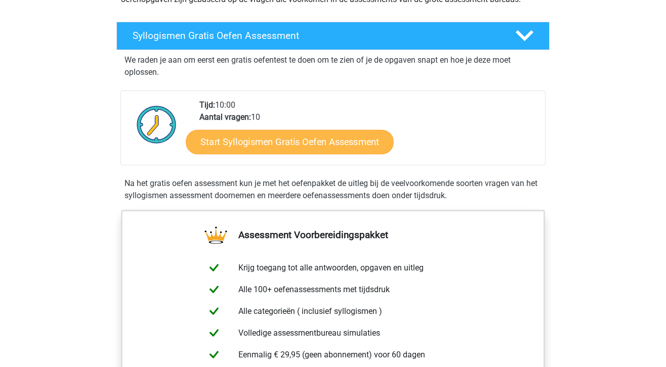
click at [291, 139] on link "Start Syllogismen Gratis Oefen Assessment" at bounding box center [290, 142] width 208 height 24
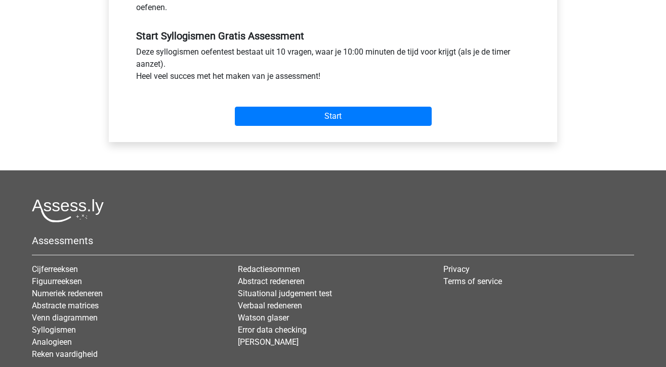
scroll to position [362, 0]
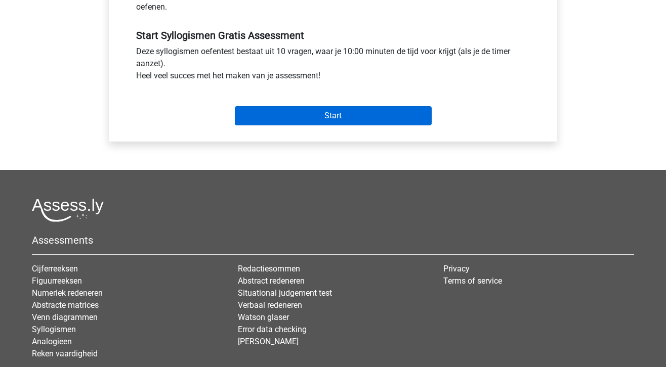
click at [315, 115] on input "Start" at bounding box center [333, 115] width 197 height 19
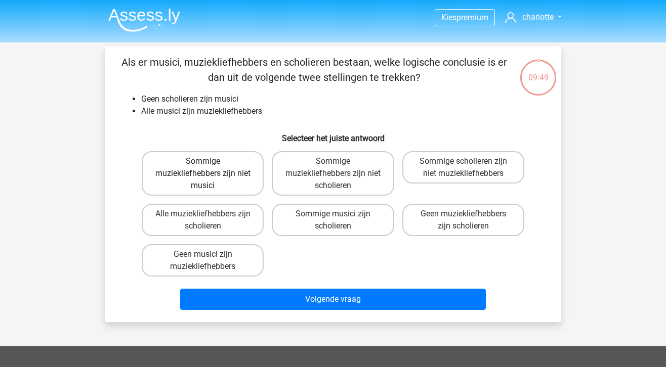
click at [238, 185] on label "Sommige muziekliefhebbers zijn niet musici" at bounding box center [203, 173] width 122 height 45
click at [210, 168] on input "Sommige muziekliefhebbers zijn niet musici" at bounding box center [206, 164] width 7 height 7
radio input "true"
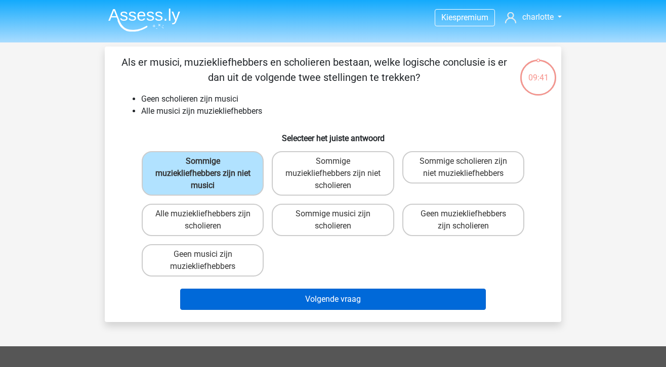
click at [329, 305] on button "Volgende vraag" at bounding box center [333, 299] width 306 height 21
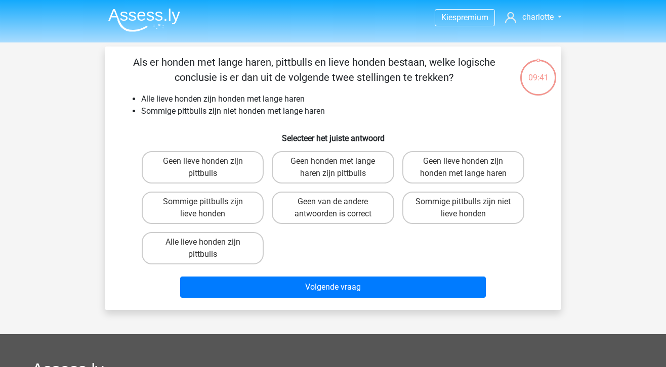
scroll to position [47, 0]
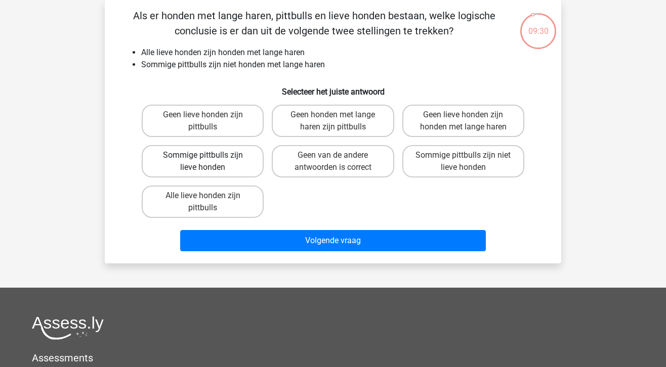
click at [239, 166] on label "Sommige pittbulls zijn lieve honden" at bounding box center [203, 161] width 122 height 32
click at [210, 162] on input "Sommige pittbulls zijn lieve honden" at bounding box center [206, 158] width 7 height 7
radio input "true"
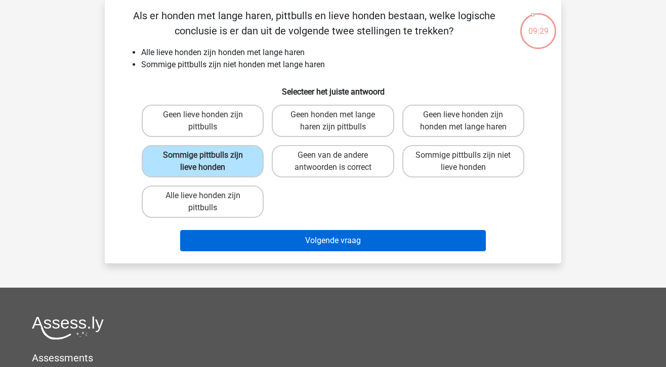
click at [320, 240] on button "Volgende vraag" at bounding box center [333, 240] width 306 height 21
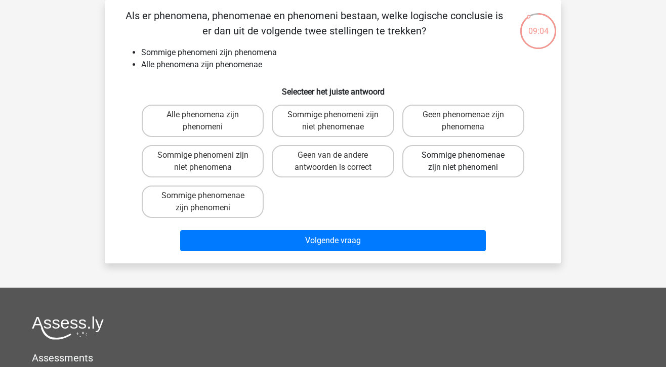
click at [457, 171] on label "Sommige phenomenae zijn niet phenomeni" at bounding box center [463, 161] width 122 height 32
click at [463, 162] on input "Sommige phenomenae zijn niet phenomeni" at bounding box center [466, 158] width 7 height 7
radio input "true"
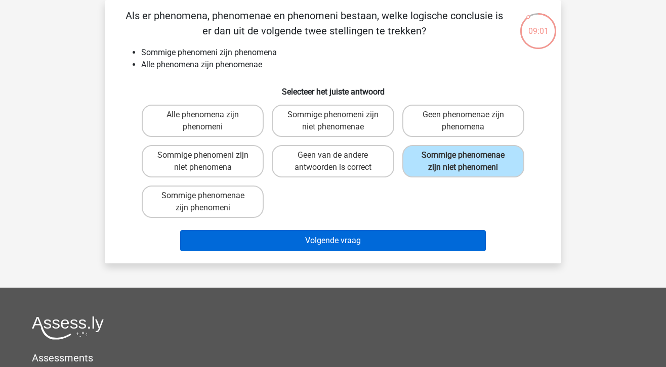
click at [398, 239] on button "Volgende vraag" at bounding box center [333, 240] width 306 height 21
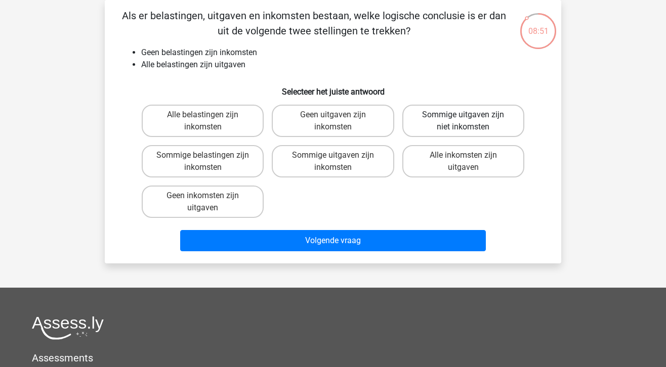
click at [478, 115] on label "Sommige uitgaven zijn niet inkomsten" at bounding box center [463, 121] width 122 height 32
click at [470, 115] on input "Sommige uitgaven zijn niet inkomsten" at bounding box center [466, 118] width 7 height 7
radio input "true"
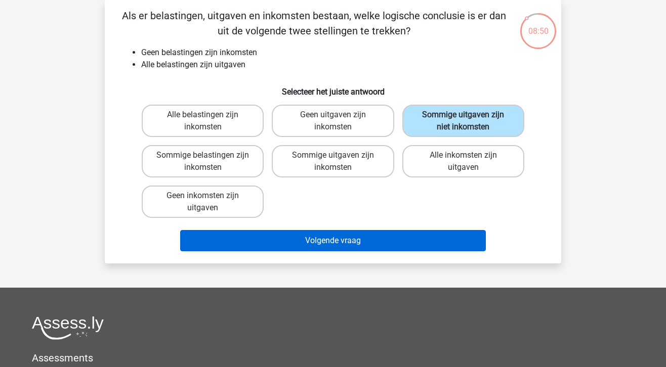
click at [399, 244] on button "Volgende vraag" at bounding box center [333, 240] width 306 height 21
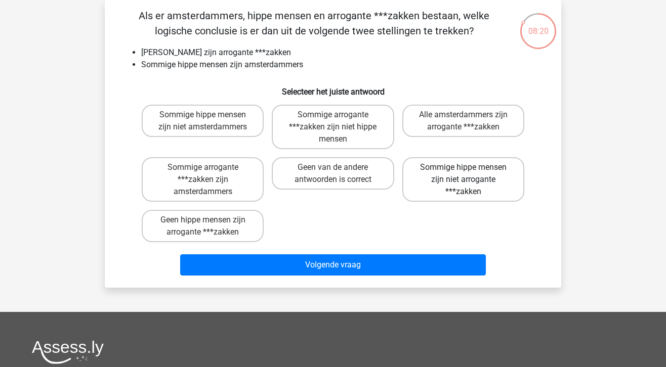
click at [483, 194] on label "Sommige hippe mensen zijn niet arrogante ***zakken" at bounding box center [463, 179] width 122 height 45
click at [470, 174] on input "Sommige hippe mensen zijn niet arrogante ***zakken" at bounding box center [466, 171] width 7 height 7
radio input "true"
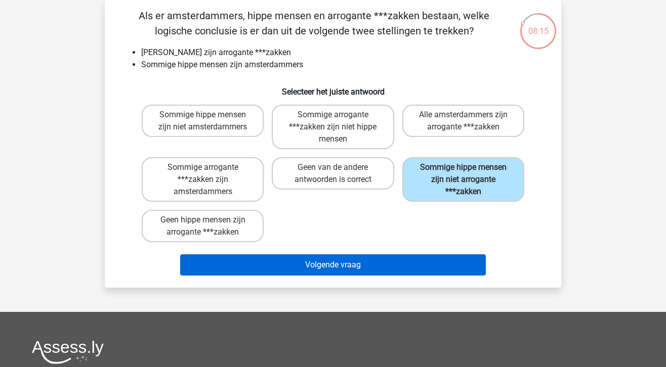
click at [431, 266] on button "Volgende vraag" at bounding box center [333, 265] width 306 height 21
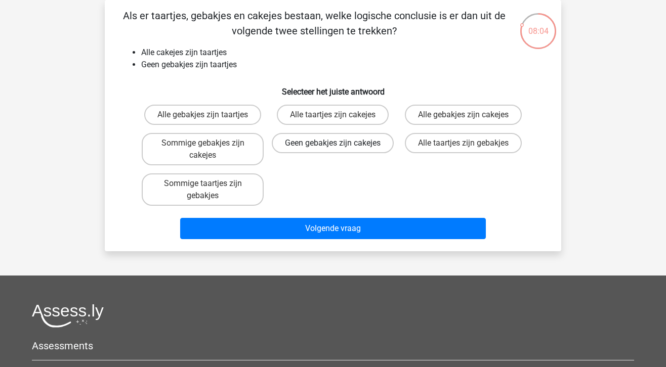
click at [352, 153] on label "Geen gebakjes zijn cakejes" at bounding box center [333, 143] width 122 height 20
click at [340, 150] on input "Geen gebakjes zijn cakejes" at bounding box center [336, 146] width 7 height 7
radio input "true"
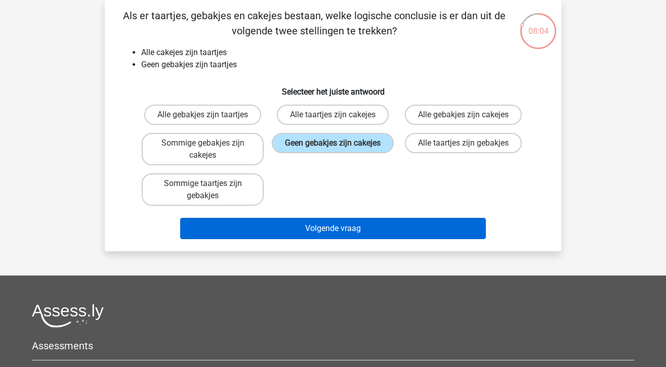
click at [392, 234] on button "Volgende vraag" at bounding box center [333, 228] width 306 height 21
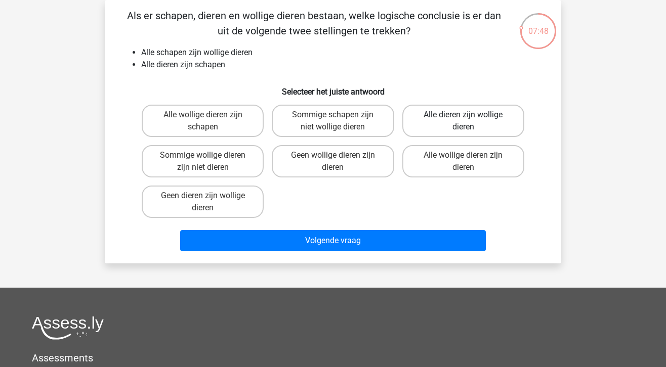
click at [452, 130] on label "Alle dieren zijn wollige dieren" at bounding box center [463, 121] width 122 height 32
click at [463, 121] on input "Alle dieren zijn wollige dieren" at bounding box center [466, 118] width 7 height 7
radio input "true"
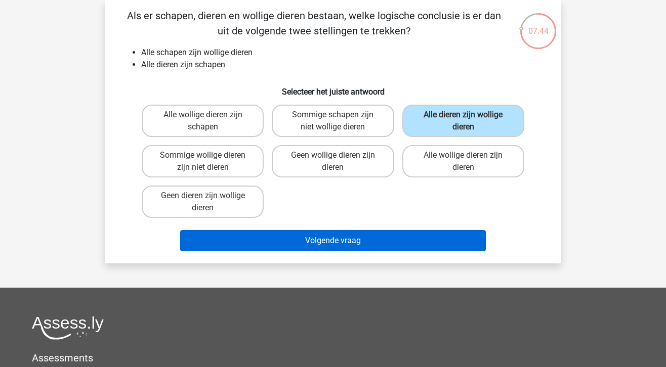
click at [426, 242] on button "Volgende vraag" at bounding box center [333, 240] width 306 height 21
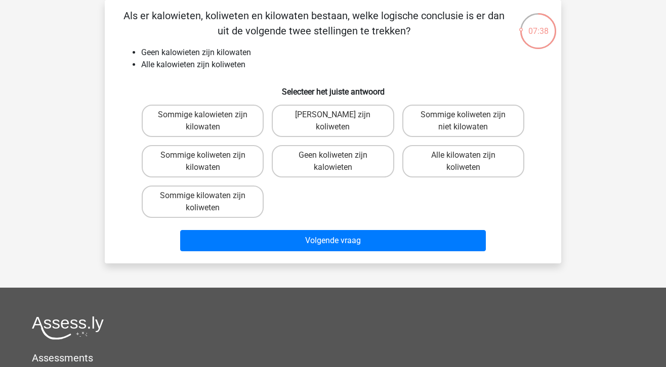
click at [482, 101] on div "Sommige koliweten zijn niet kilowaten" at bounding box center [463, 121] width 130 height 40
click at [482, 114] on label "Sommige koliweten zijn niet kilowaten" at bounding box center [463, 121] width 122 height 32
click at [470, 115] on input "Sommige koliweten zijn niet kilowaten" at bounding box center [466, 118] width 7 height 7
radio input "true"
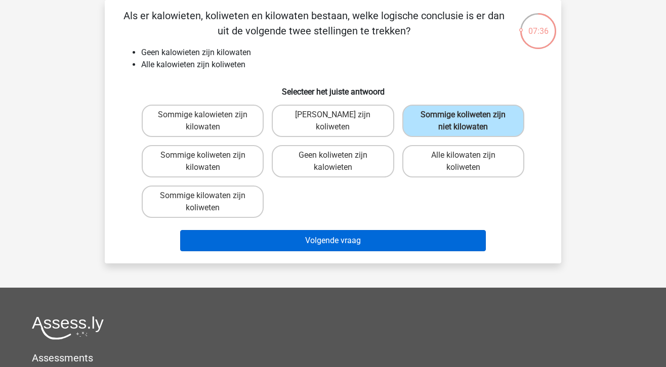
click at [433, 246] on button "Volgende vraag" at bounding box center [333, 240] width 306 height 21
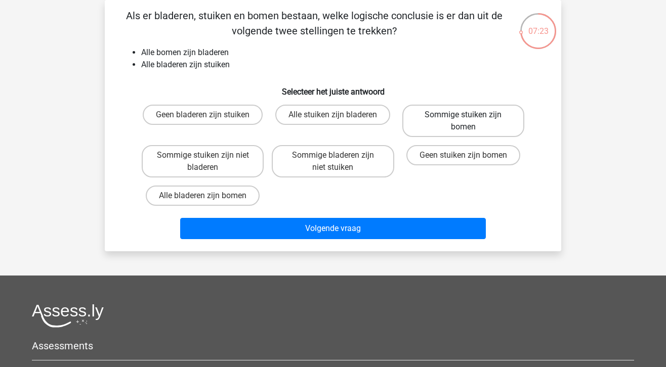
click at [437, 134] on label "Sommige stuiken zijn bomen" at bounding box center [463, 121] width 122 height 32
click at [463, 121] on input "Sommige stuiken zijn bomen" at bounding box center [466, 118] width 7 height 7
radio input "true"
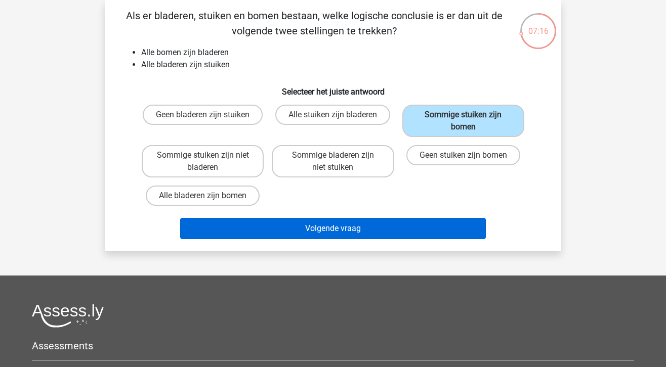
click at [371, 228] on button "Volgende vraag" at bounding box center [333, 228] width 306 height 21
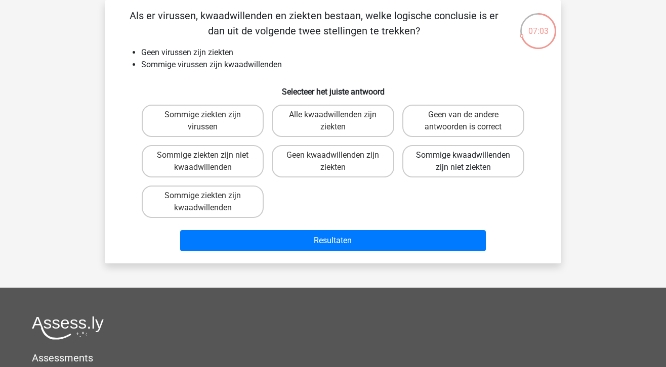
click at [461, 175] on label "Sommige kwaadwillenden zijn niet ziekten" at bounding box center [463, 161] width 122 height 32
click at [463, 162] on input "Sommige kwaadwillenden zijn niet ziekten" at bounding box center [466, 158] width 7 height 7
radio input "true"
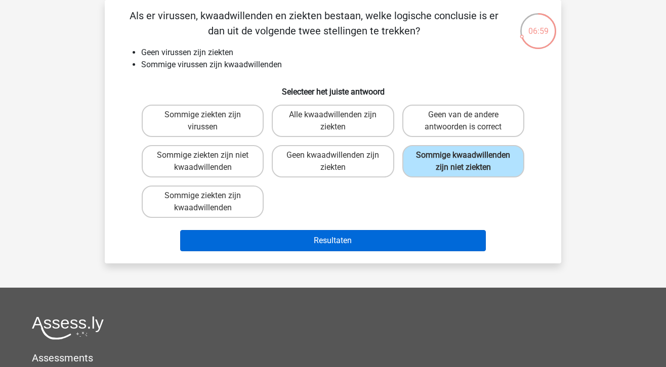
click at [430, 245] on button "Resultaten" at bounding box center [333, 240] width 306 height 21
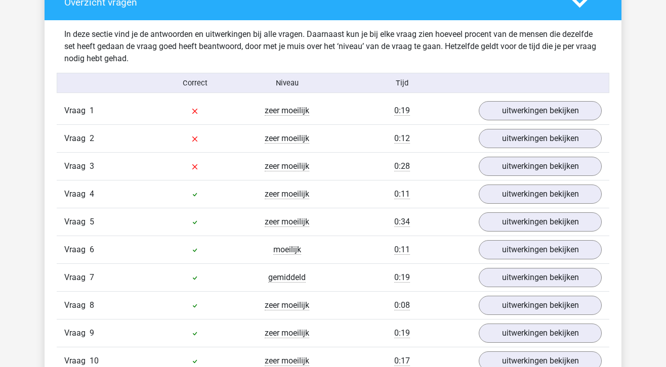
scroll to position [776, 0]
click at [525, 116] on link "uitwerkingen bekijken" at bounding box center [540, 111] width 141 height 22
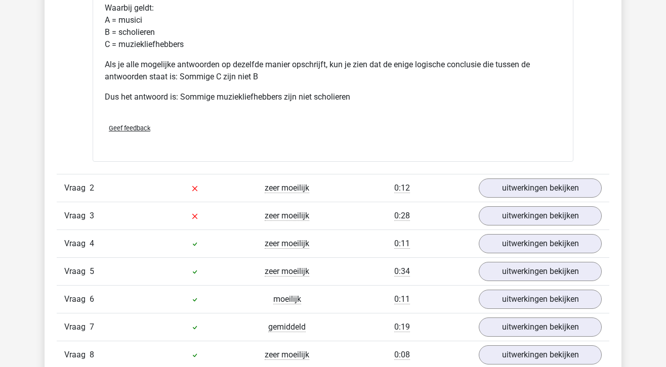
scroll to position [1158, 0]
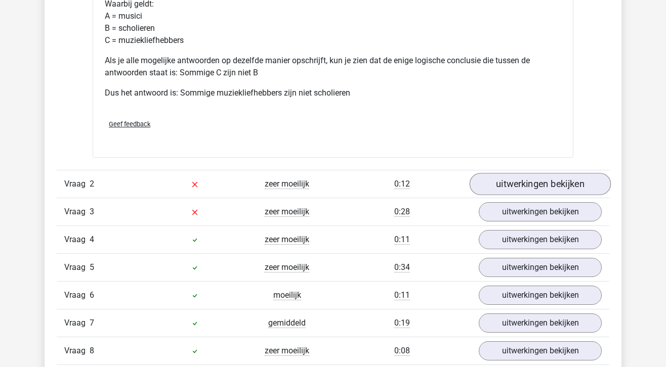
click at [523, 190] on link "uitwerkingen bekijken" at bounding box center [540, 185] width 141 height 22
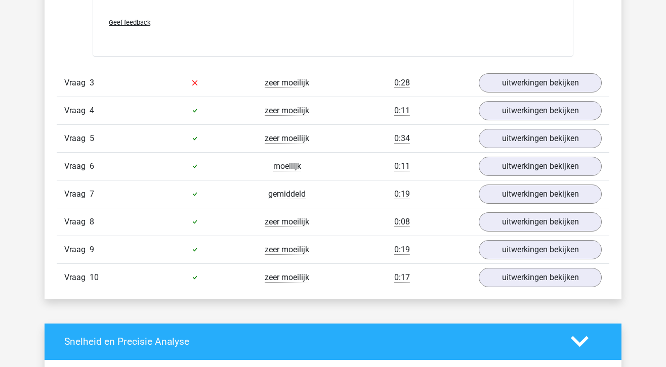
scroll to position [1715, 0]
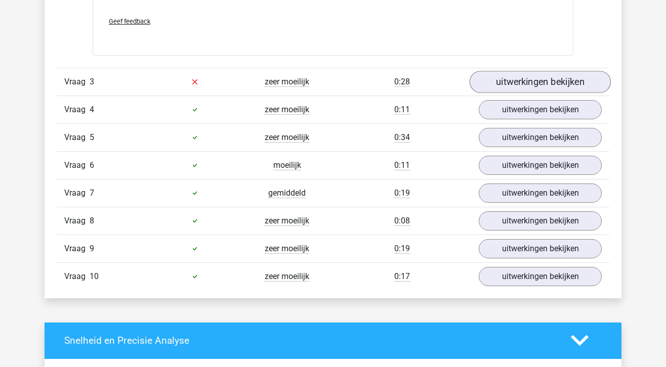
click at [496, 88] on link "uitwerkingen bekijken" at bounding box center [540, 82] width 141 height 22
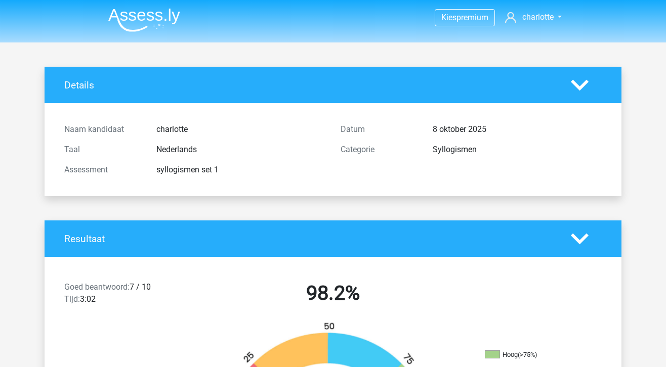
scroll to position [0, 0]
click at [135, 22] on img at bounding box center [144, 20] width 72 height 24
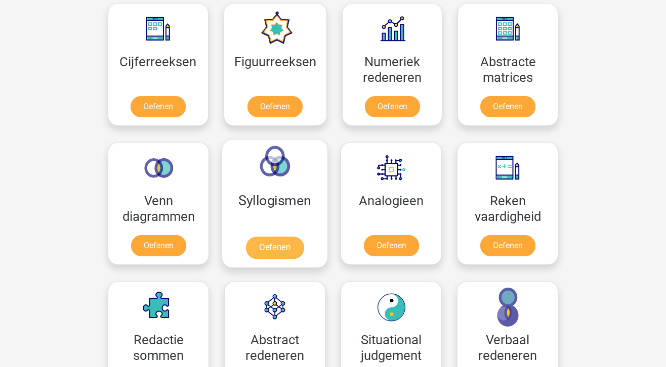
scroll to position [473, 0]
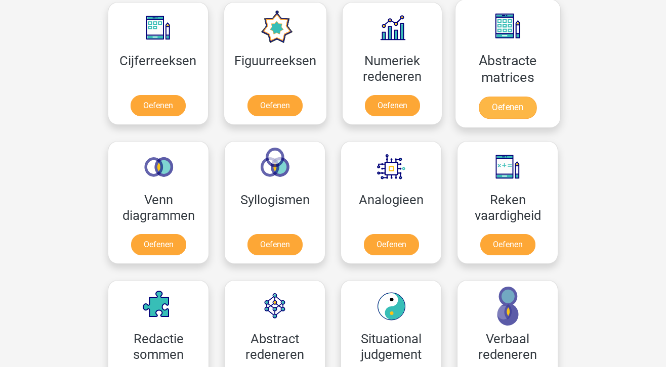
click at [506, 110] on link "Oefenen" at bounding box center [508, 108] width 58 height 22
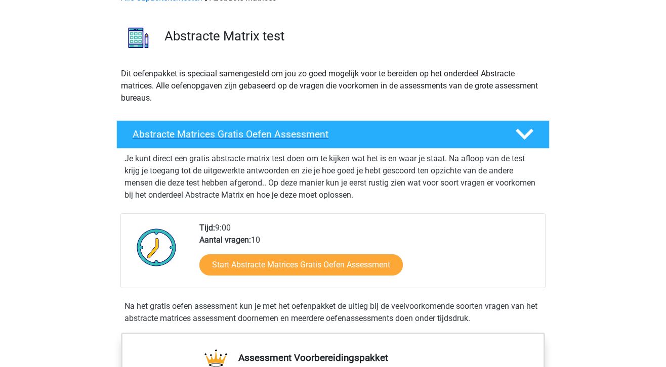
scroll to position [61, 0]
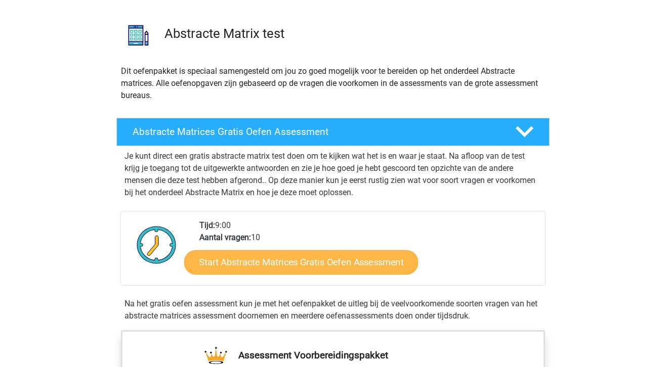
click at [341, 254] on link "Start Abstracte Matrices Gratis Oefen Assessment" at bounding box center [301, 262] width 234 height 24
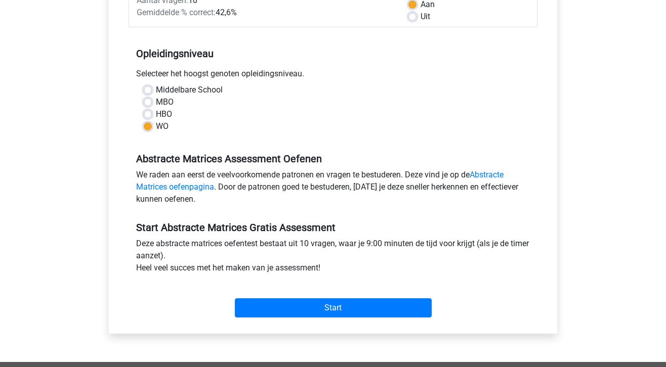
scroll to position [293, 0]
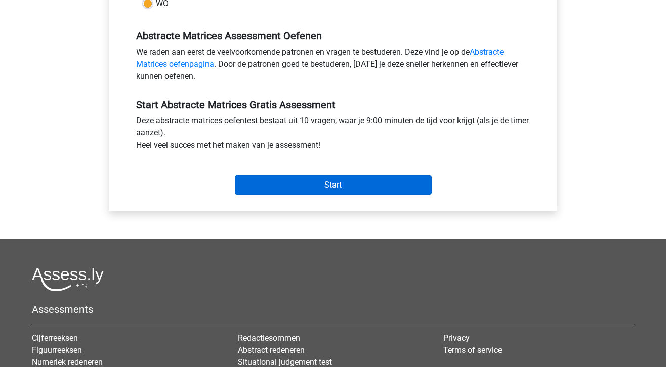
click at [308, 181] on input "Start" at bounding box center [333, 185] width 197 height 19
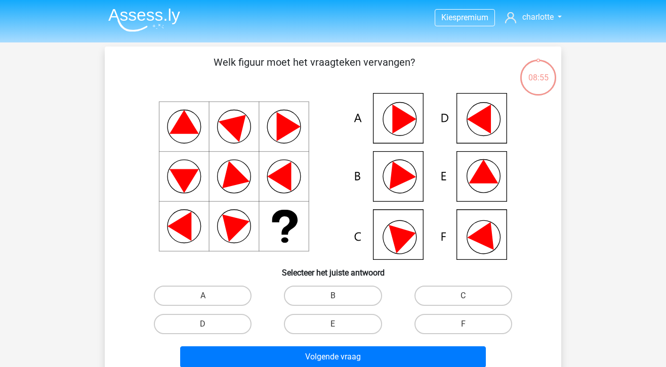
click at [130, 16] on img at bounding box center [144, 20] width 72 height 24
